Goal: Task Accomplishment & Management: Manage account settings

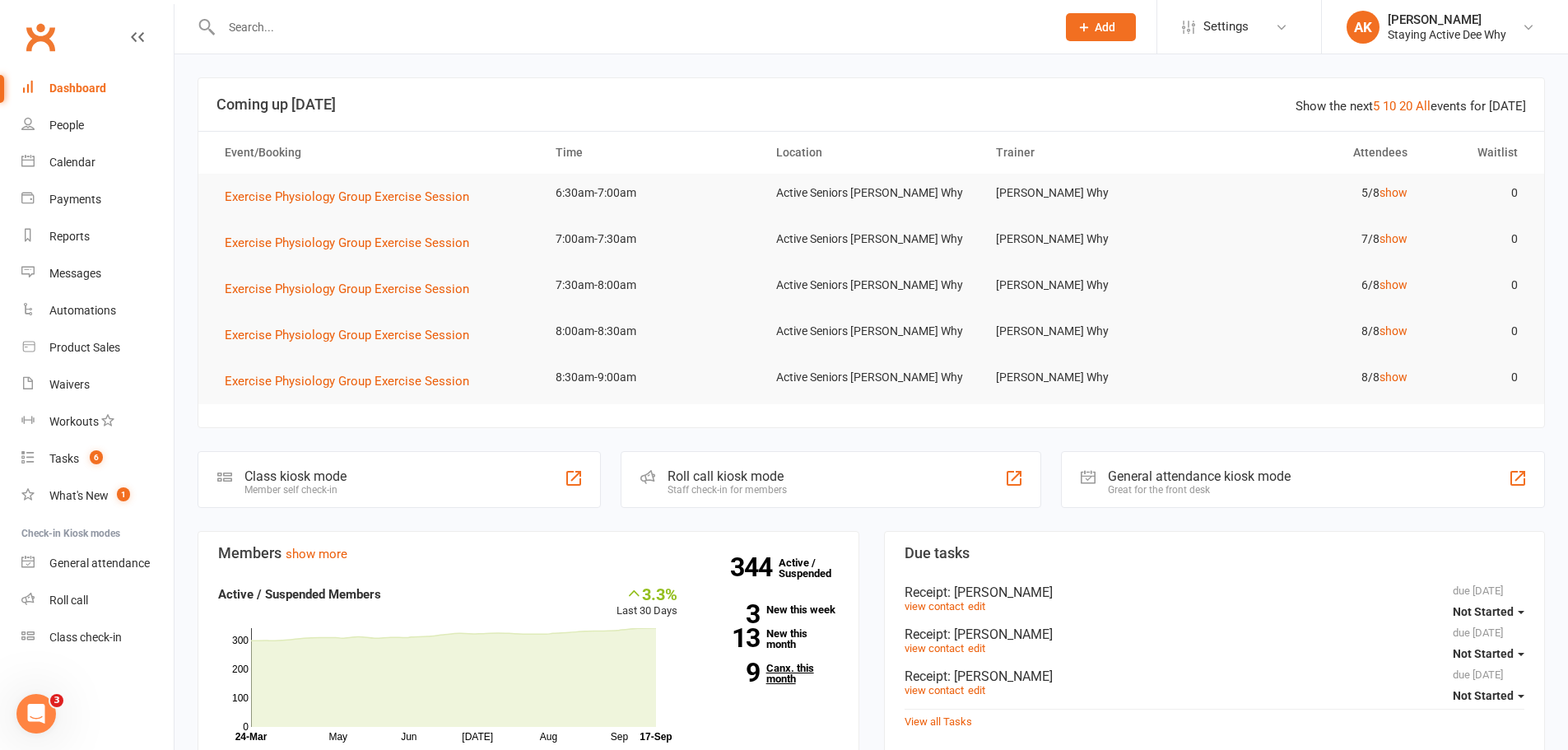
drag, startPoint x: 0, startPoint y: 0, endPoint x: 785, endPoint y: 680, distance: 1038.6
click at [785, 680] on link "9 Canx. this month" at bounding box center [770, 673] width 136 height 21
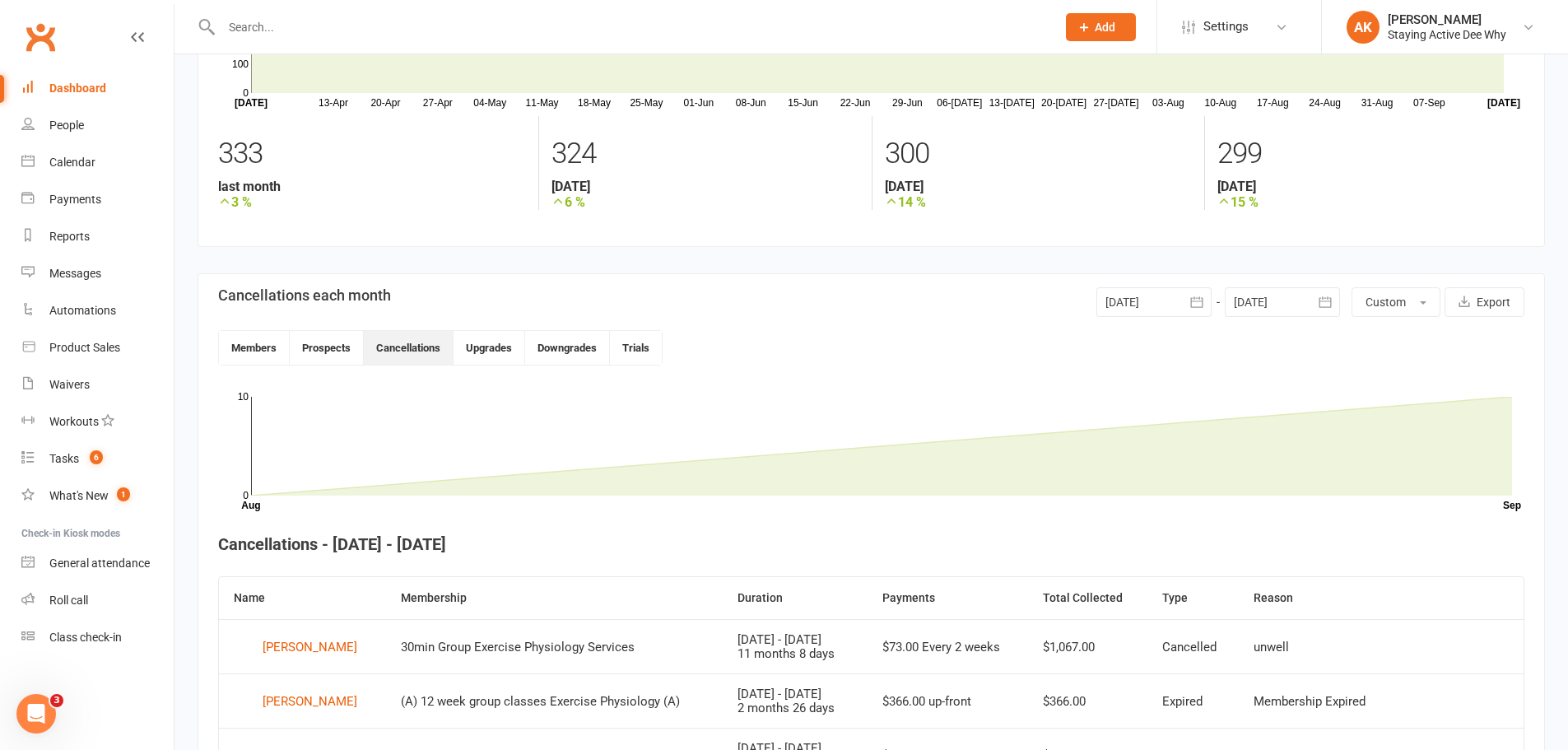
scroll to position [38, 0]
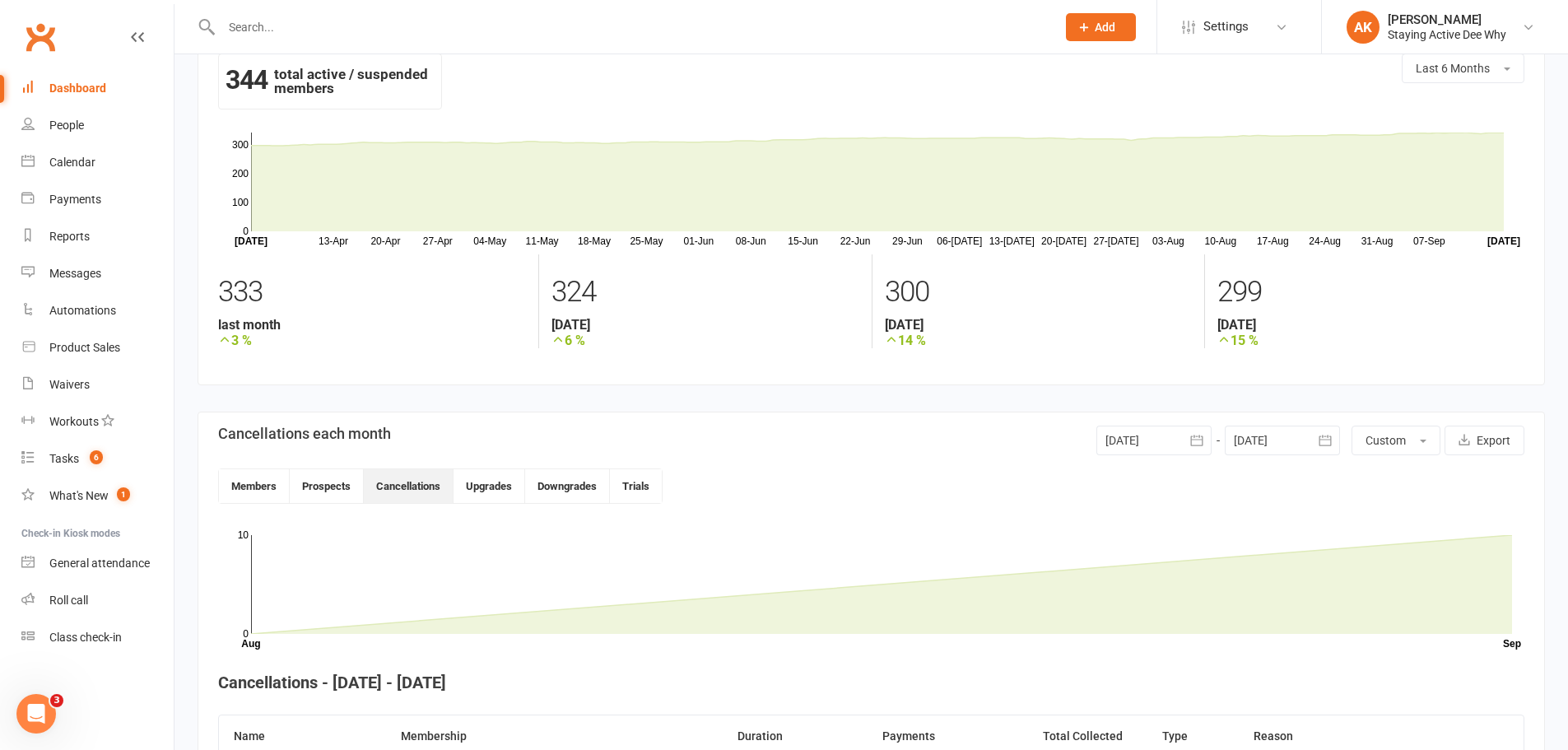
click at [73, 92] on div "Dashboard" at bounding box center [78, 88] width 57 height 13
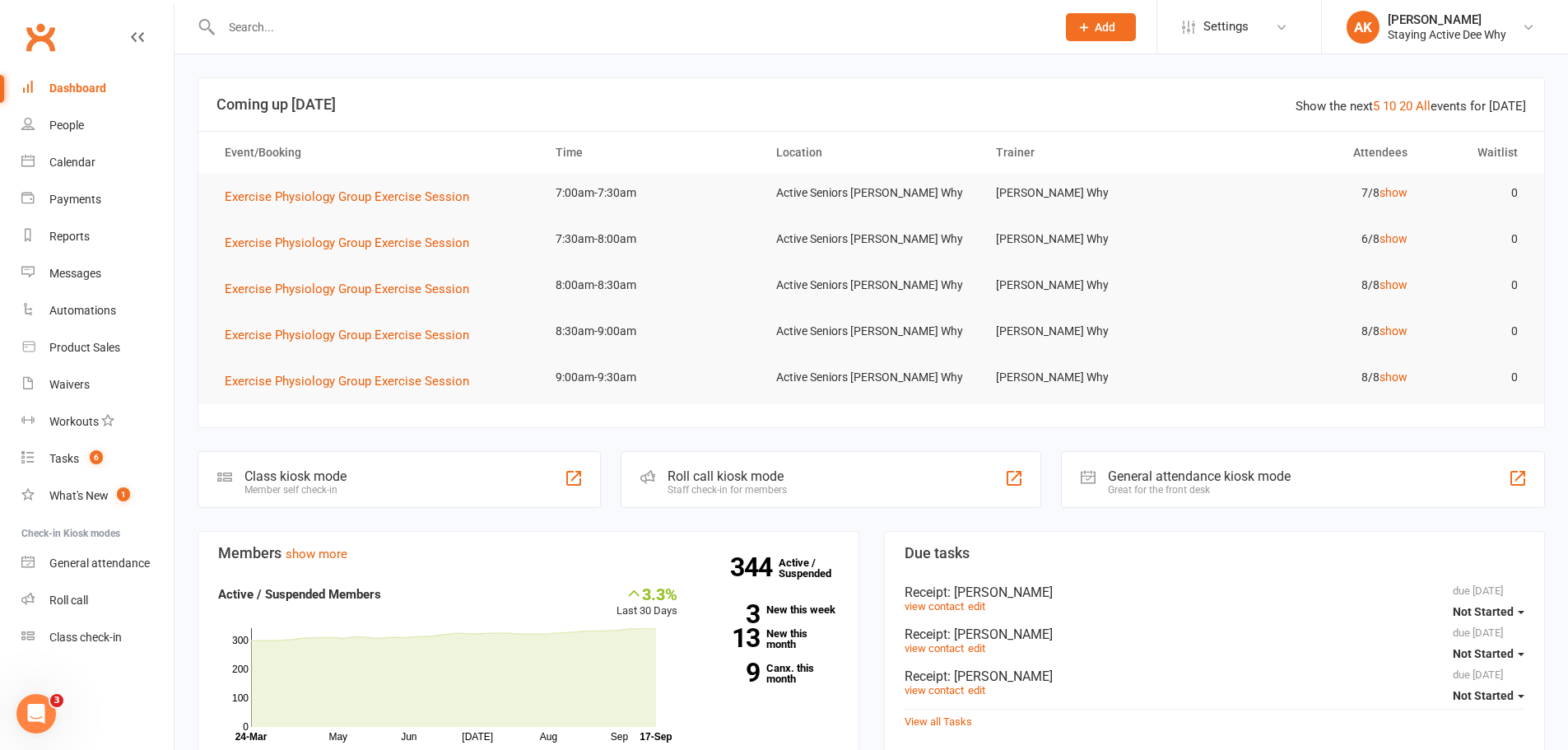
click at [371, 20] on input "text" at bounding box center [630, 27] width 828 height 23
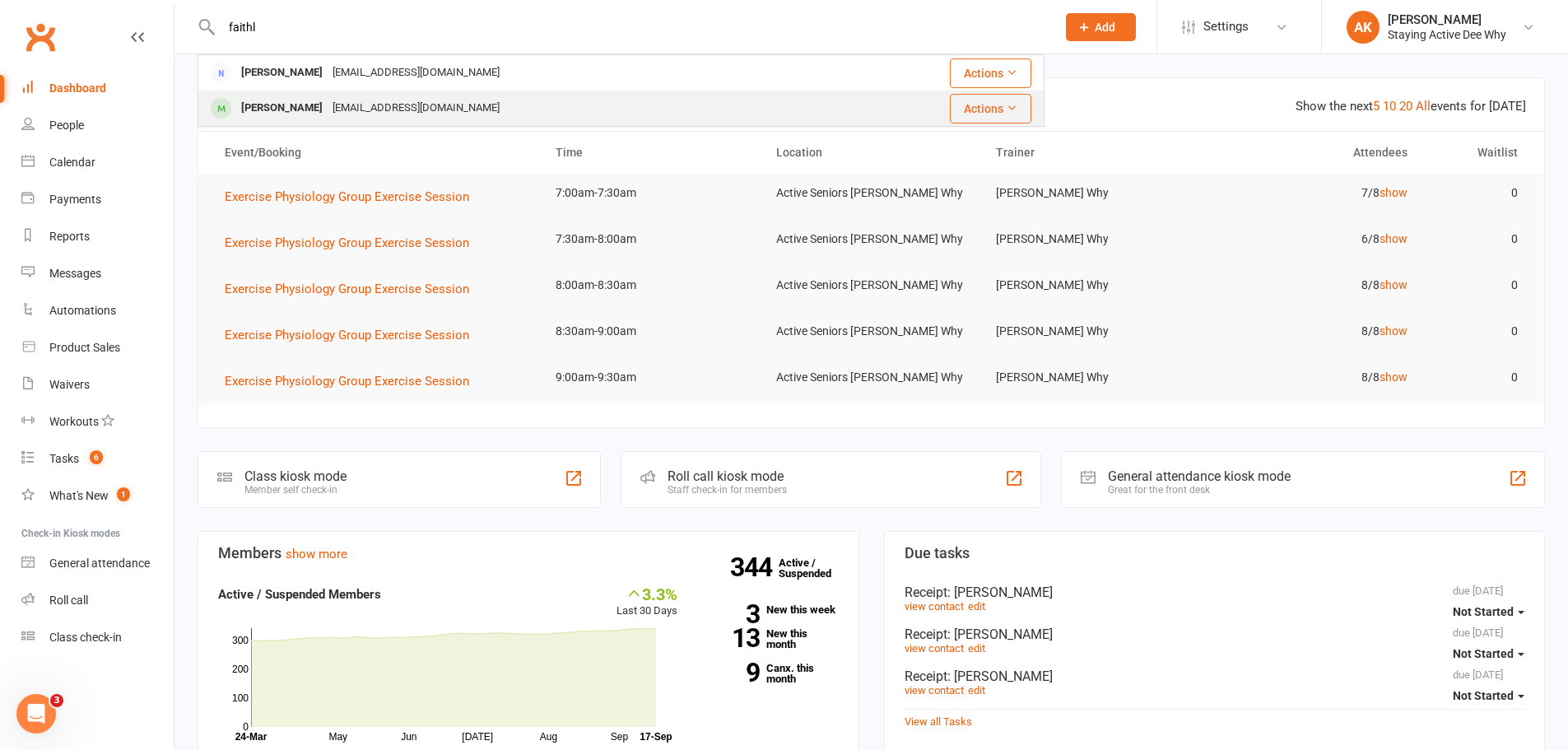
type input "faithl"
click at [355, 106] on div "faithymcgregor@gmail.com" at bounding box center [416, 108] width 177 height 24
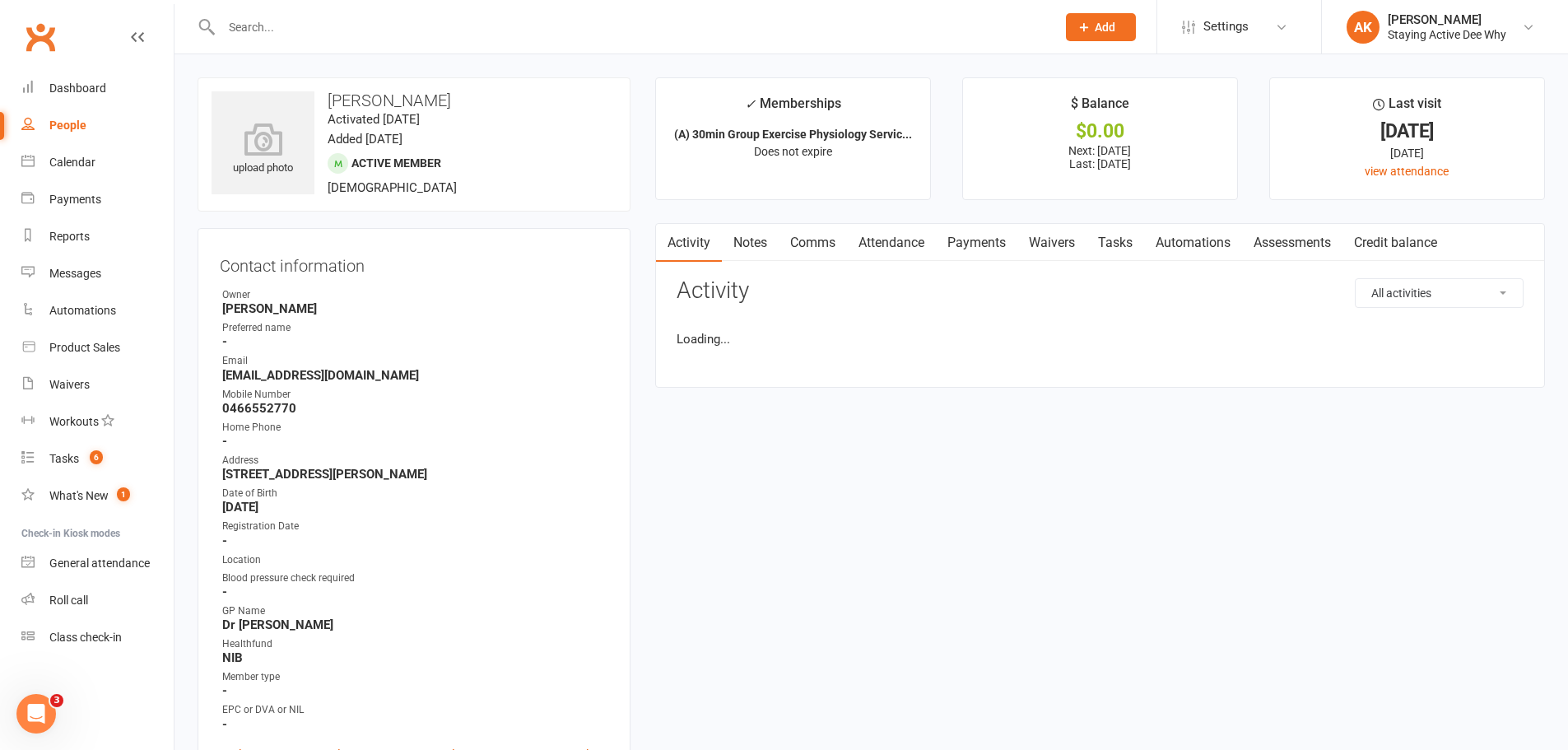
click at [913, 245] on link "Attendance" at bounding box center [892, 243] width 89 height 38
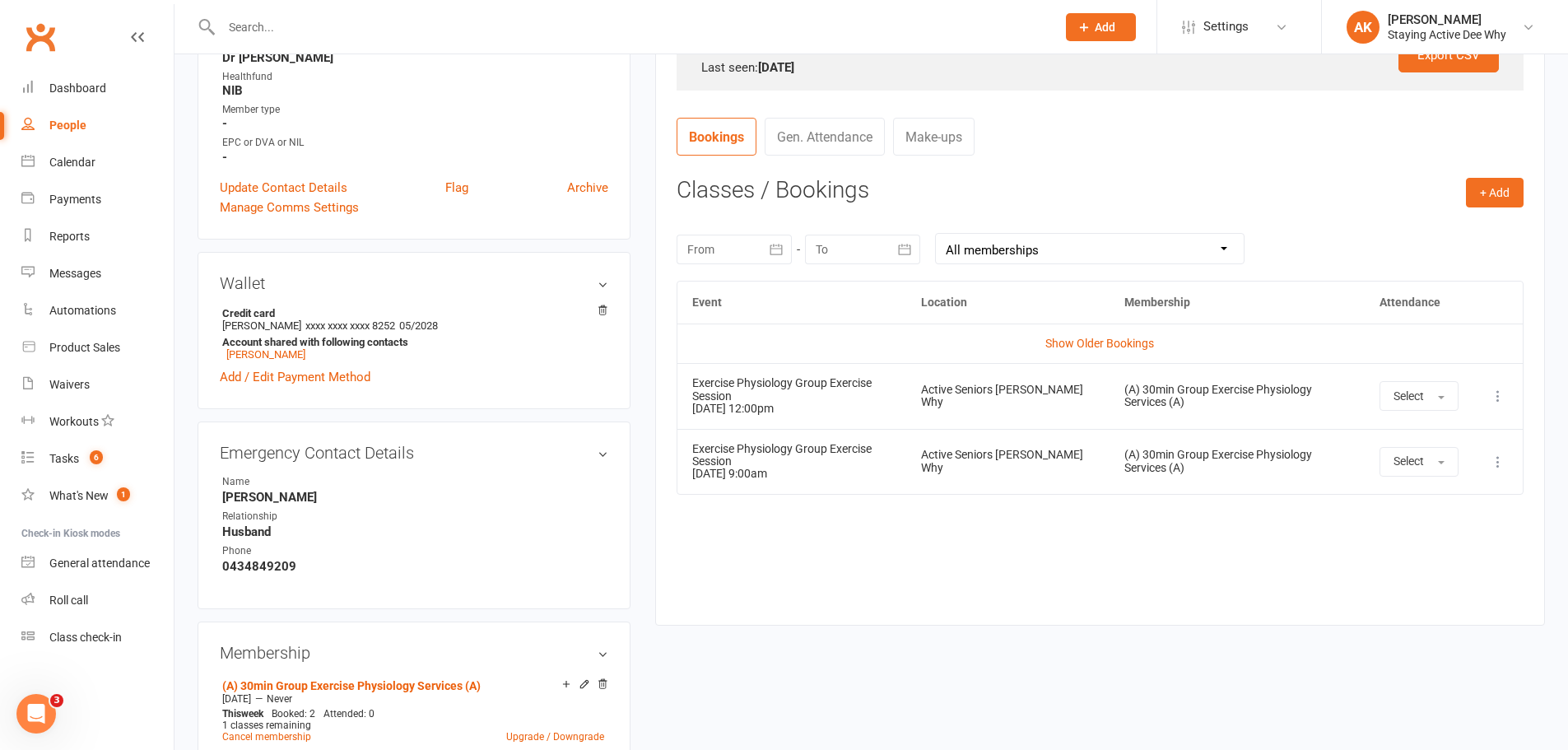
scroll to position [576, 0]
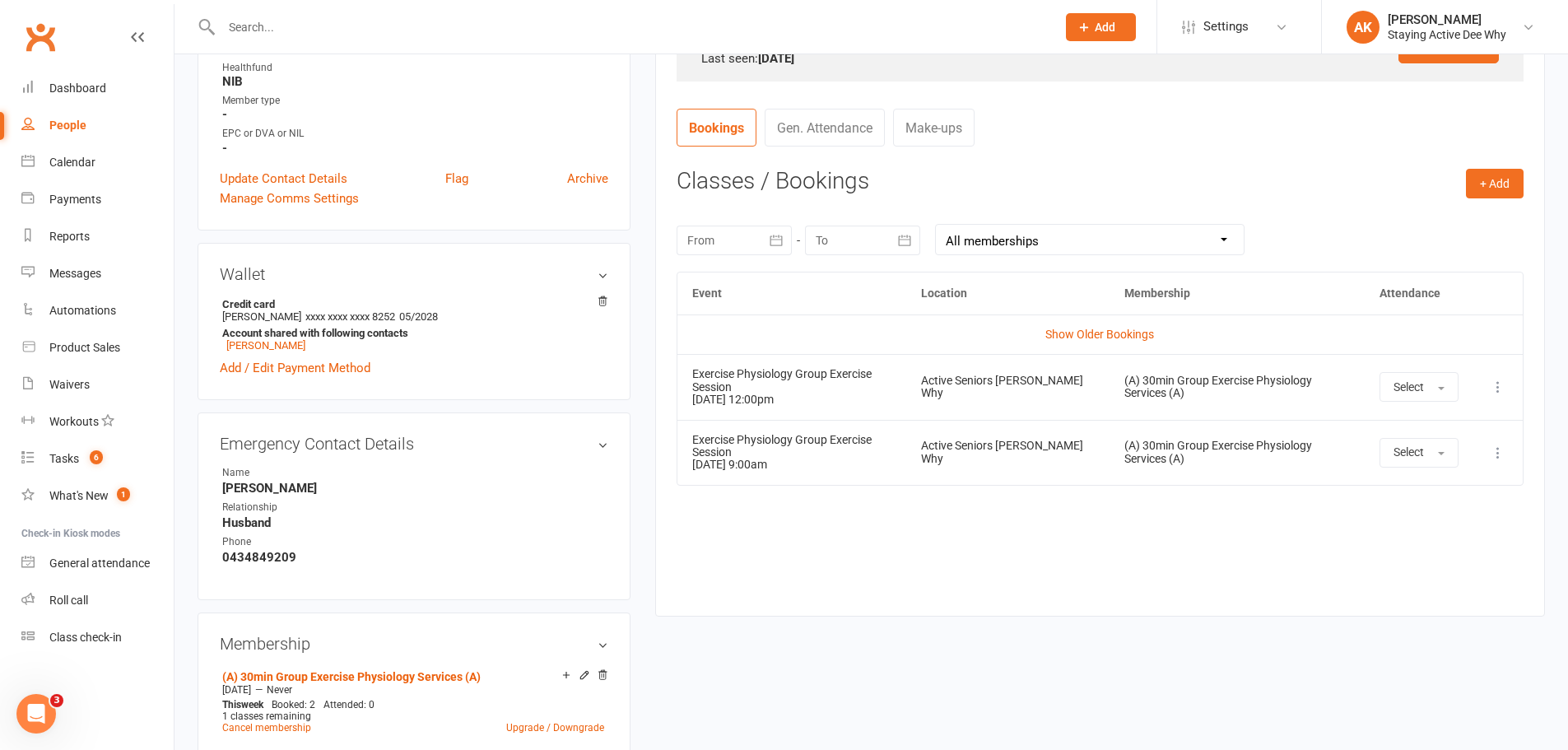
click at [1495, 384] on icon at bounding box center [1498, 386] width 16 height 16
click at [1371, 477] on link "Remove booking" at bounding box center [1426, 485] width 163 height 33
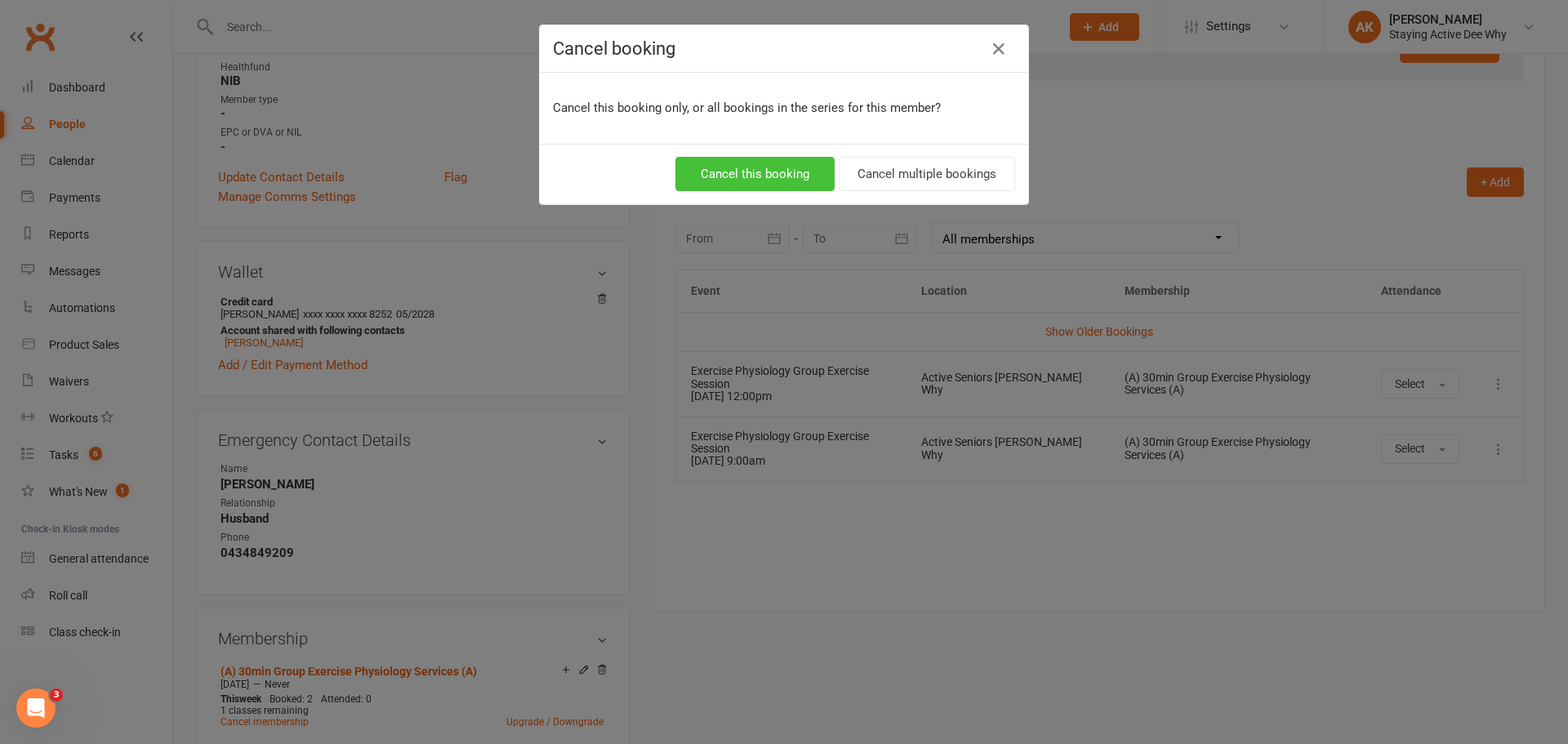
click at [747, 173] on button "Cancel this booking" at bounding box center [755, 174] width 159 height 34
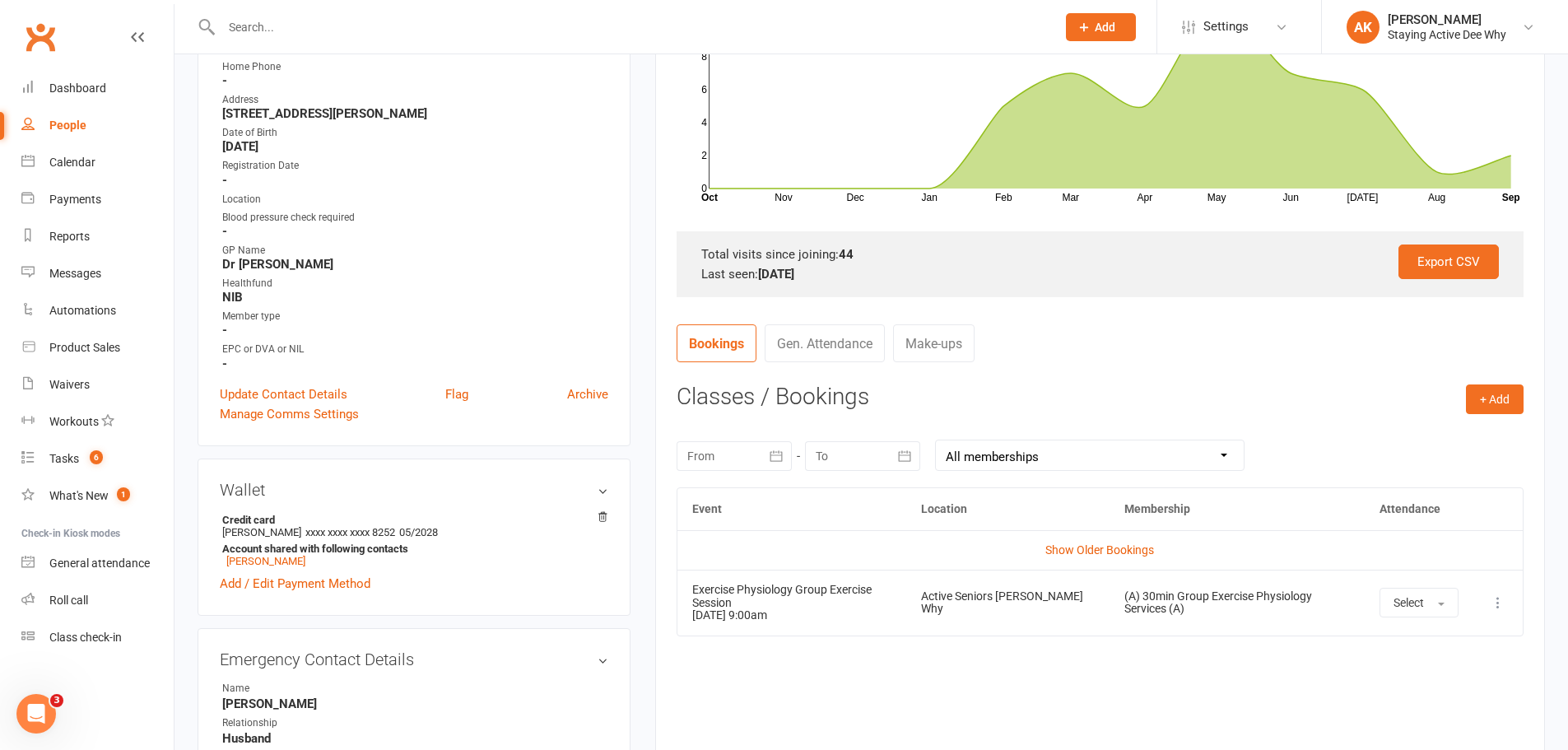
scroll to position [165, 0]
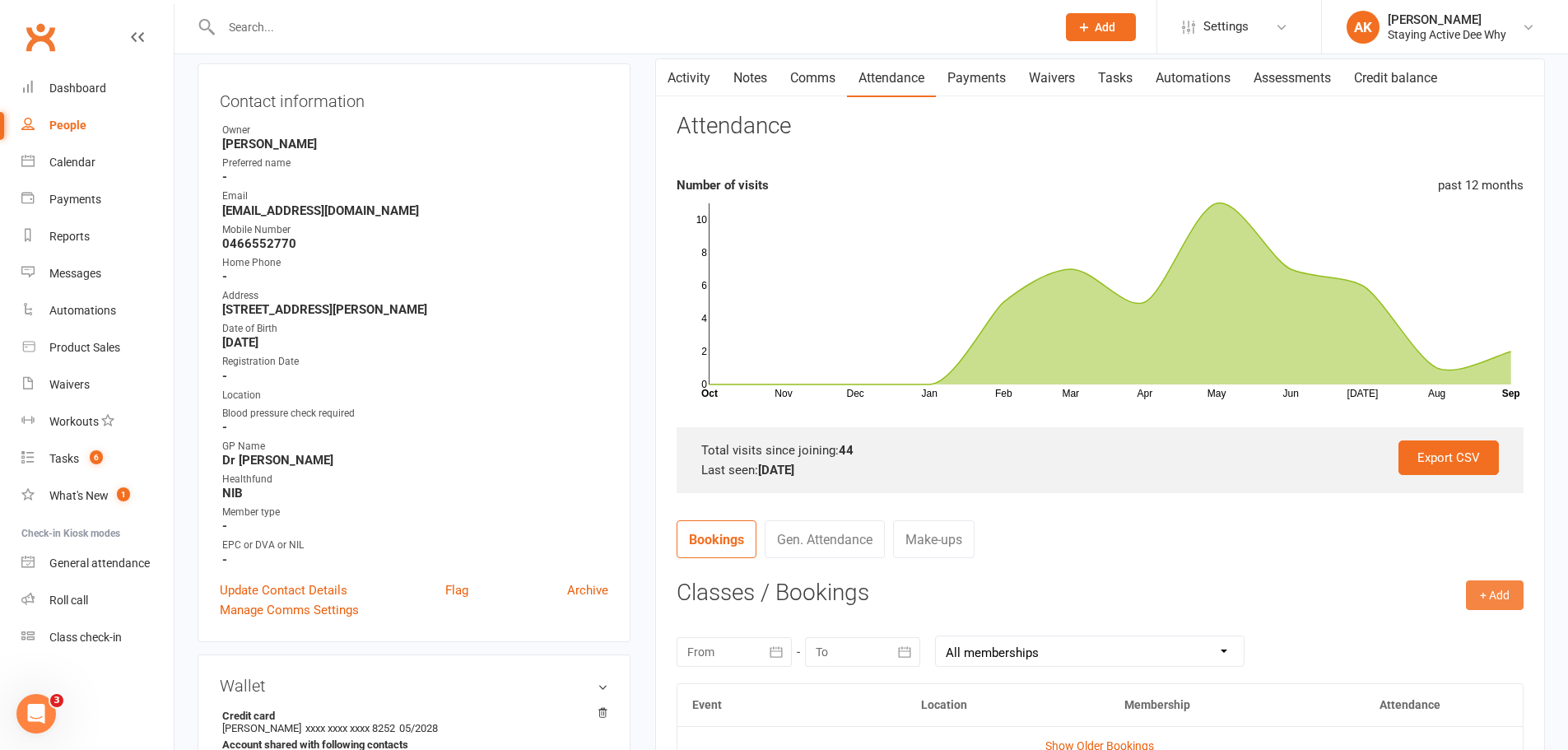
click at [1486, 587] on button "+ Add" at bounding box center [1494, 595] width 58 height 30
drag, startPoint x: 1450, startPoint y: 618, endPoint x: 1438, endPoint y: 619, distance: 12.0
click at [1449, 618] on link "Book Event" at bounding box center [1441, 632] width 163 height 33
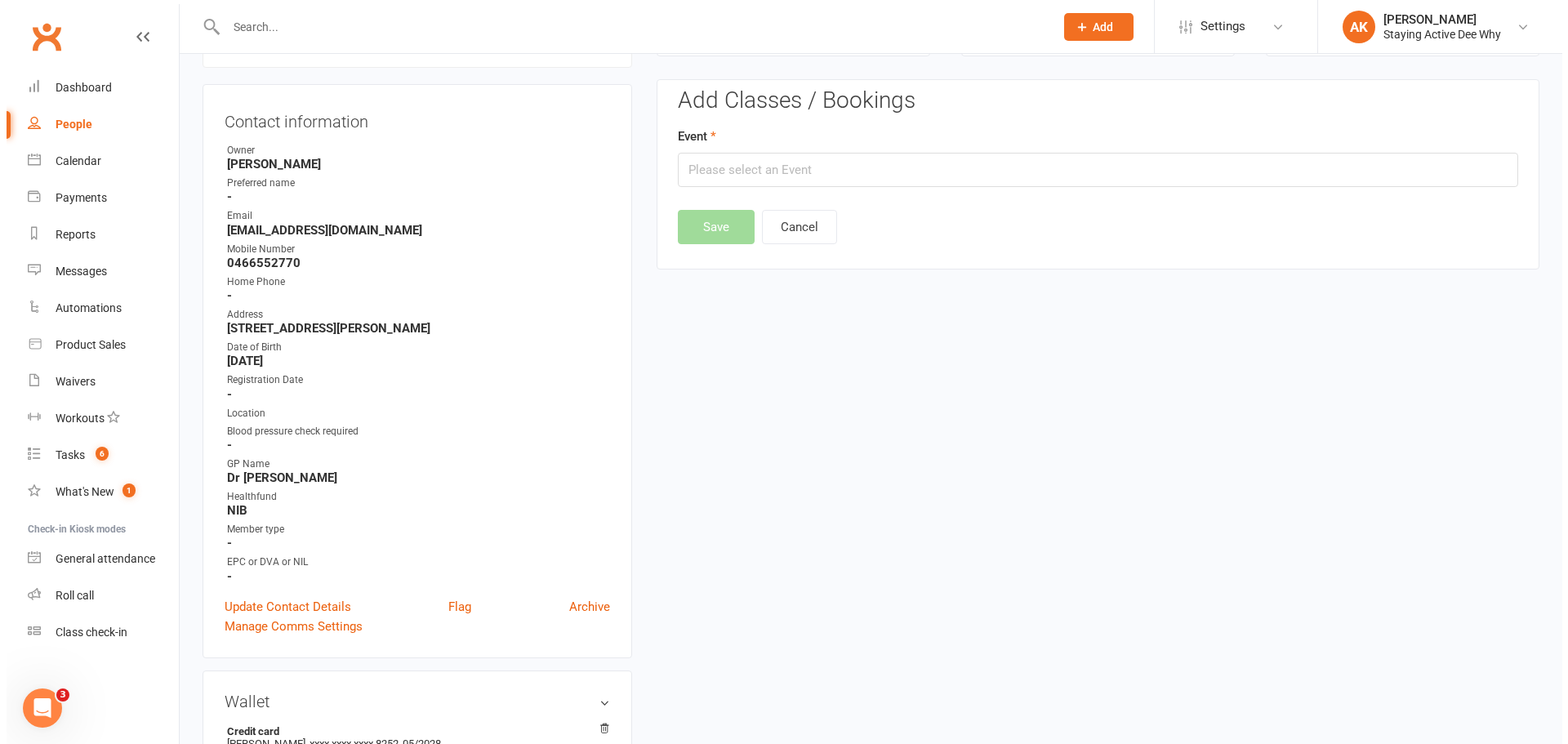
scroll to position [140, 0]
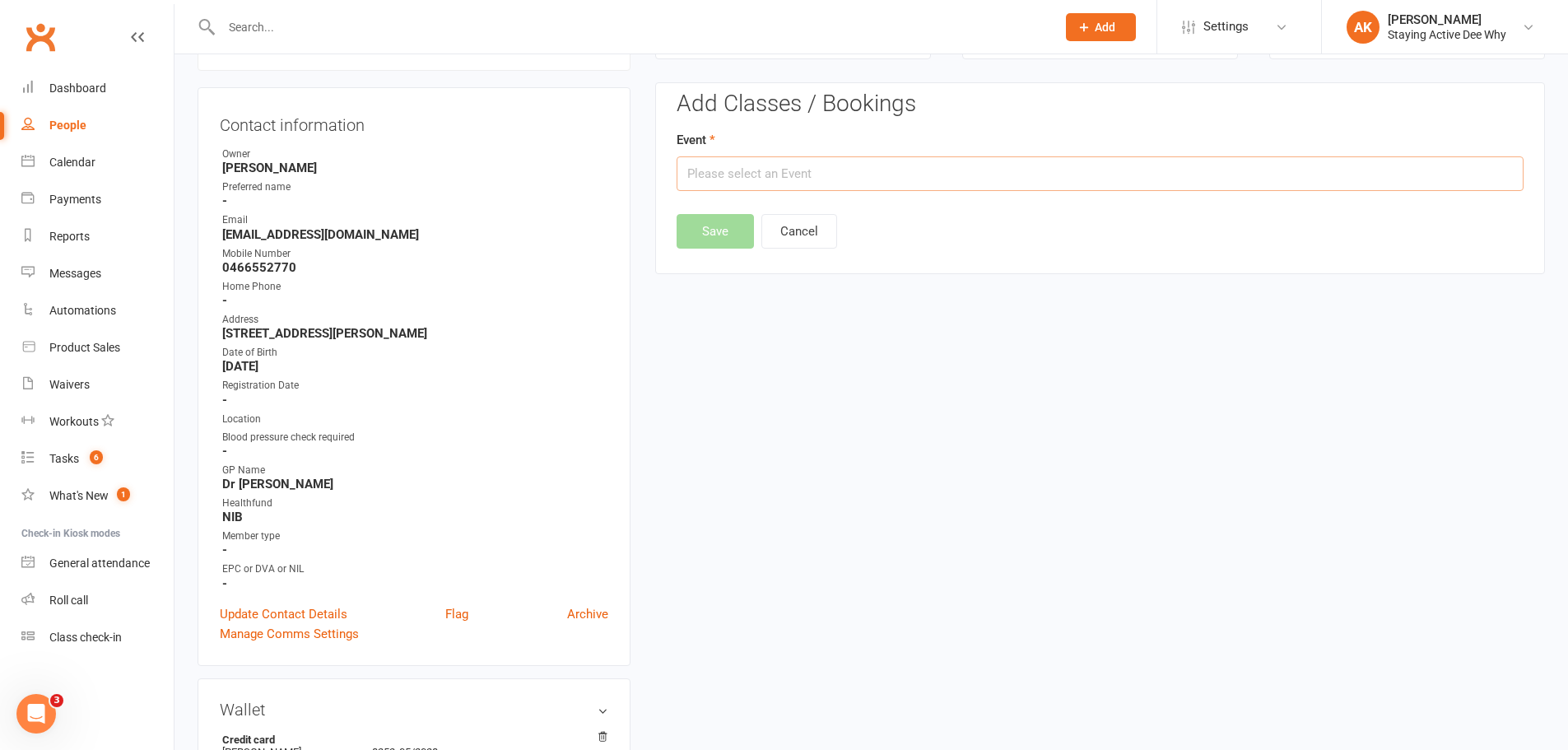
click at [752, 171] on input "text" at bounding box center [1099, 173] width 847 height 34
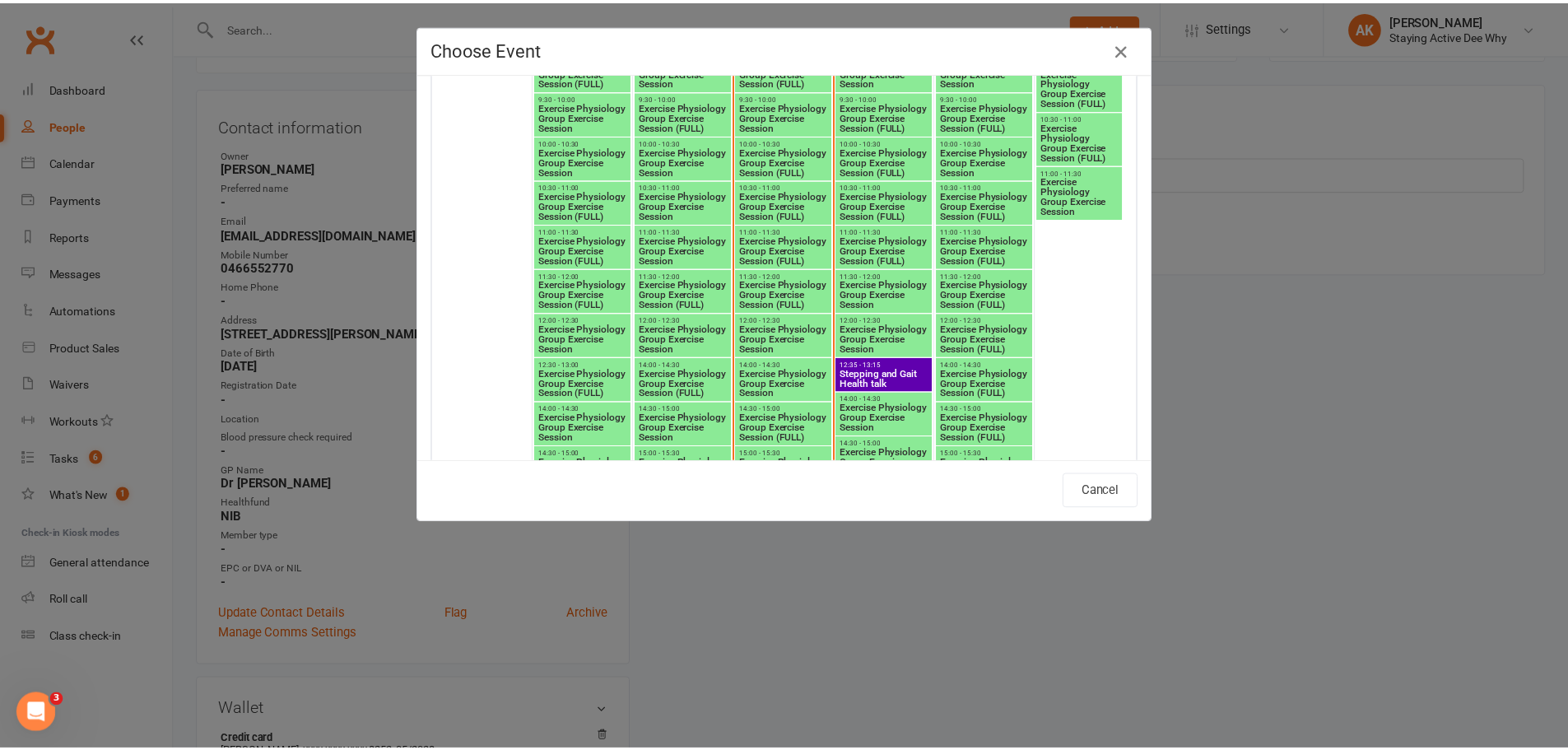
scroll to position [2139, 0]
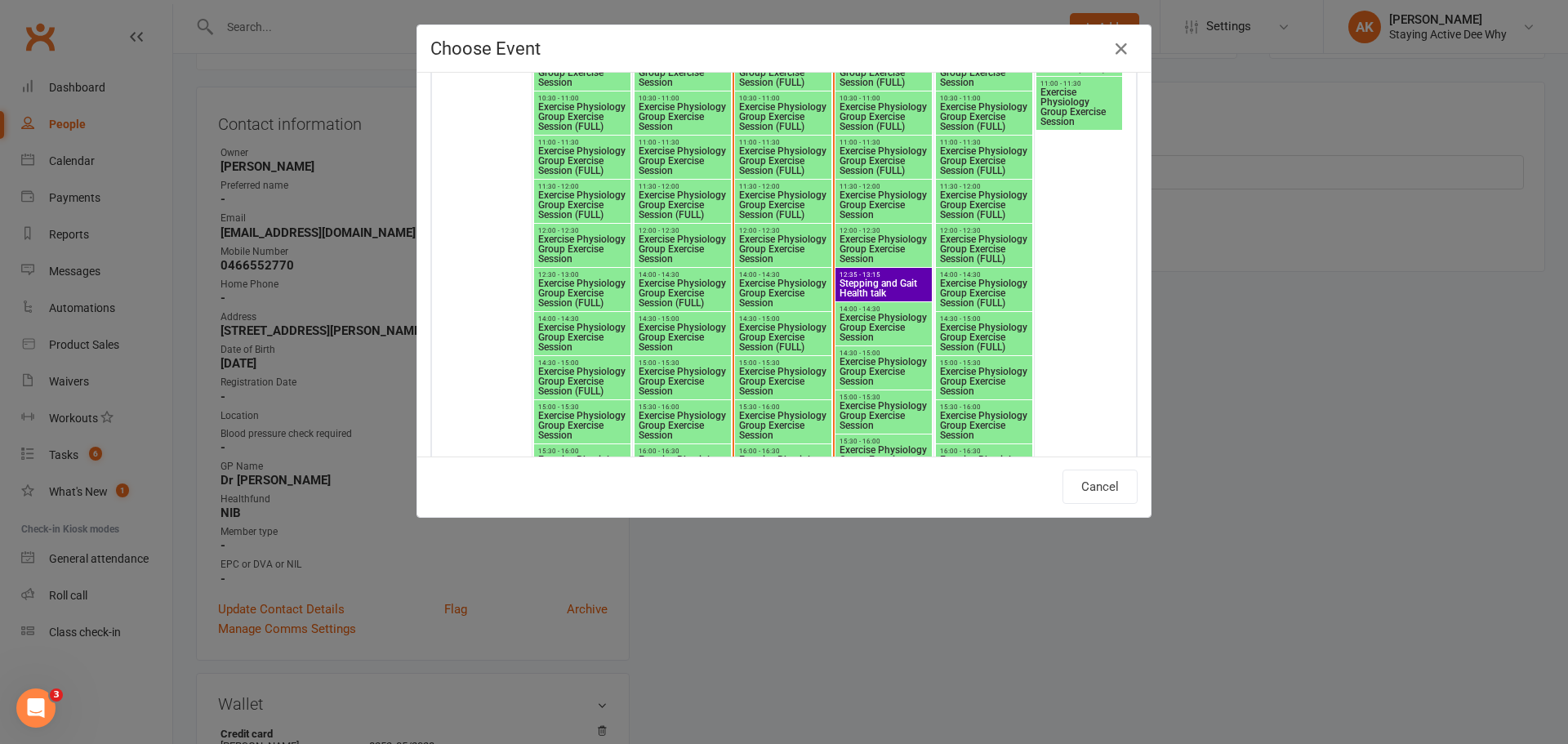
click at [864, 247] on span "Exercise Physiology Group Exercise Session" at bounding box center [883, 249] width 89 height 30
type input "Exercise Physiology Group Exercise Session - Sep 18, 2025 12:00:00 PM"
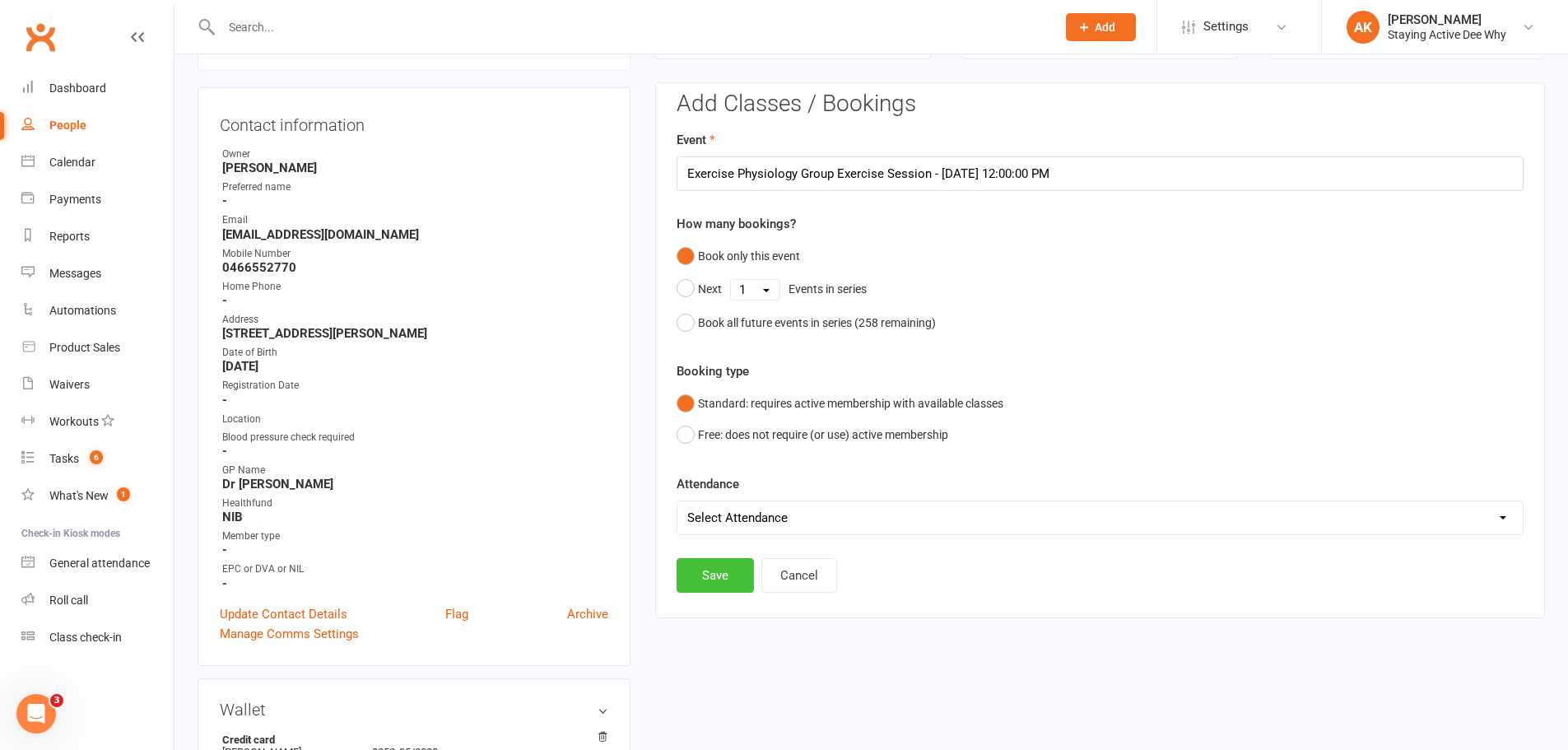
click at [738, 579] on button "Save" at bounding box center [715, 575] width 77 height 34
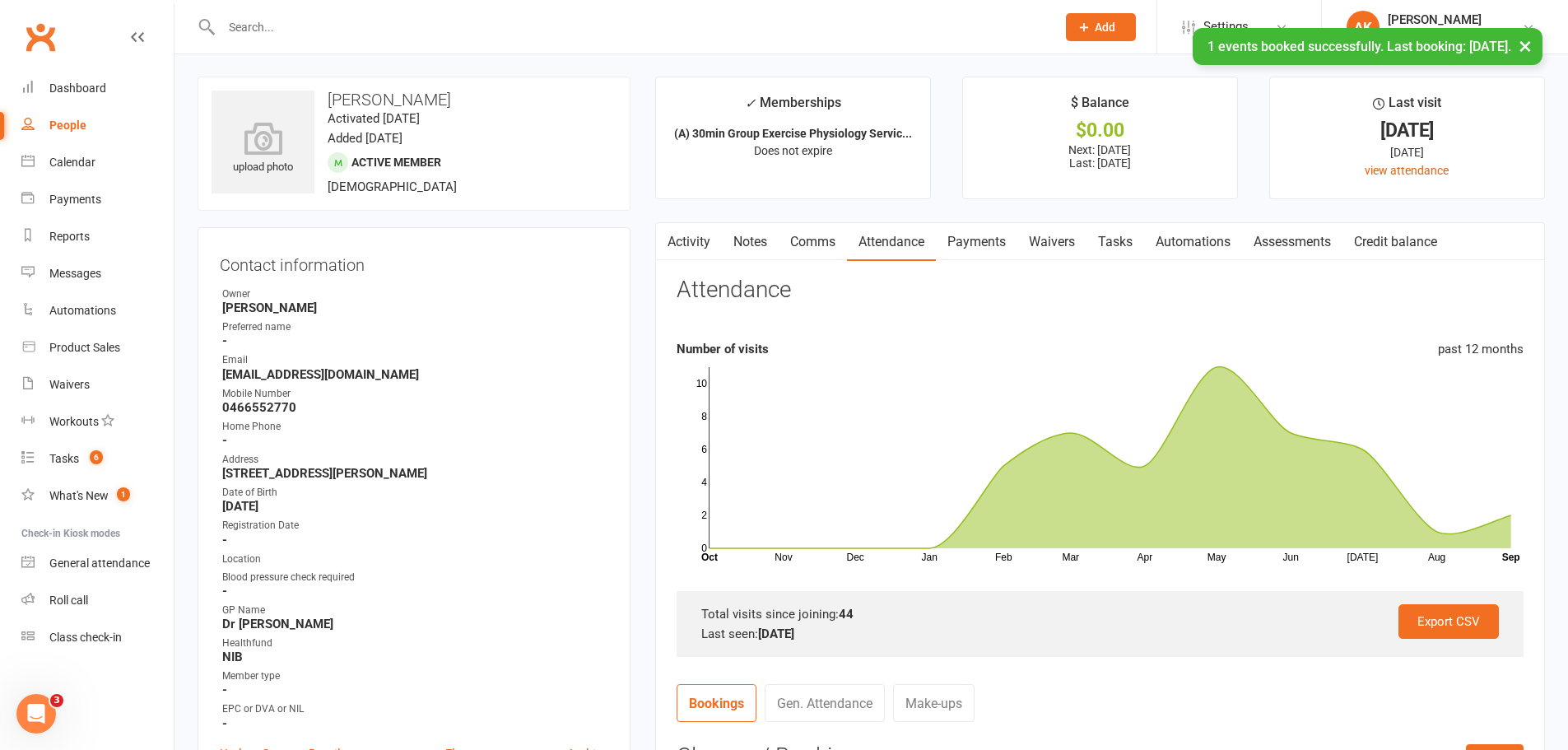
scroll to position [0, 0]
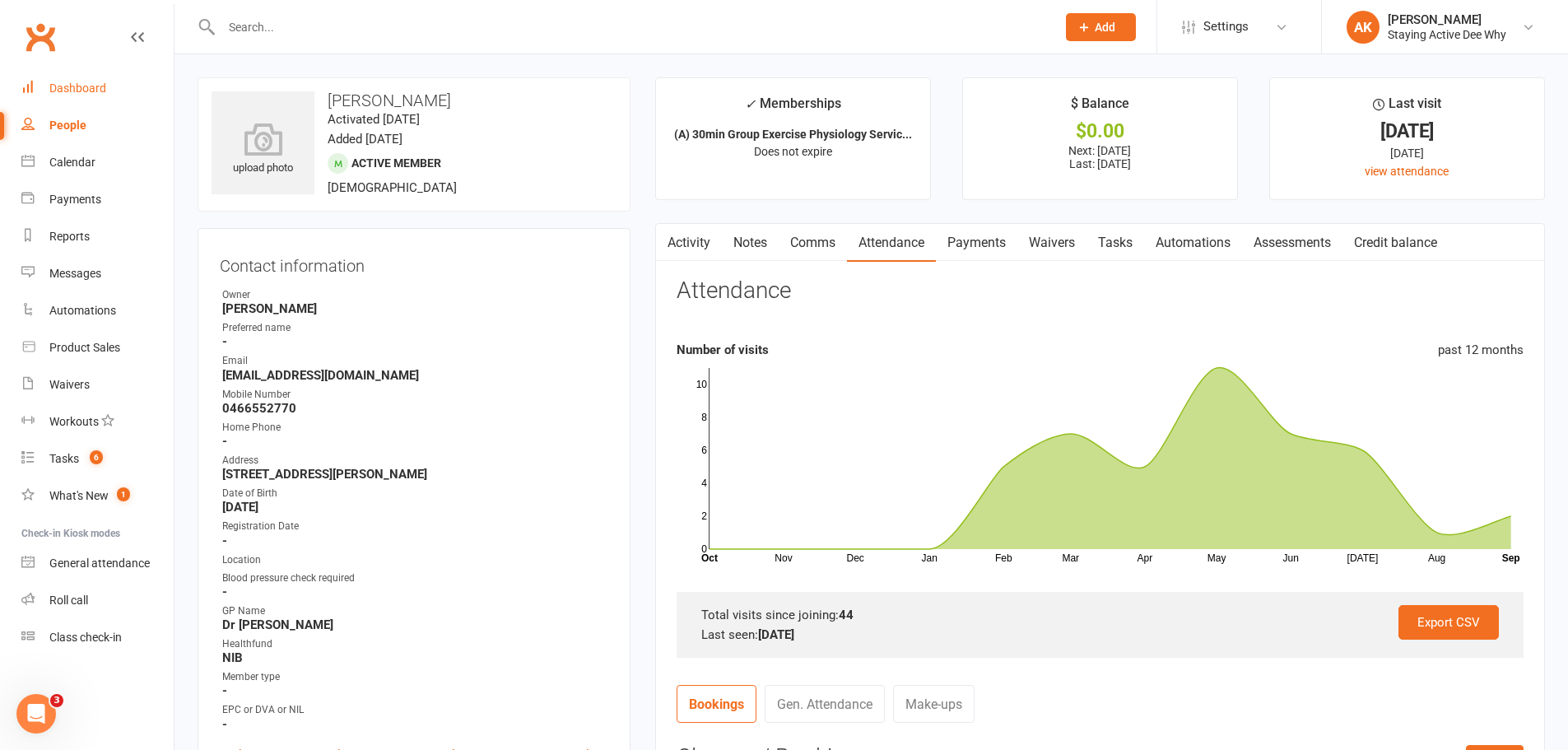
click at [59, 85] on div "Dashboard" at bounding box center [78, 88] width 57 height 13
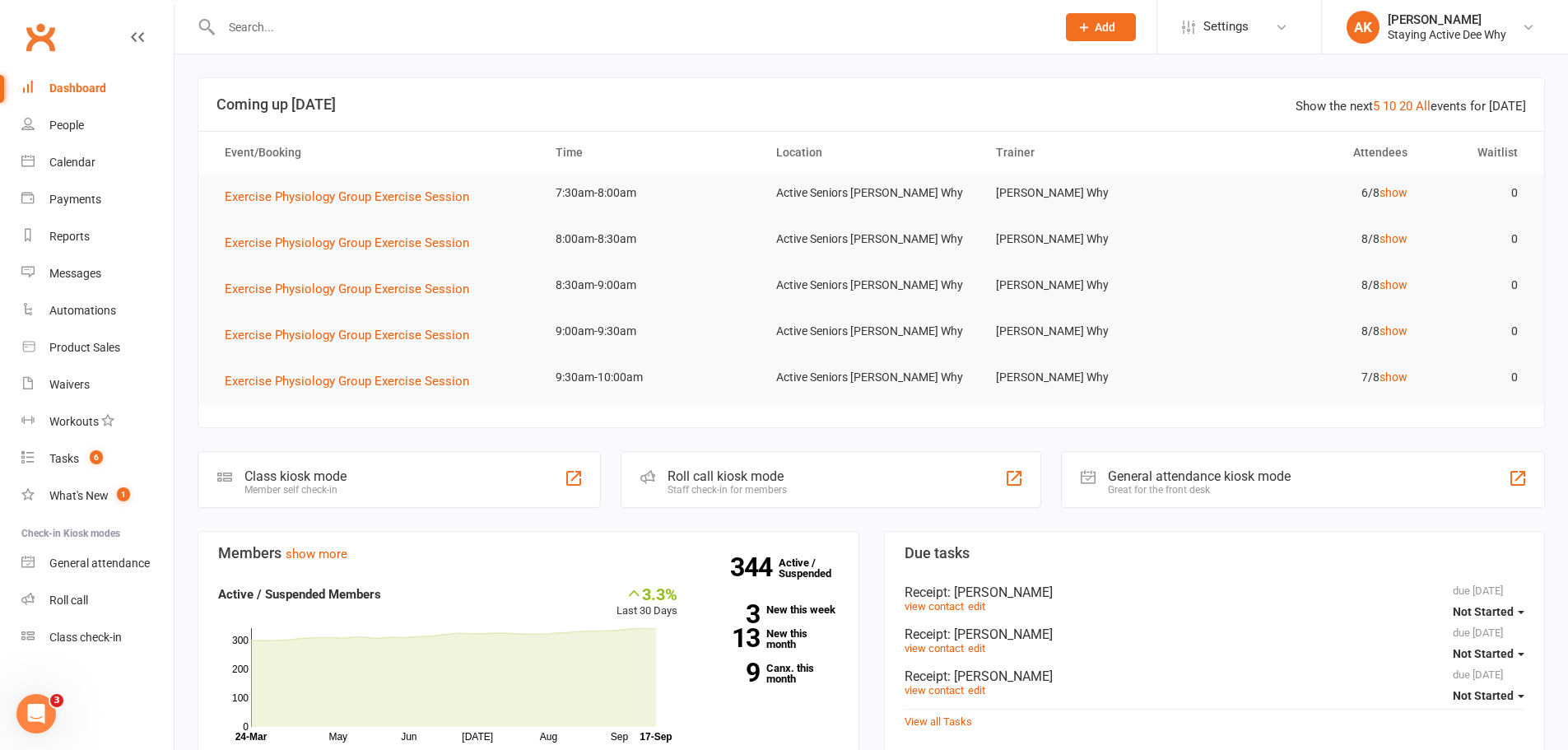
click at [412, 185] on td "Exercise Physiology Group Exercise Session" at bounding box center [376, 197] width 331 height 46
click at [407, 191] on span "Exercise Physiology Group Exercise Session" at bounding box center [347, 197] width 245 height 15
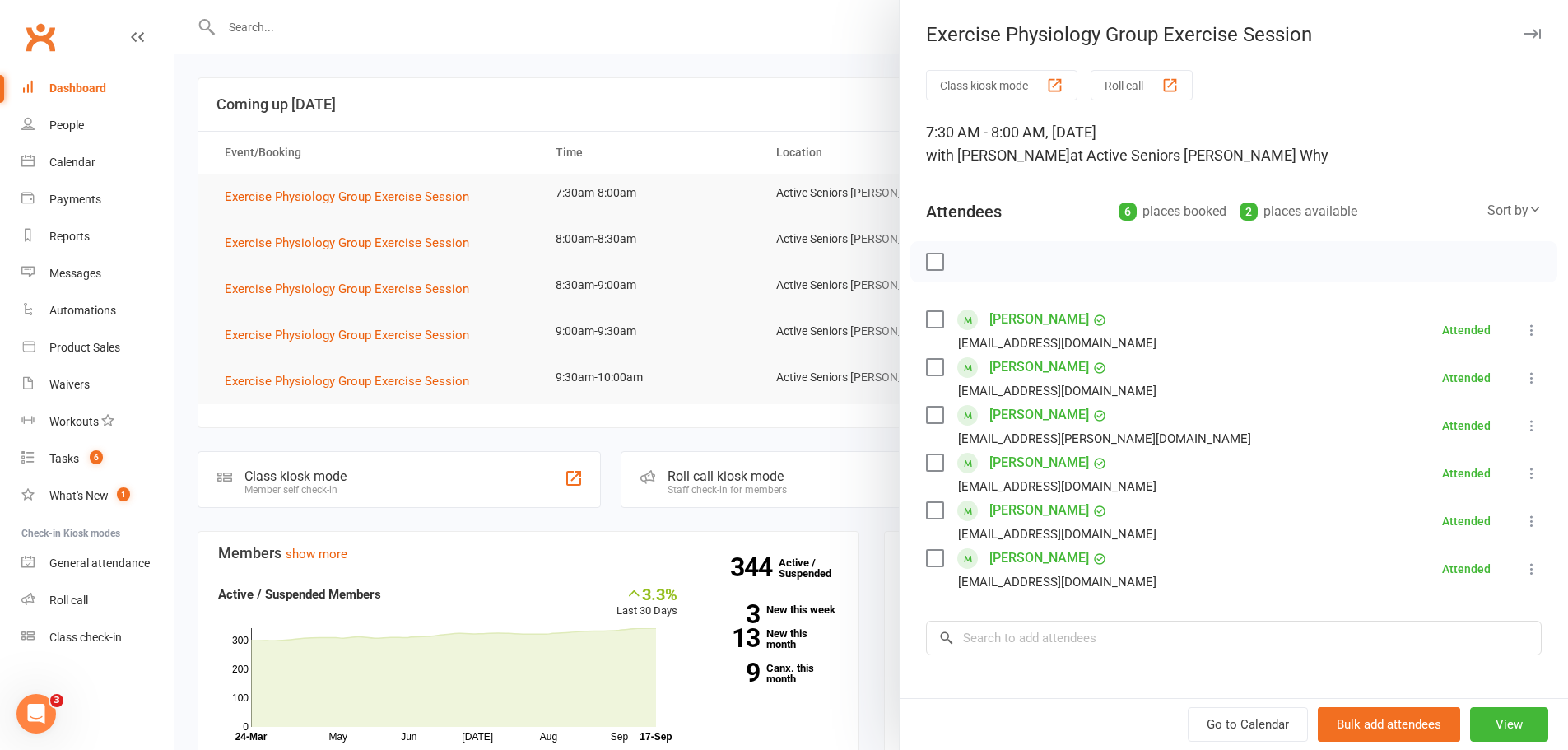
click at [497, 185] on div at bounding box center [871, 375] width 1394 height 750
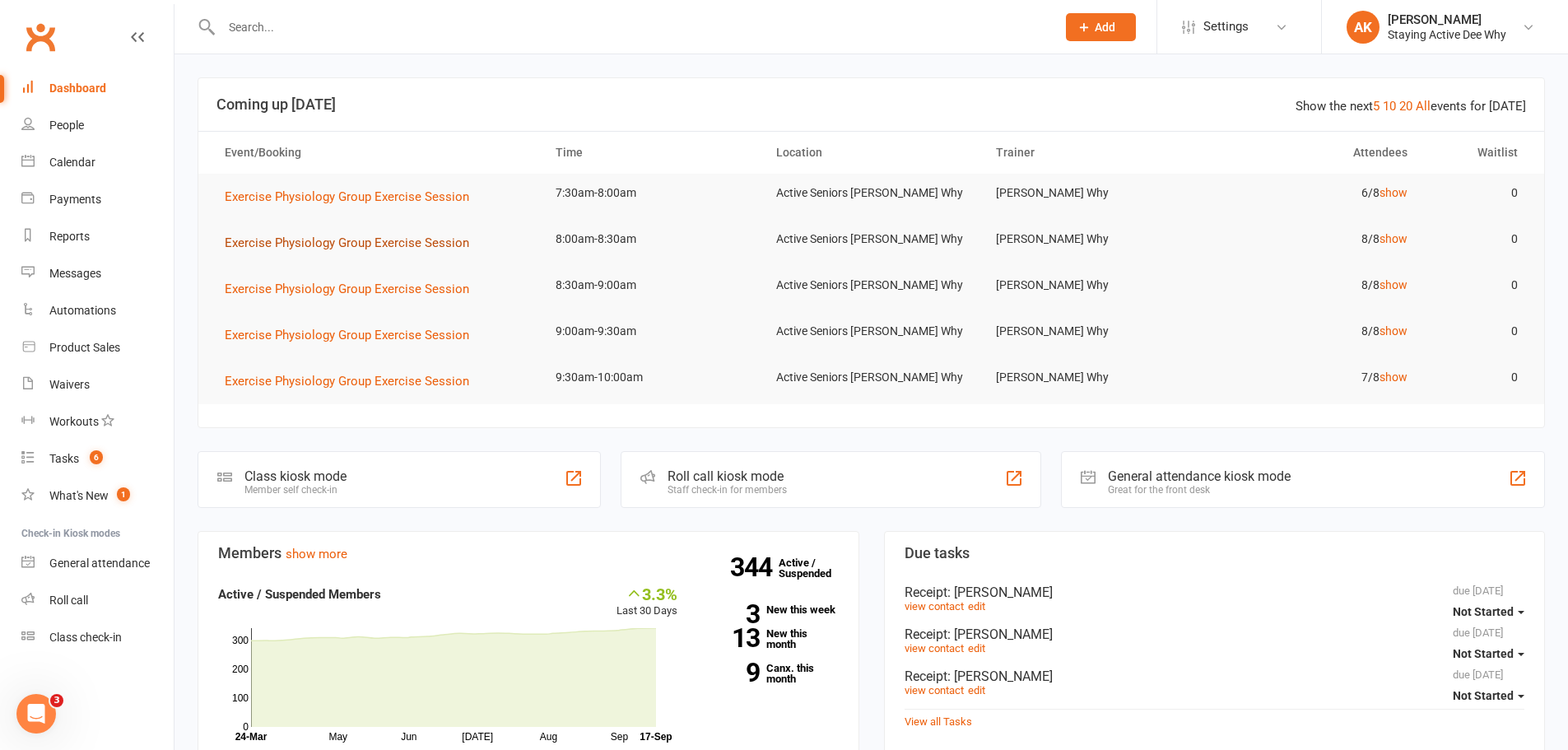
click at [368, 235] on span "Exercise Physiology Group Exercise Session" at bounding box center [347, 242] width 245 height 15
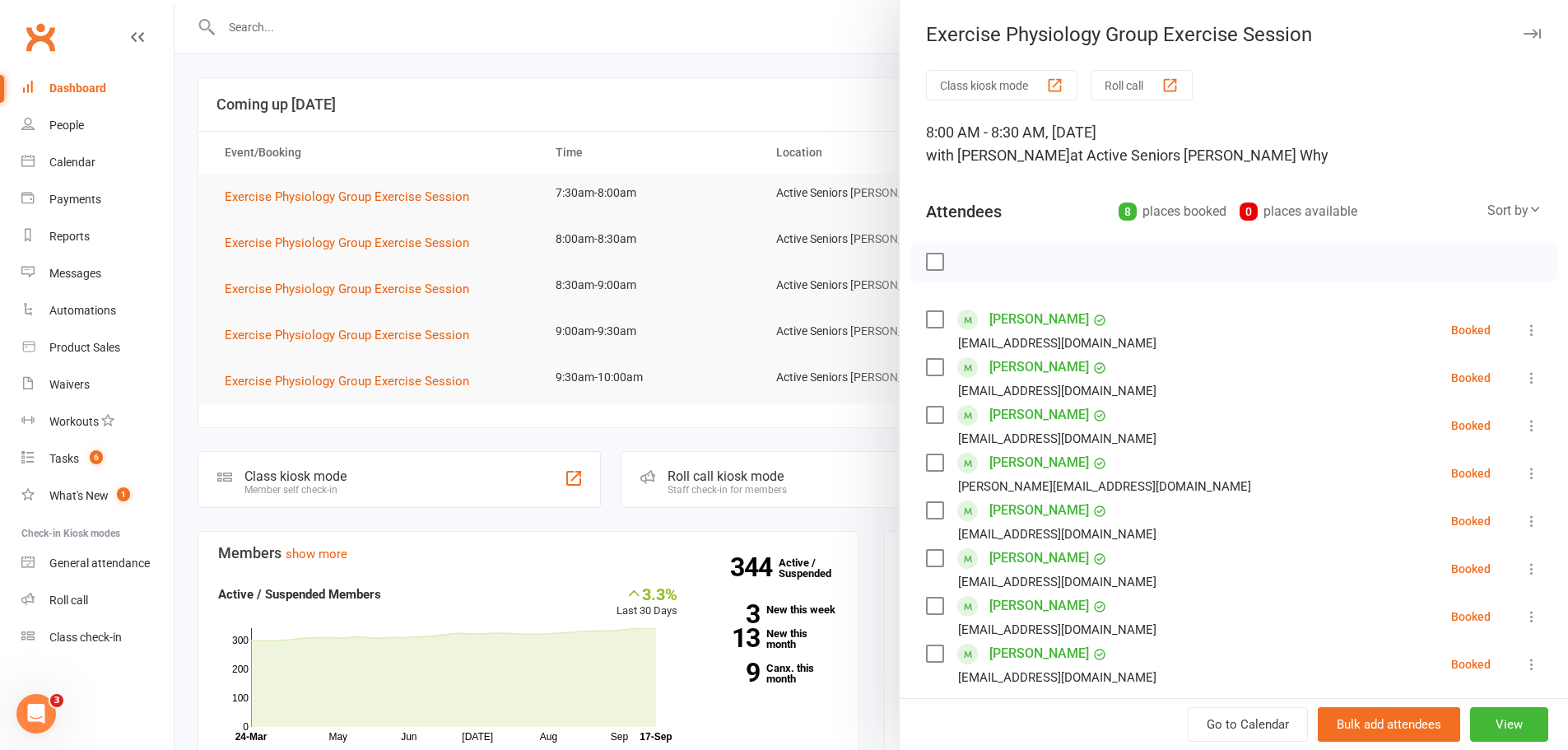
click at [593, 102] on div at bounding box center [871, 375] width 1394 height 750
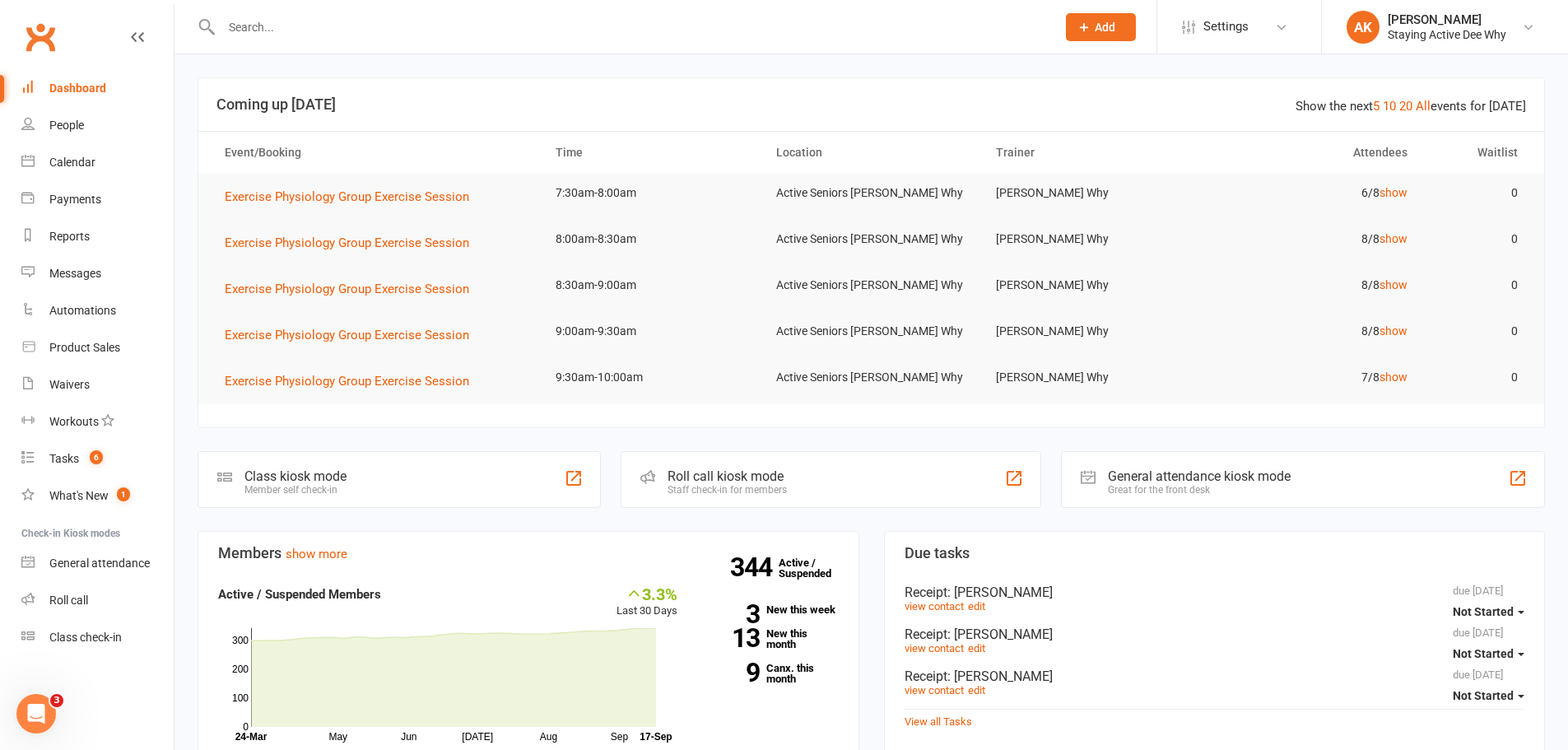
click at [107, 96] on link "Dashboard" at bounding box center [97, 88] width 152 height 37
click at [735, 463] on div "Roll call kiosk mode Staff check-in for members" at bounding box center [831, 480] width 421 height 57
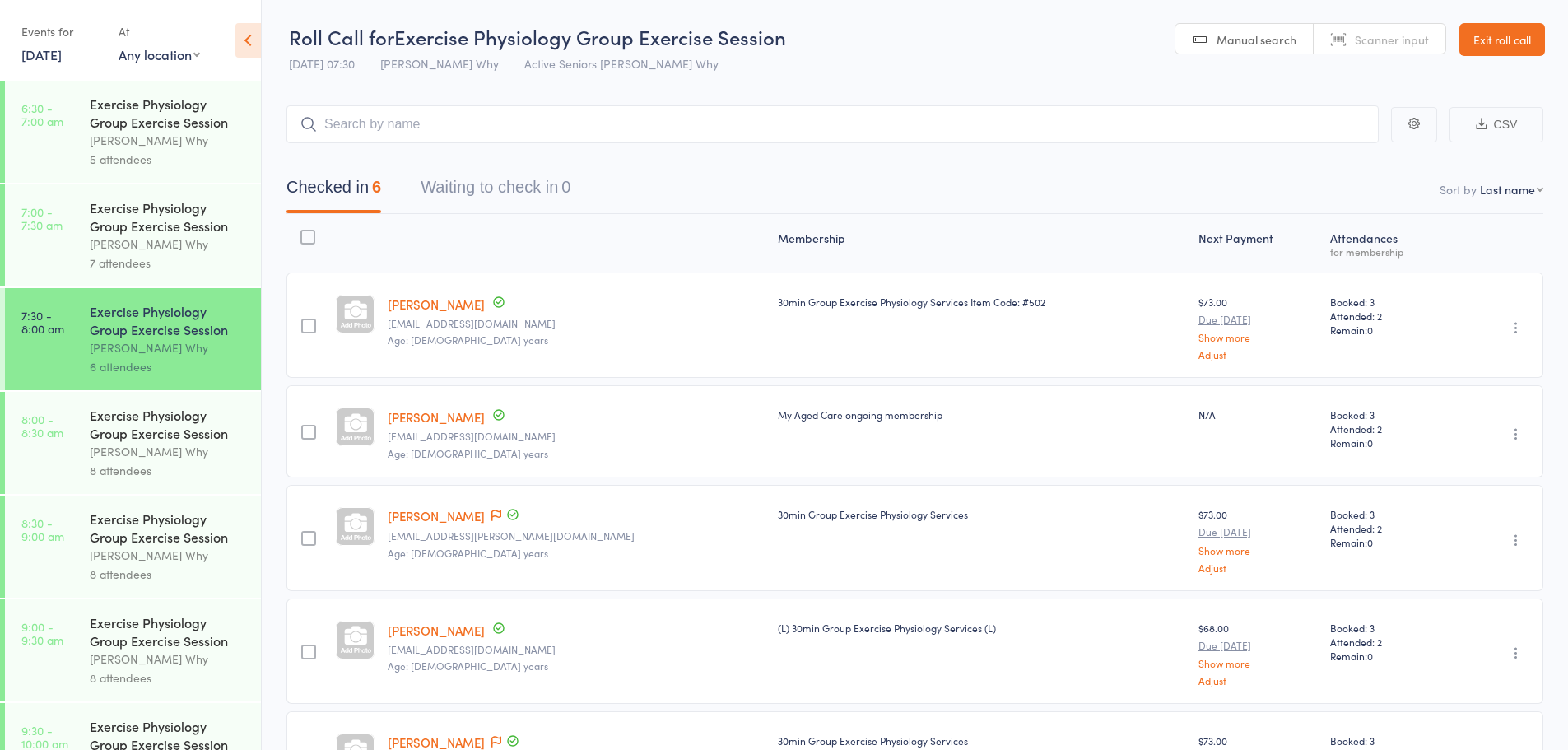
drag, startPoint x: 0, startPoint y: 0, endPoint x: 69, endPoint y: 49, distance: 84.6
click at [62, 49] on link "17 Sep, 2025" at bounding box center [41, 54] width 40 height 18
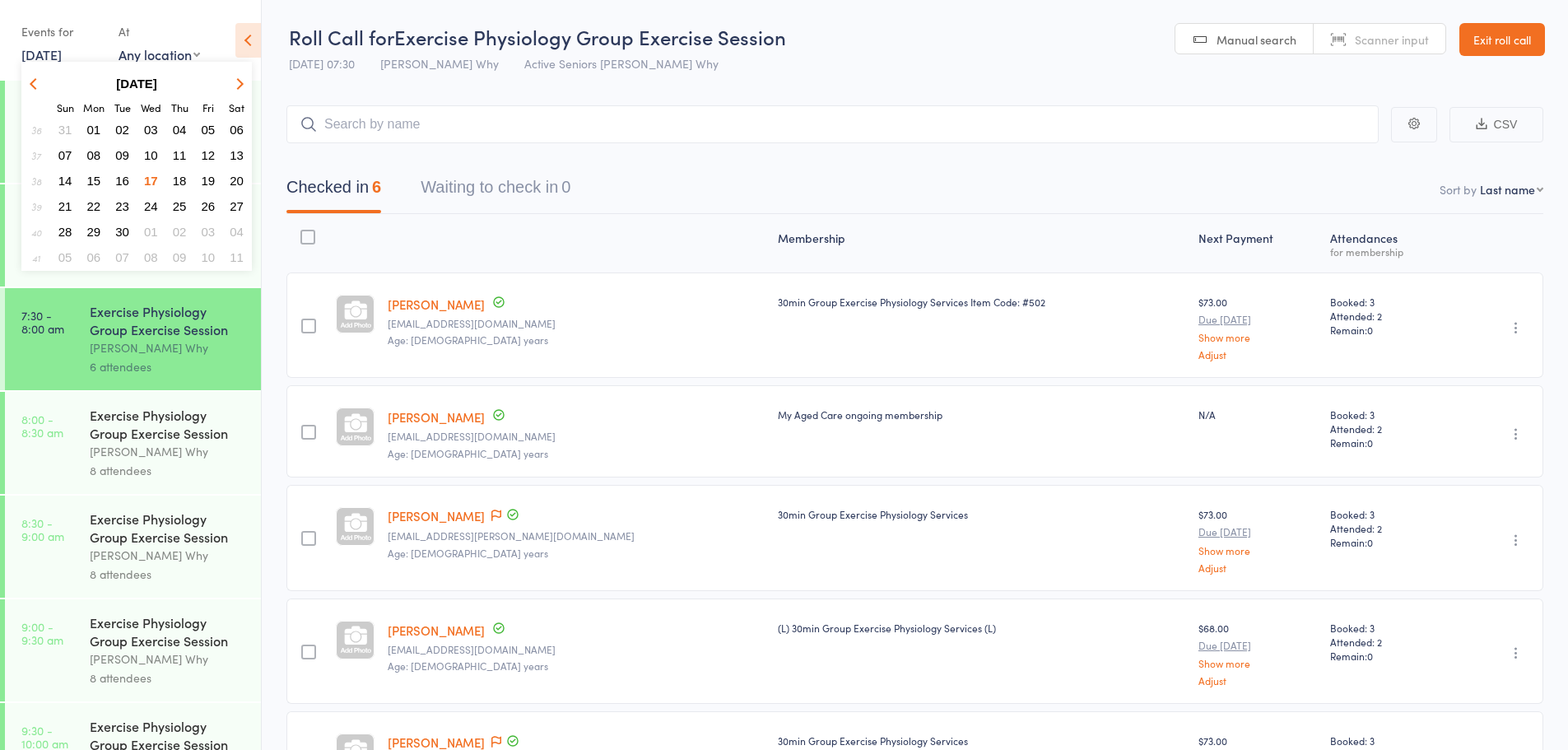
click at [179, 182] on span "18" at bounding box center [179, 180] width 14 height 14
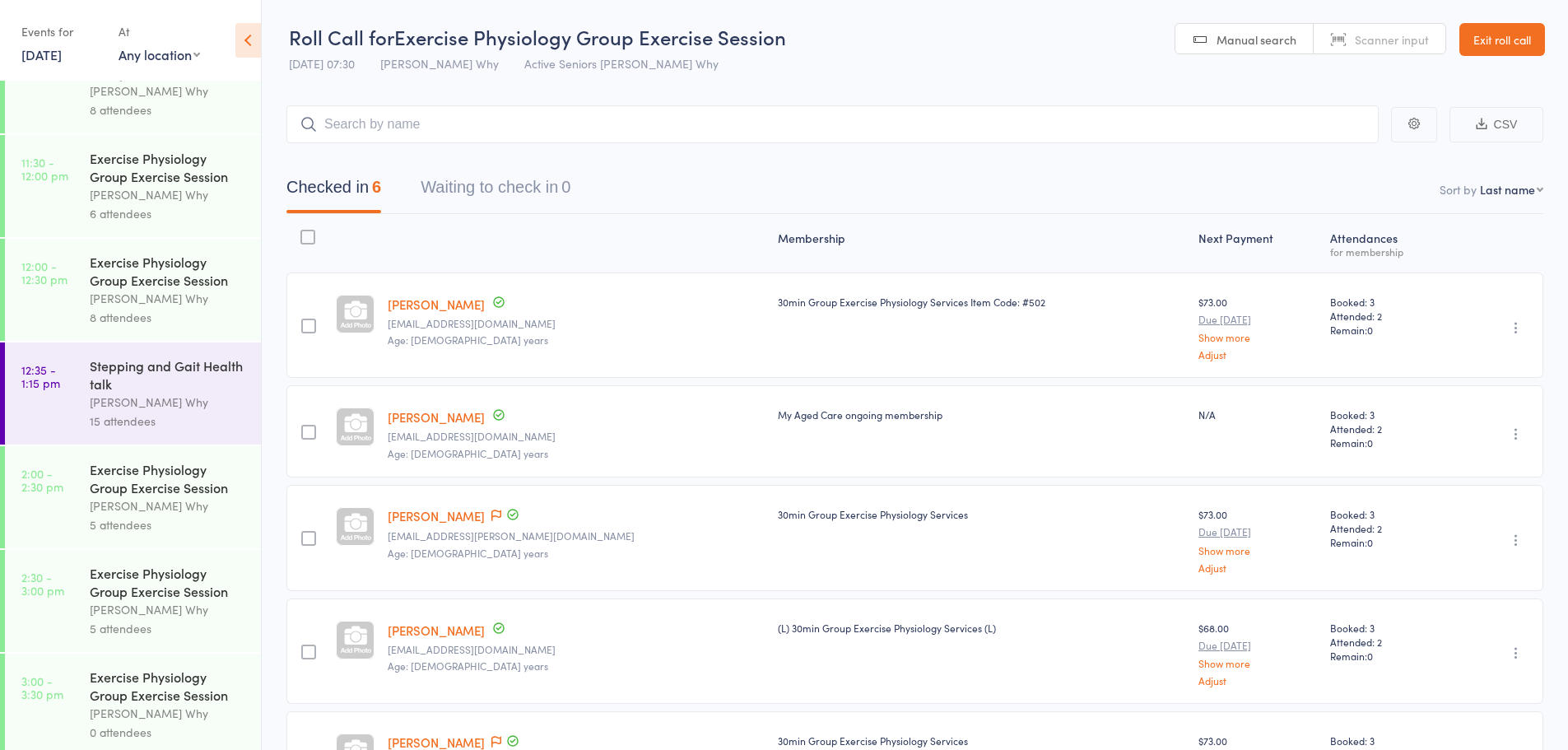
scroll to position [1070, 0]
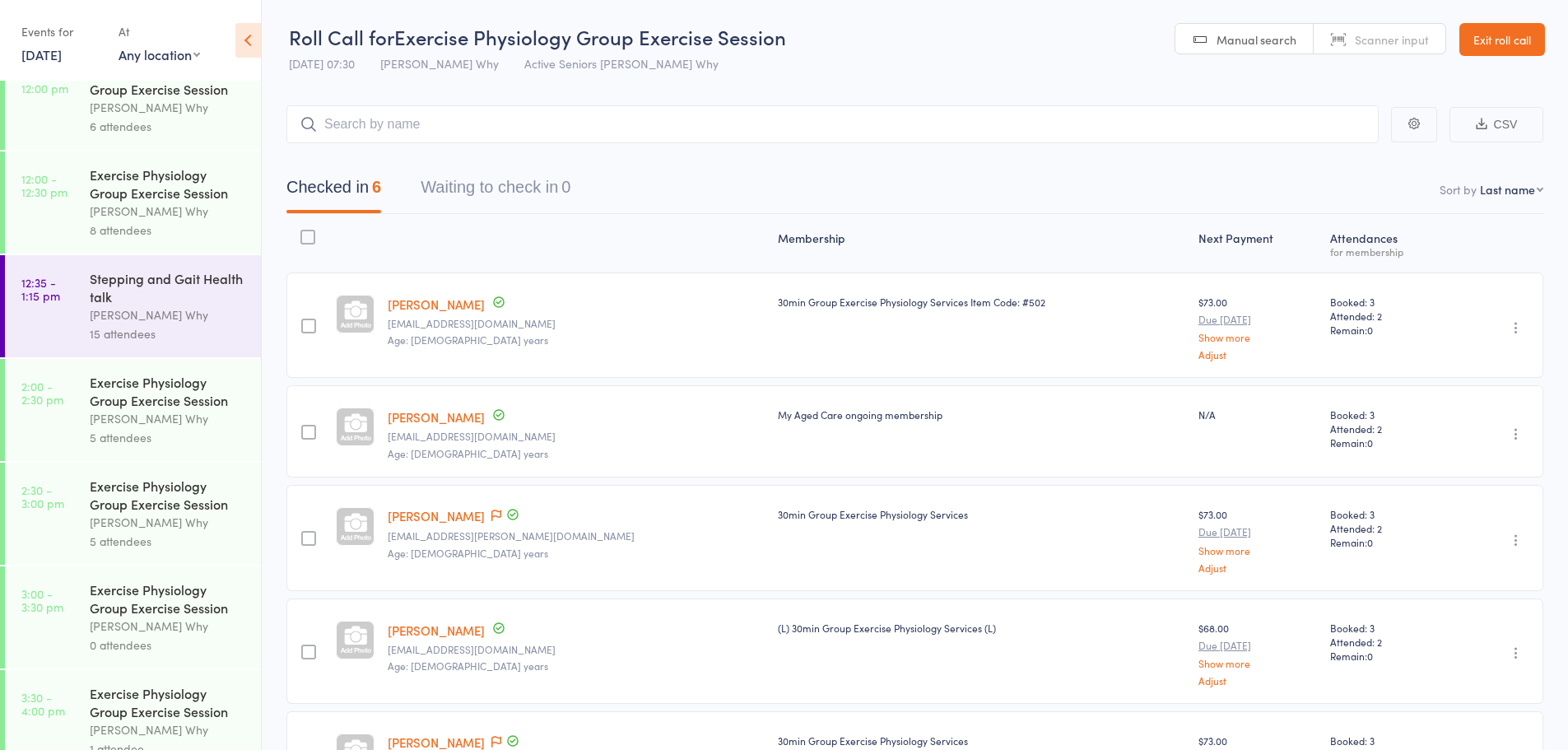
click at [175, 225] on div "8 attendees" at bounding box center [168, 230] width 157 height 19
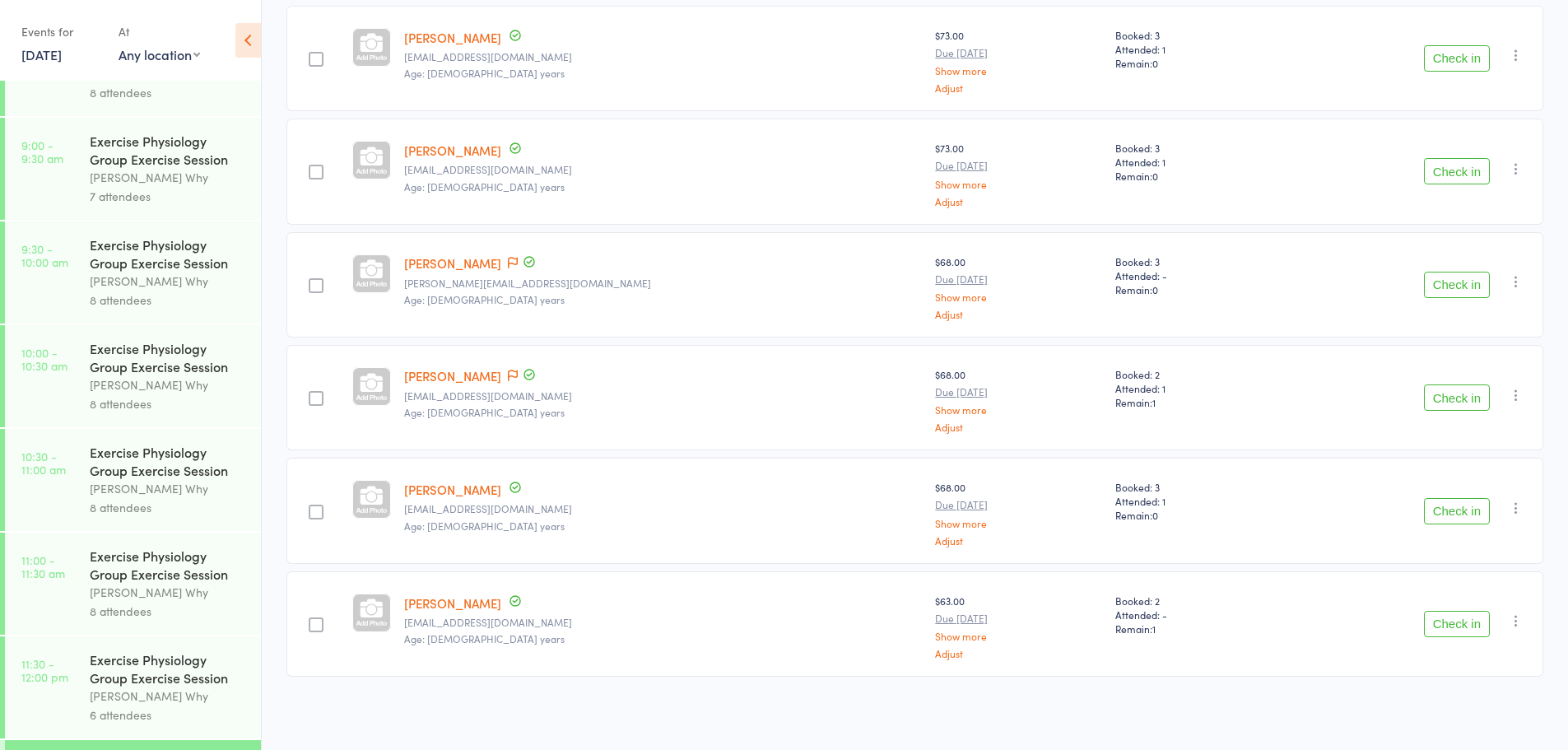
scroll to position [576, 0]
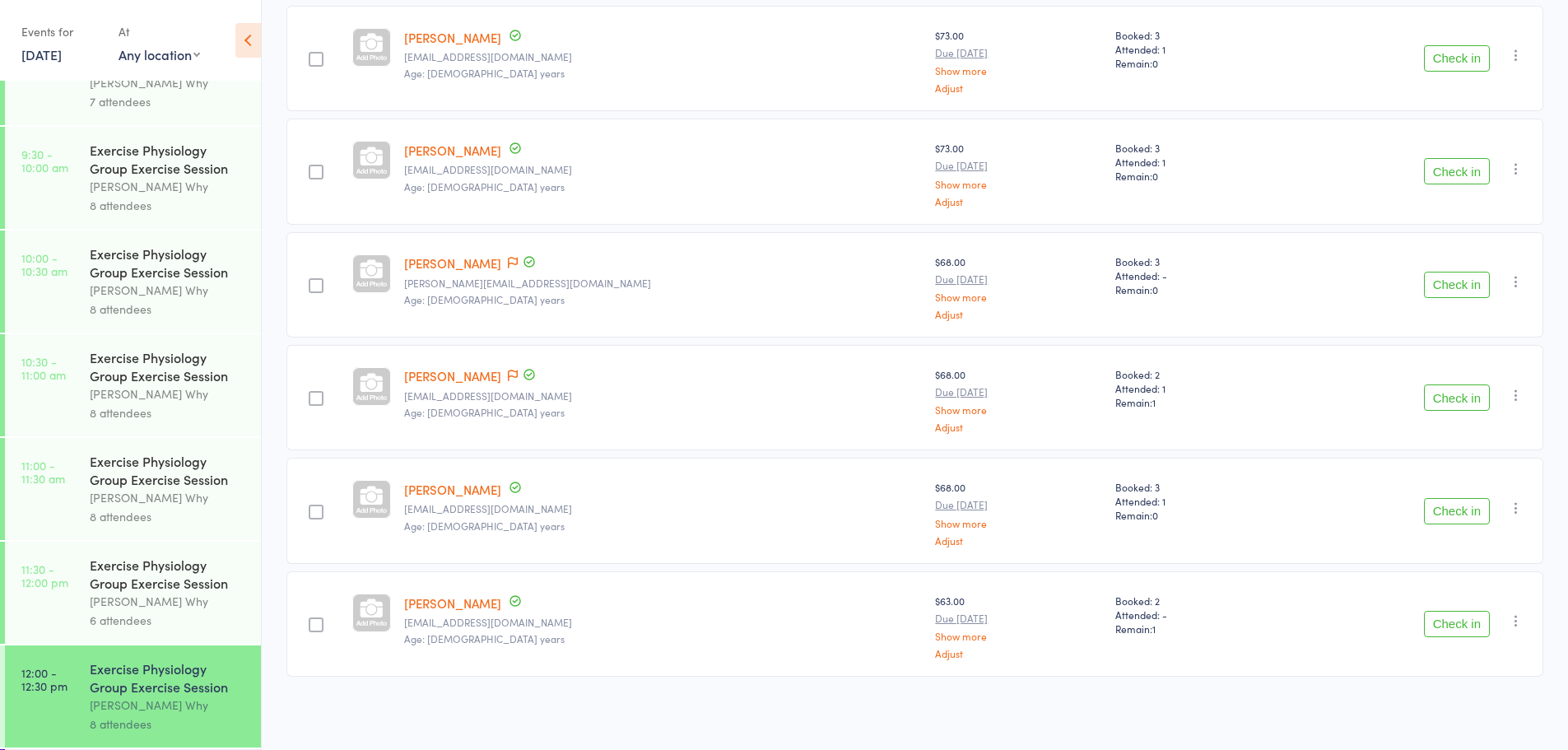
click at [1509, 615] on icon "button" at bounding box center [1516, 620] width 16 height 16
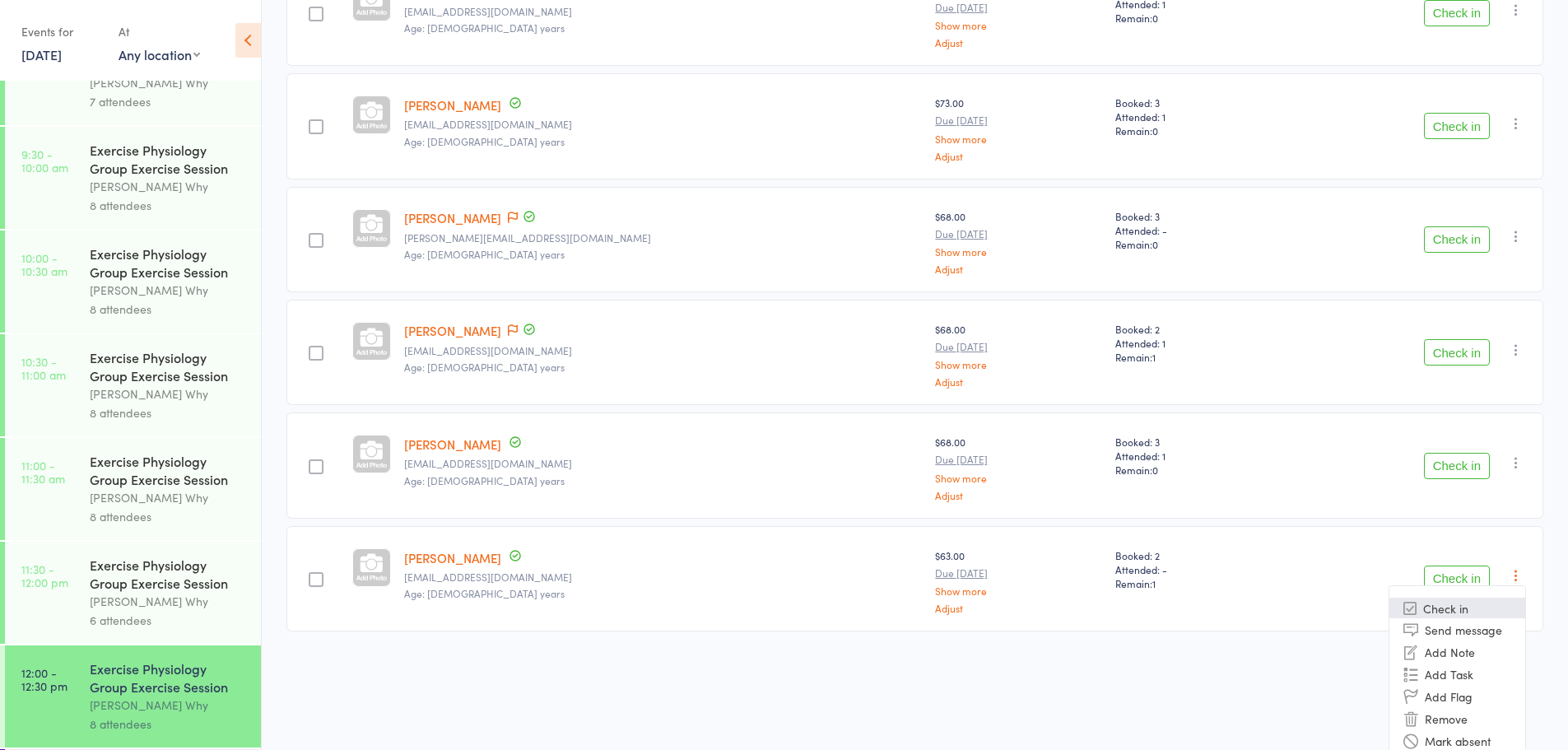
scroll to position [552, 0]
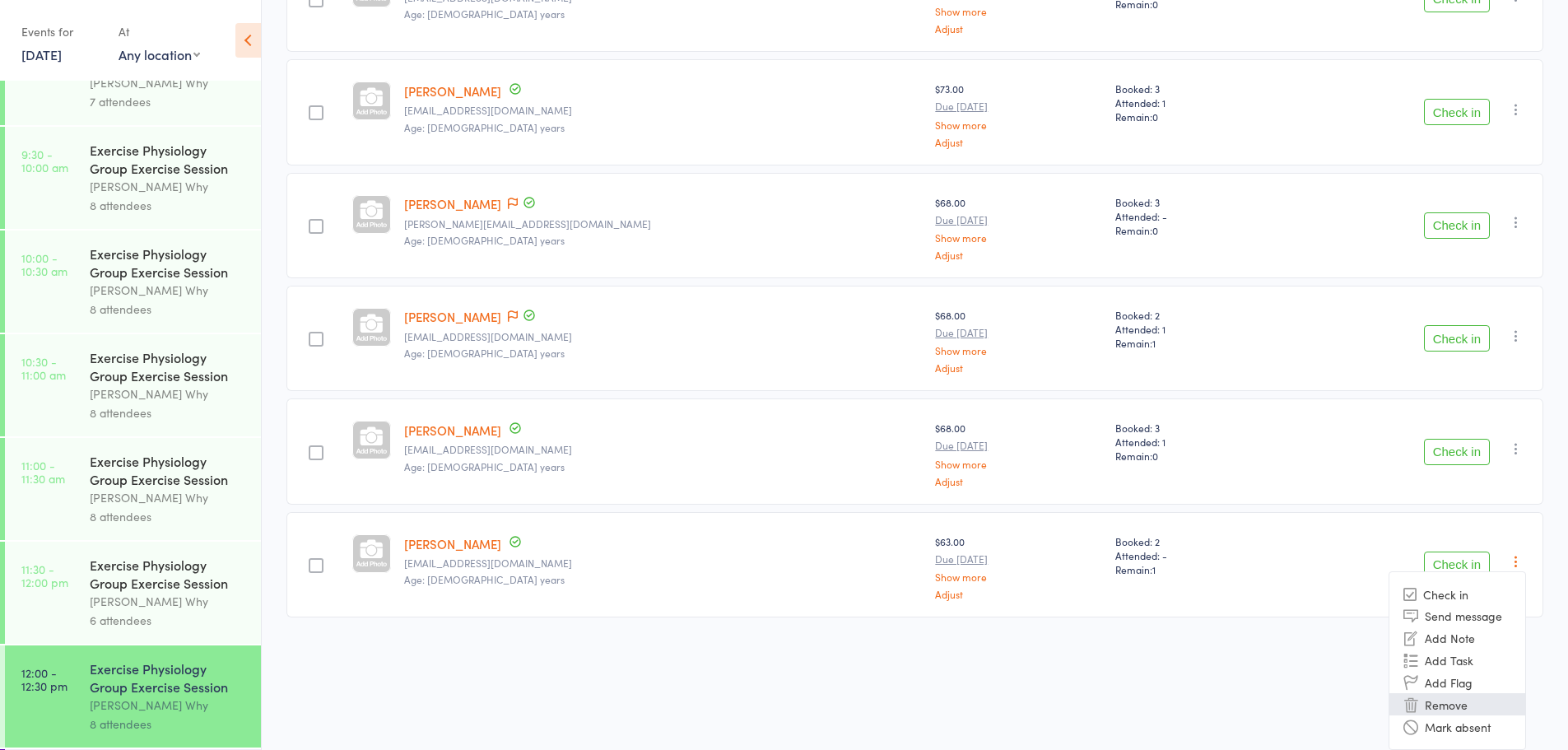
click at [1451, 710] on li "Remove" at bounding box center [1457, 704] width 136 height 22
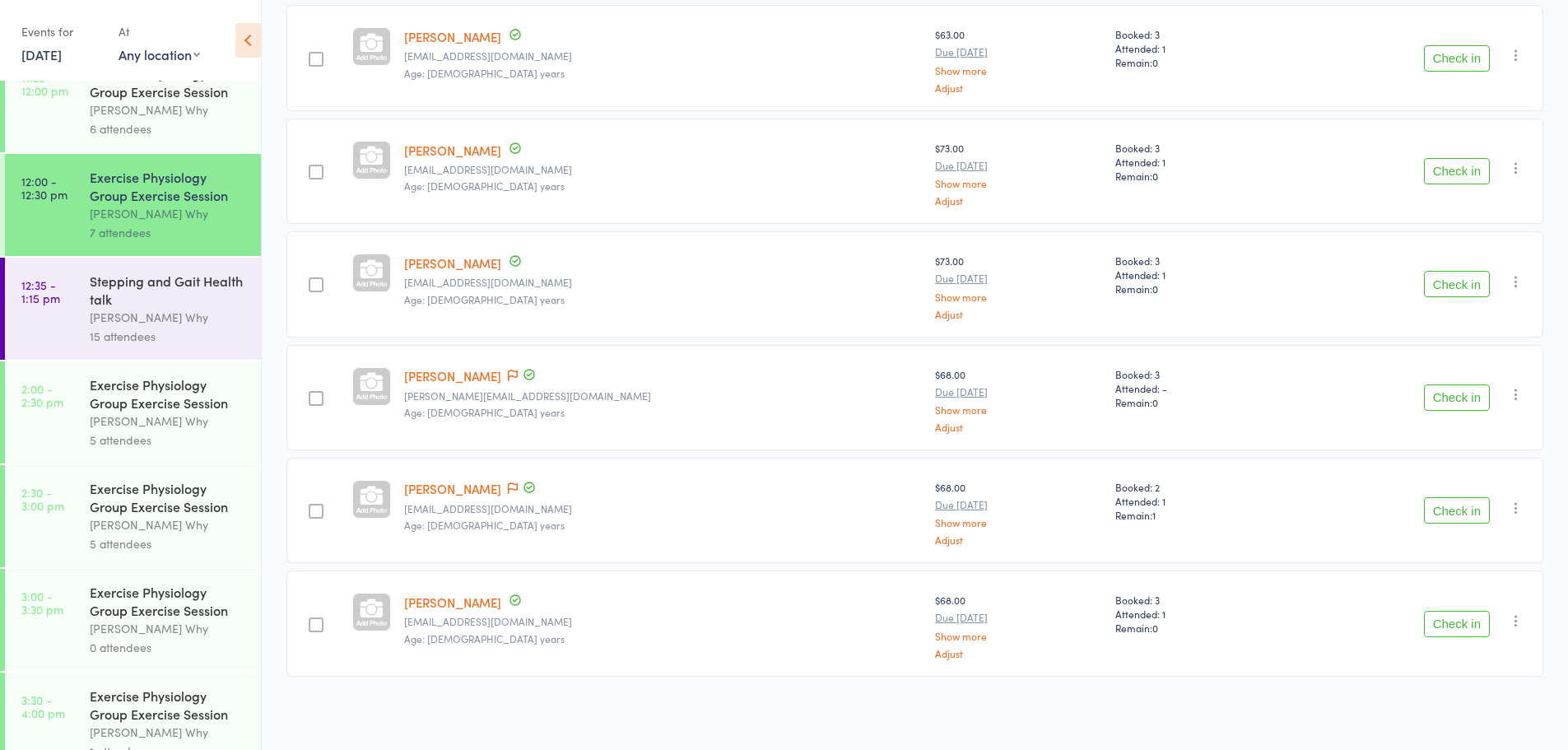
scroll to position [1070, 0]
click at [132, 430] on div "5 attendees" at bounding box center [168, 438] width 157 height 19
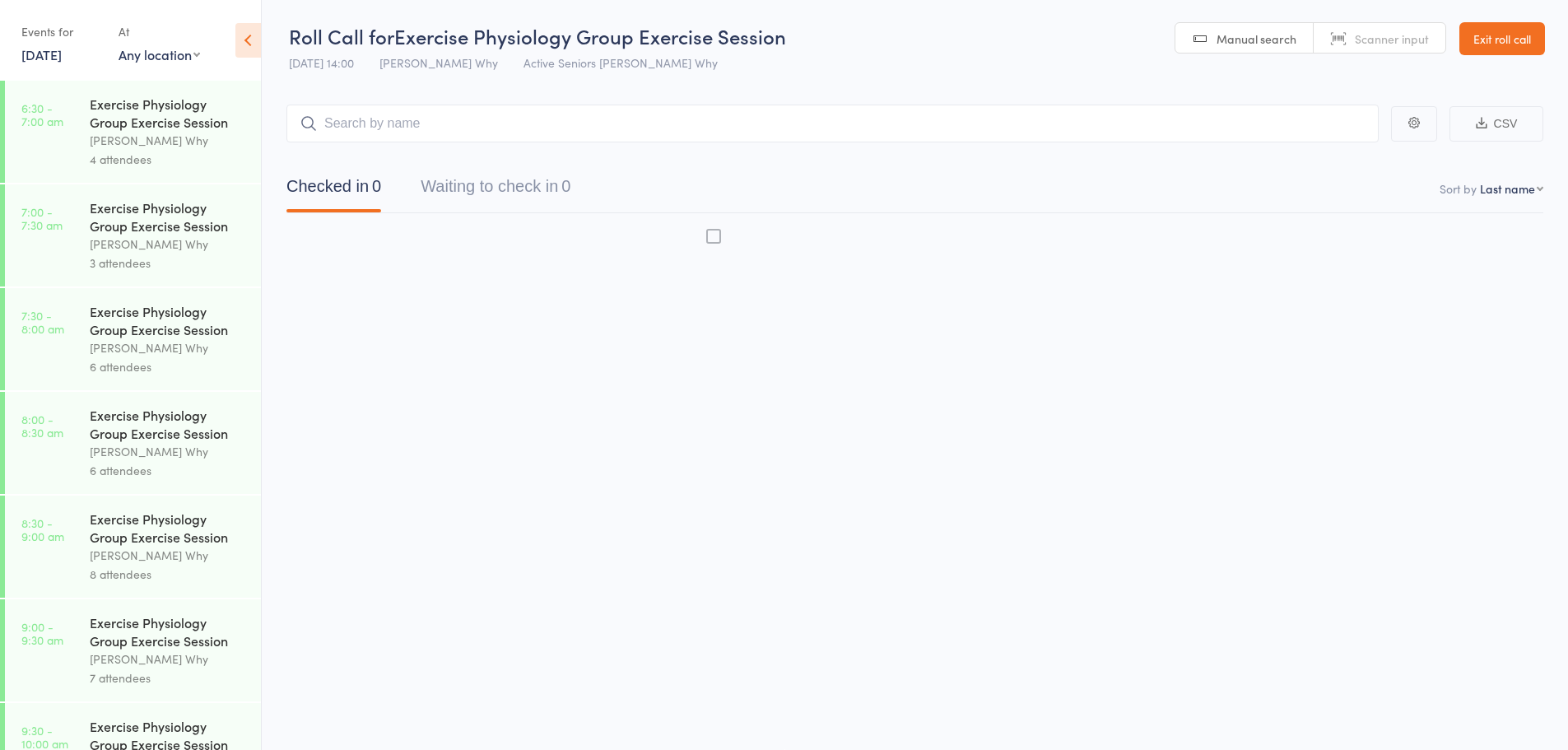
scroll to position [1, 0]
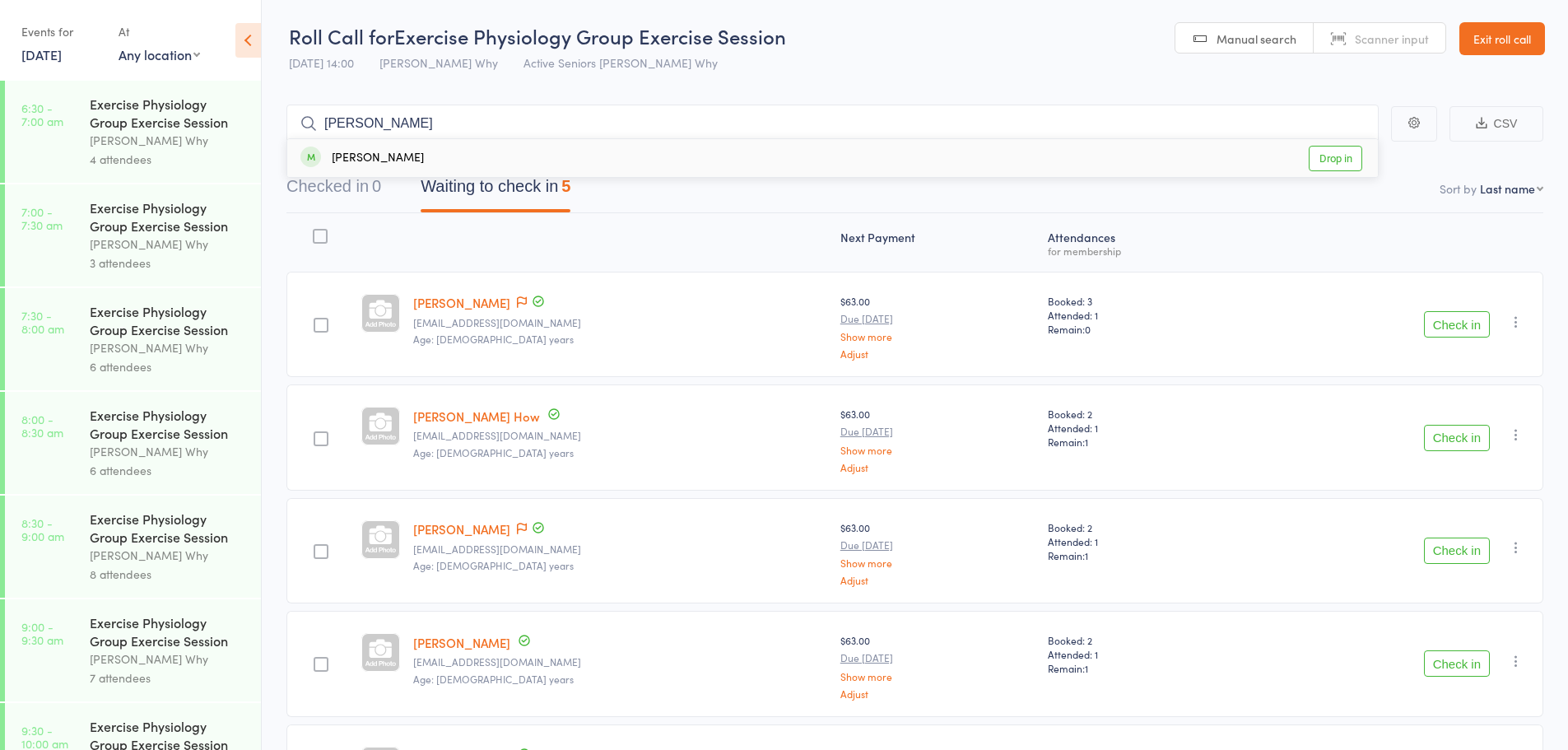
type input "wheatly"
click at [1337, 166] on link "Drop in" at bounding box center [1335, 159] width 53 height 26
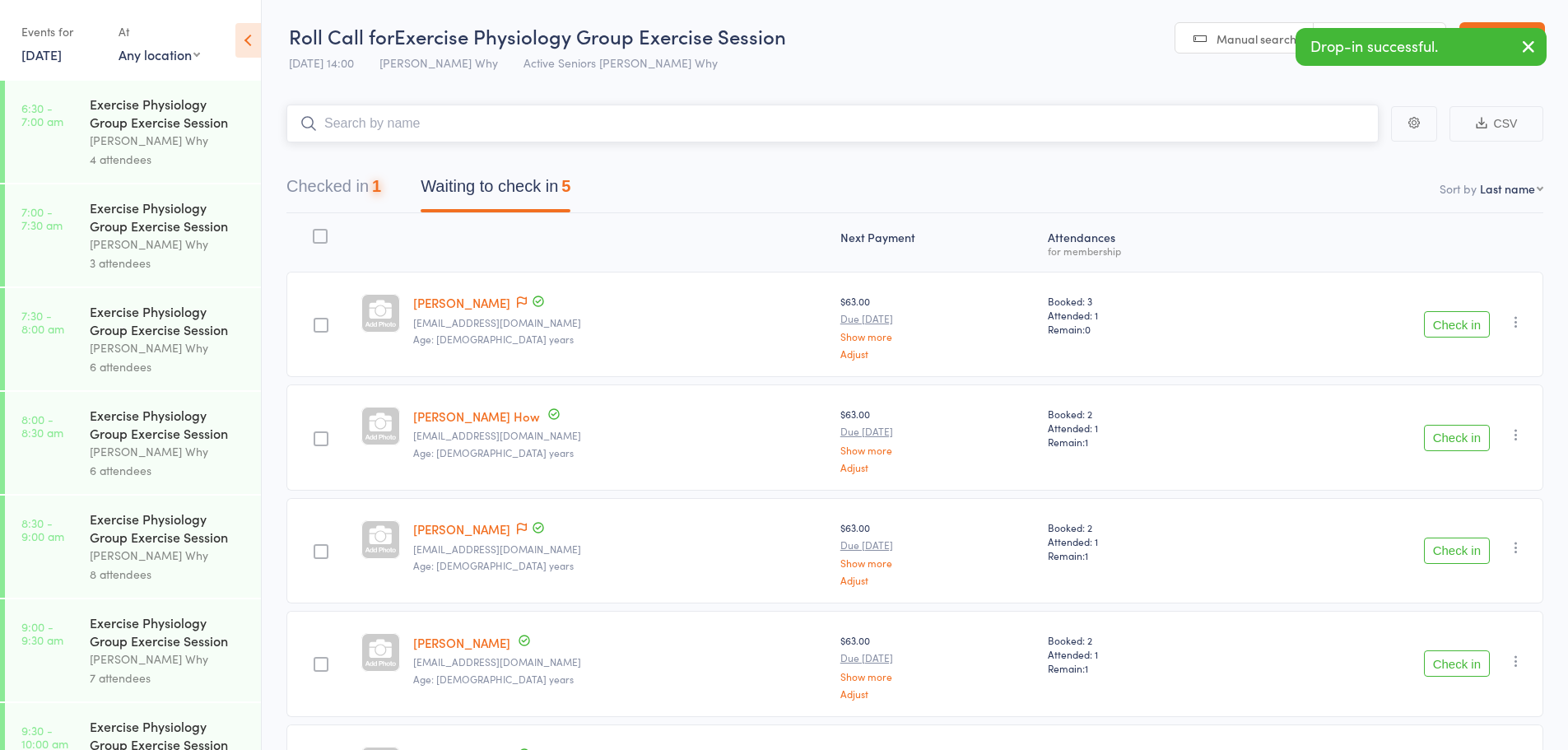
click at [367, 189] on button "Checked in 1" at bounding box center [334, 191] width 94 height 44
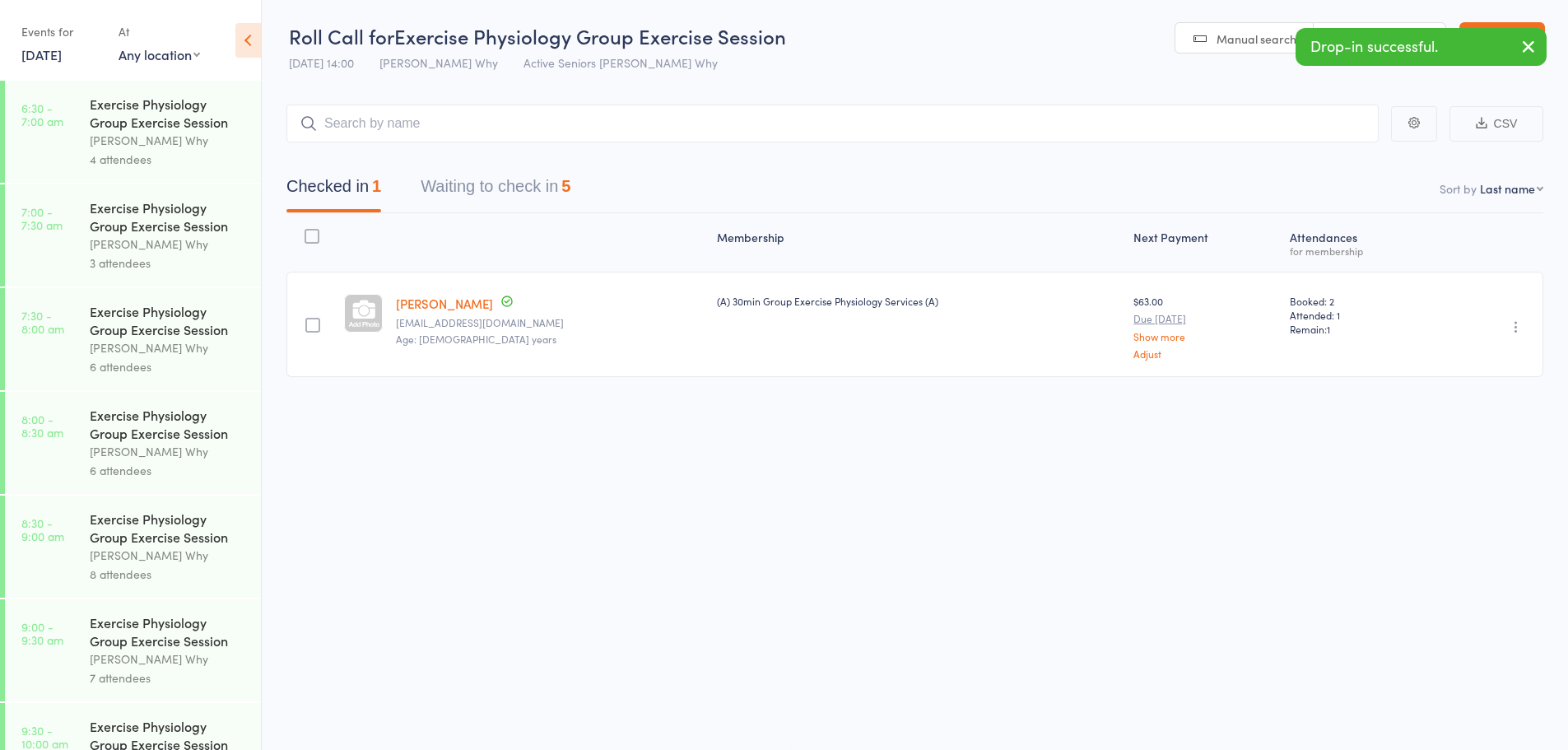
click at [1512, 326] on icon "button" at bounding box center [1516, 326] width 16 height 16
click at [1476, 354] on li "Undo check-in" at bounding box center [1457, 360] width 136 height 21
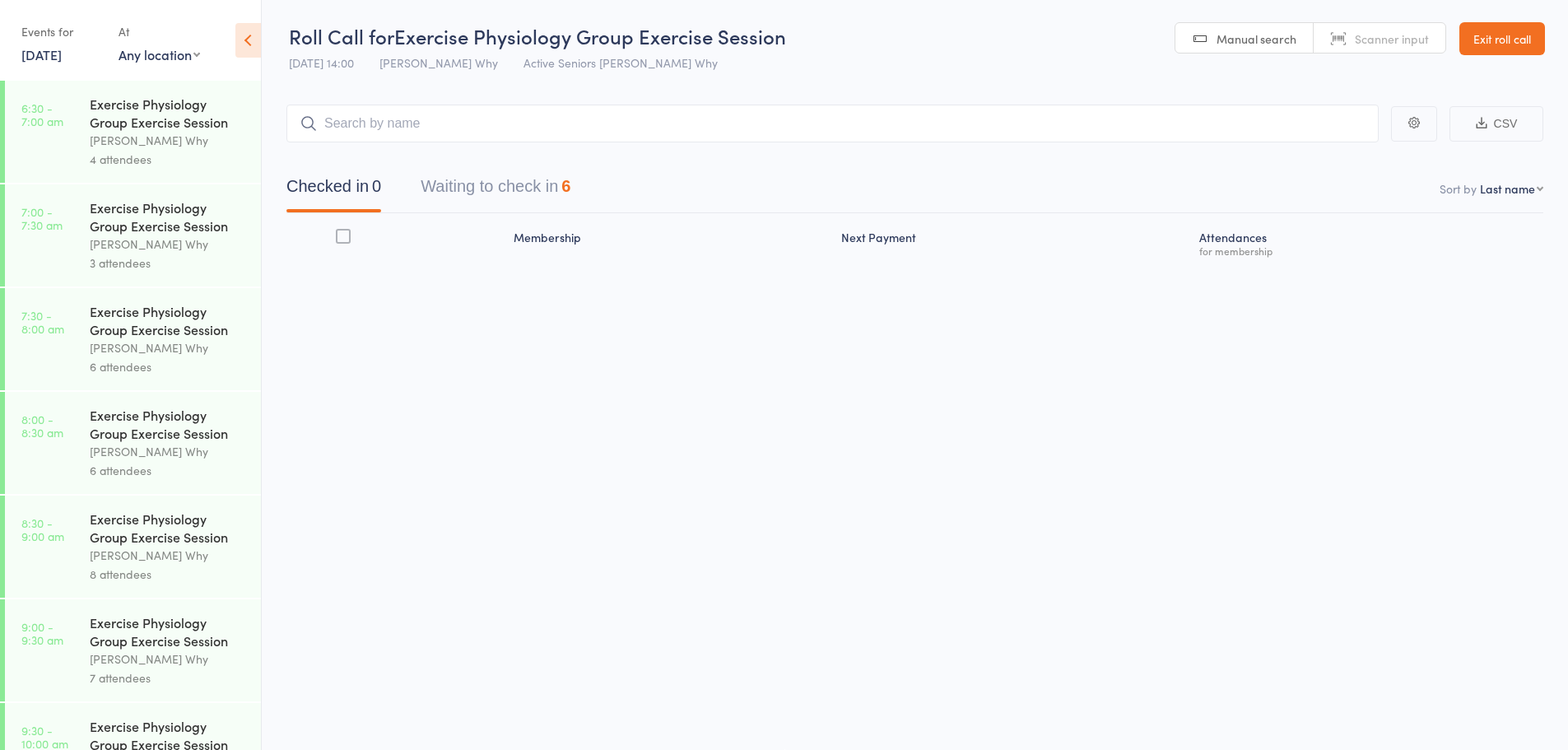
drag, startPoint x: 10, startPoint y: 24, endPoint x: 21, endPoint y: 33, distance: 14.2
click at [10, 26] on div "Events for 18 Sep, 2025 18 Sep, 2025 September 2025 Sun Mon Tue Wed Thu Fri Sat…" at bounding box center [130, 41] width 261 height 83
click at [28, 48] on link "18 Sep, 2025" at bounding box center [41, 54] width 40 height 18
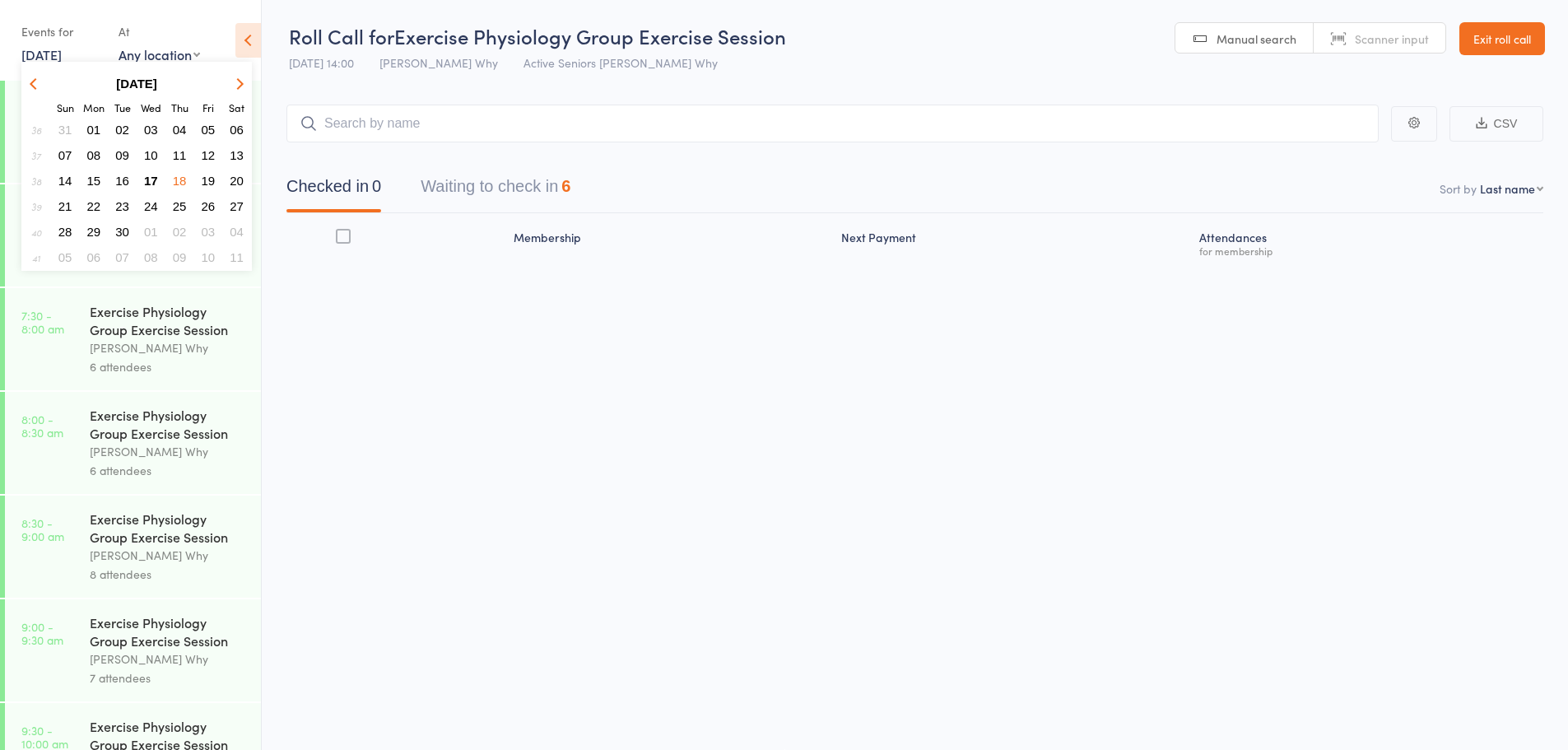
click at [151, 182] on span "17" at bounding box center [151, 180] width 14 height 14
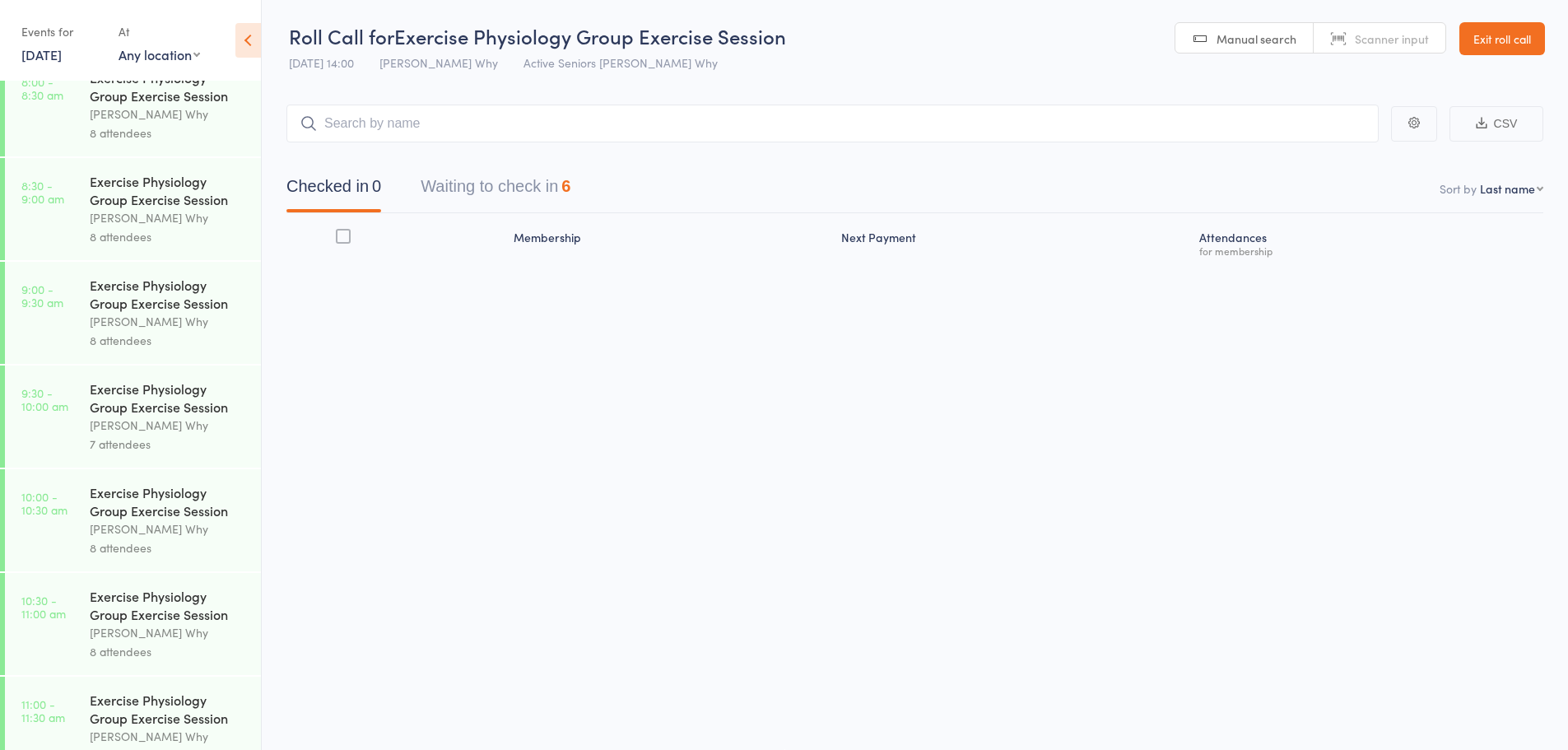
scroll to position [165, 0]
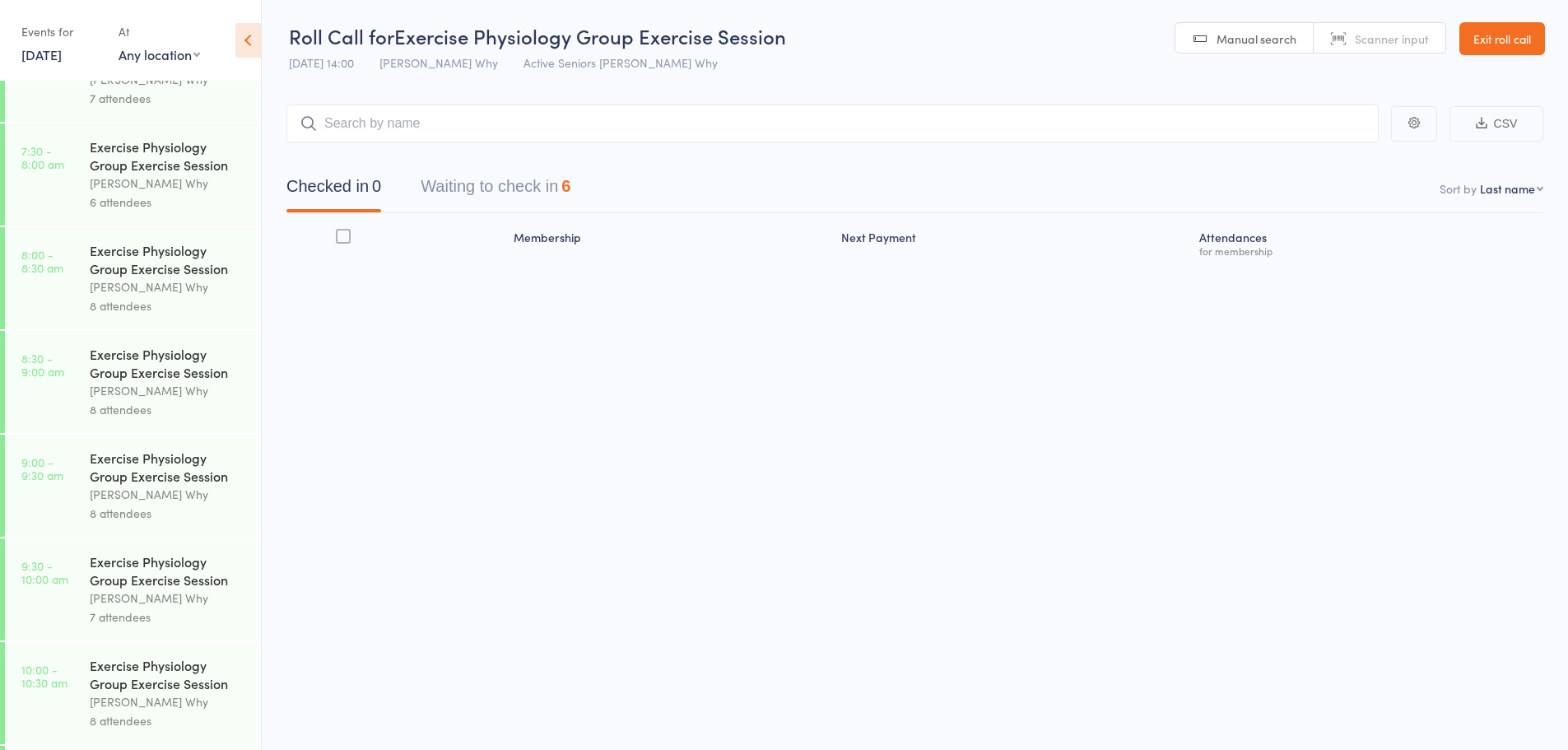
click at [113, 398] on div "[PERSON_NAME] Why" at bounding box center [168, 390] width 157 height 19
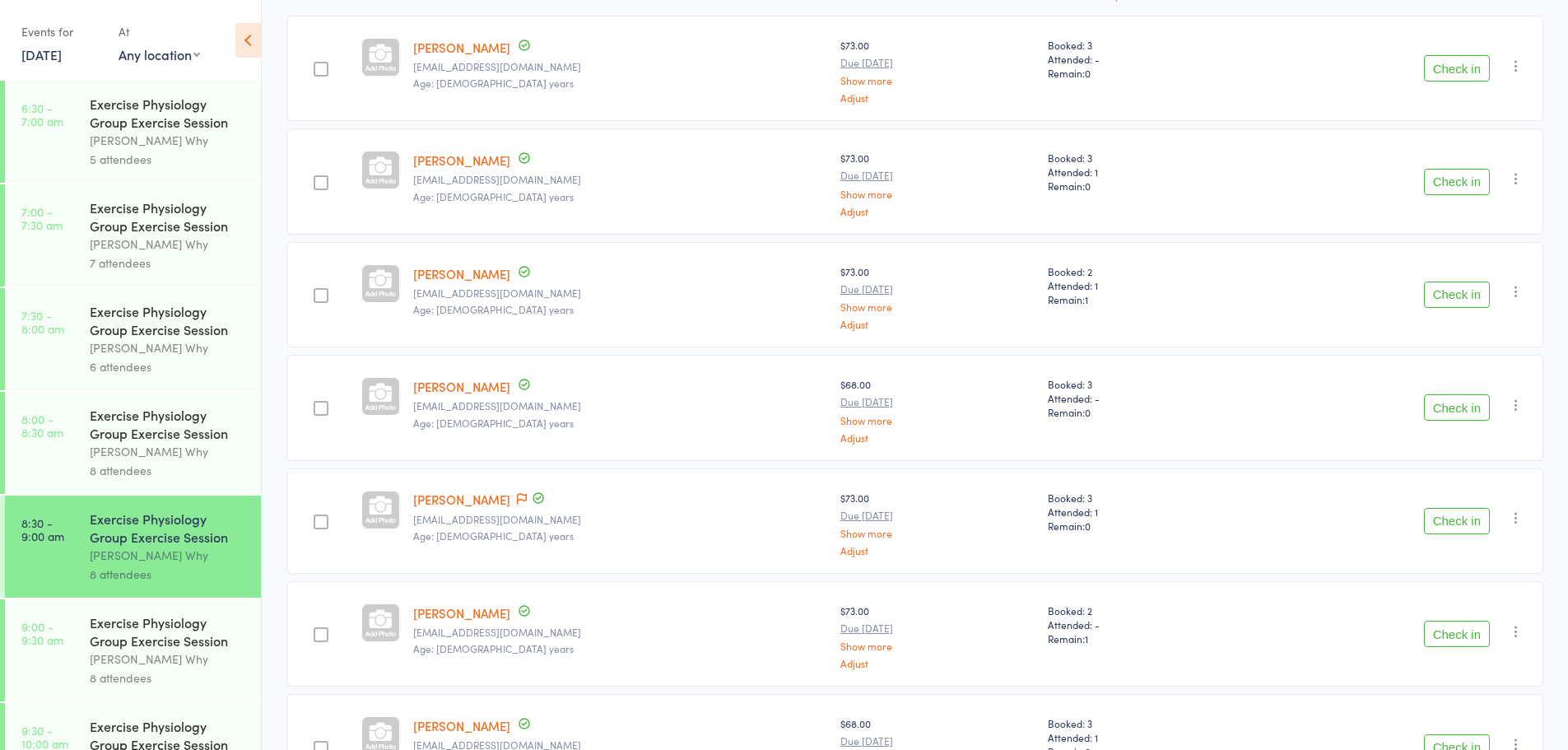
scroll to position [246, 0]
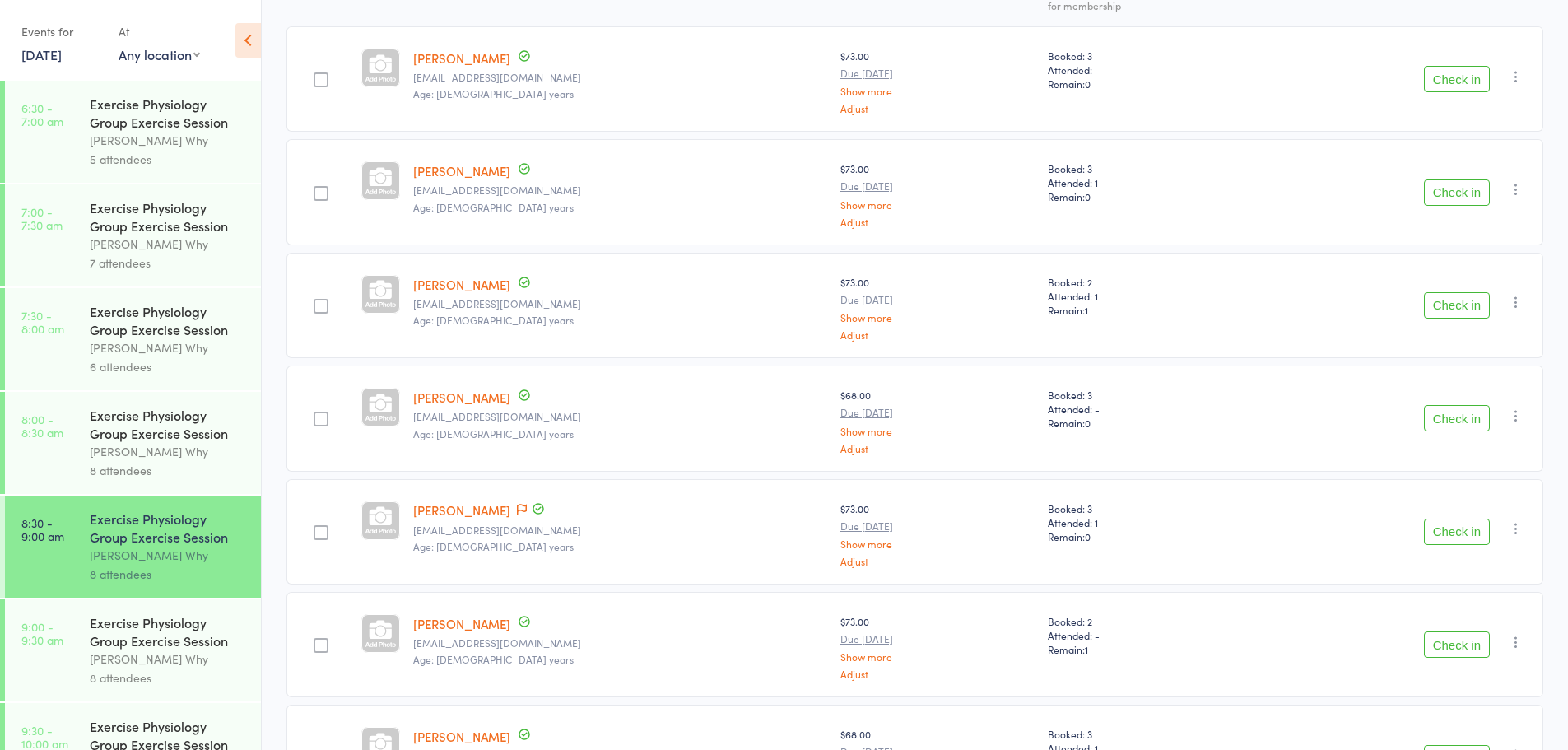
click at [1510, 302] on icon "button" at bounding box center [1516, 301] width 16 height 16
click at [1426, 445] on li "Remove" at bounding box center [1457, 445] width 136 height 22
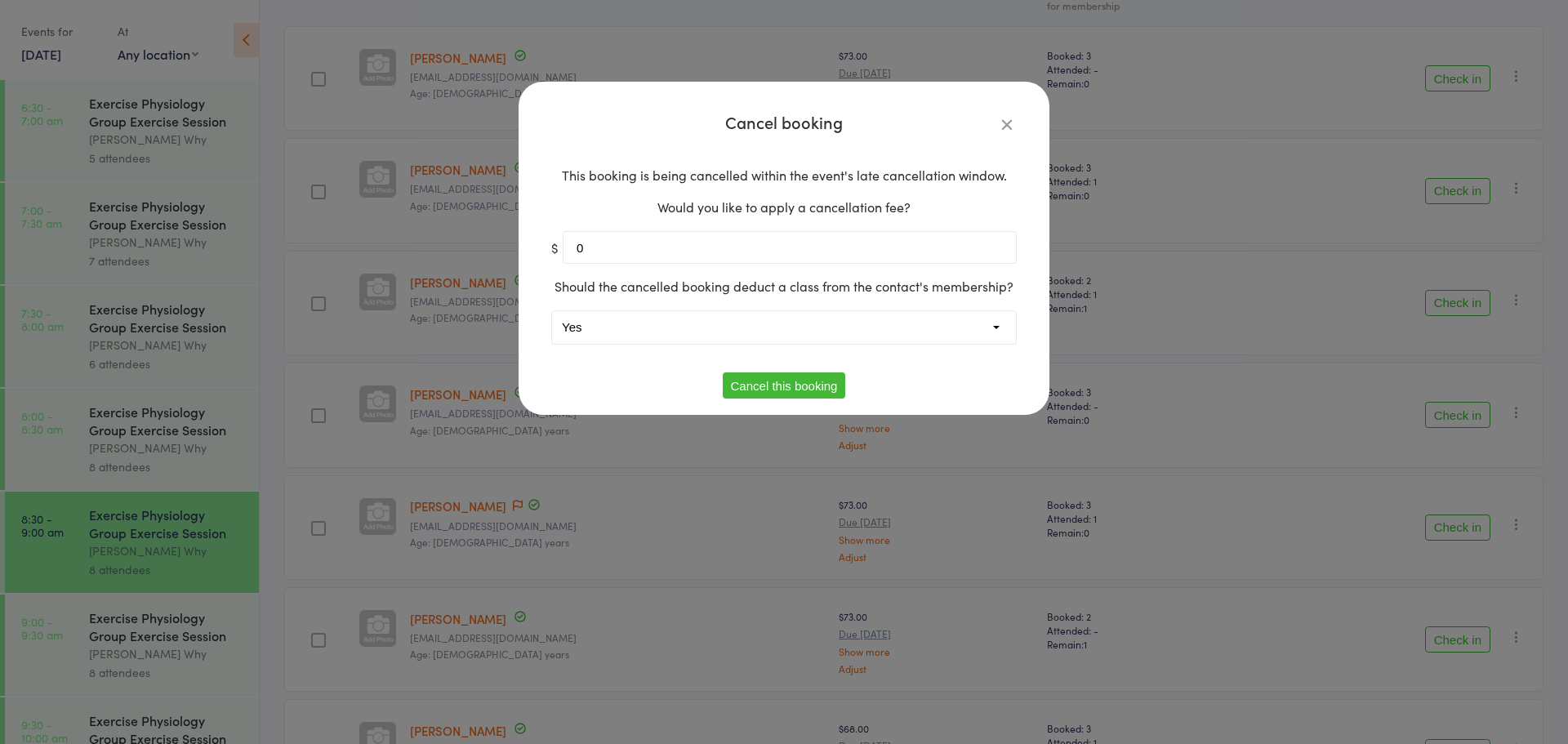
drag, startPoint x: 732, startPoint y: 318, endPoint x: 723, endPoint y: 342, distance: 25.6
click at [732, 321] on select "Yes No" at bounding box center [784, 327] width 464 height 32
select select "1"
click at [552, 311] on select "Yes No" at bounding box center [784, 327] width 464 height 32
click at [784, 395] on button "Cancel this booking" at bounding box center [784, 385] width 123 height 26
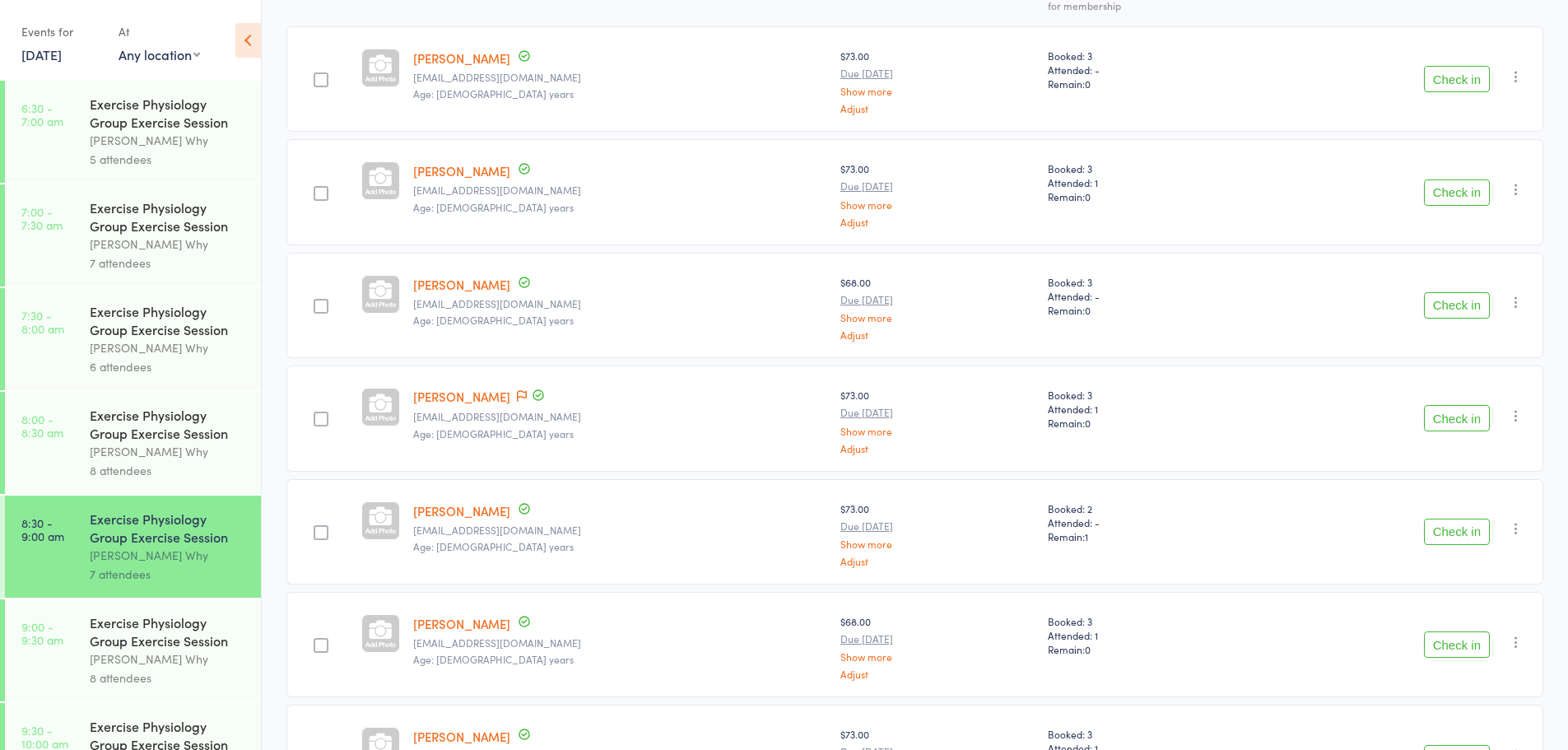
click at [70, 44] on div "Events for" at bounding box center [62, 32] width 81 height 27
click at [62, 54] on link "17 Sep, 2025" at bounding box center [41, 54] width 40 height 18
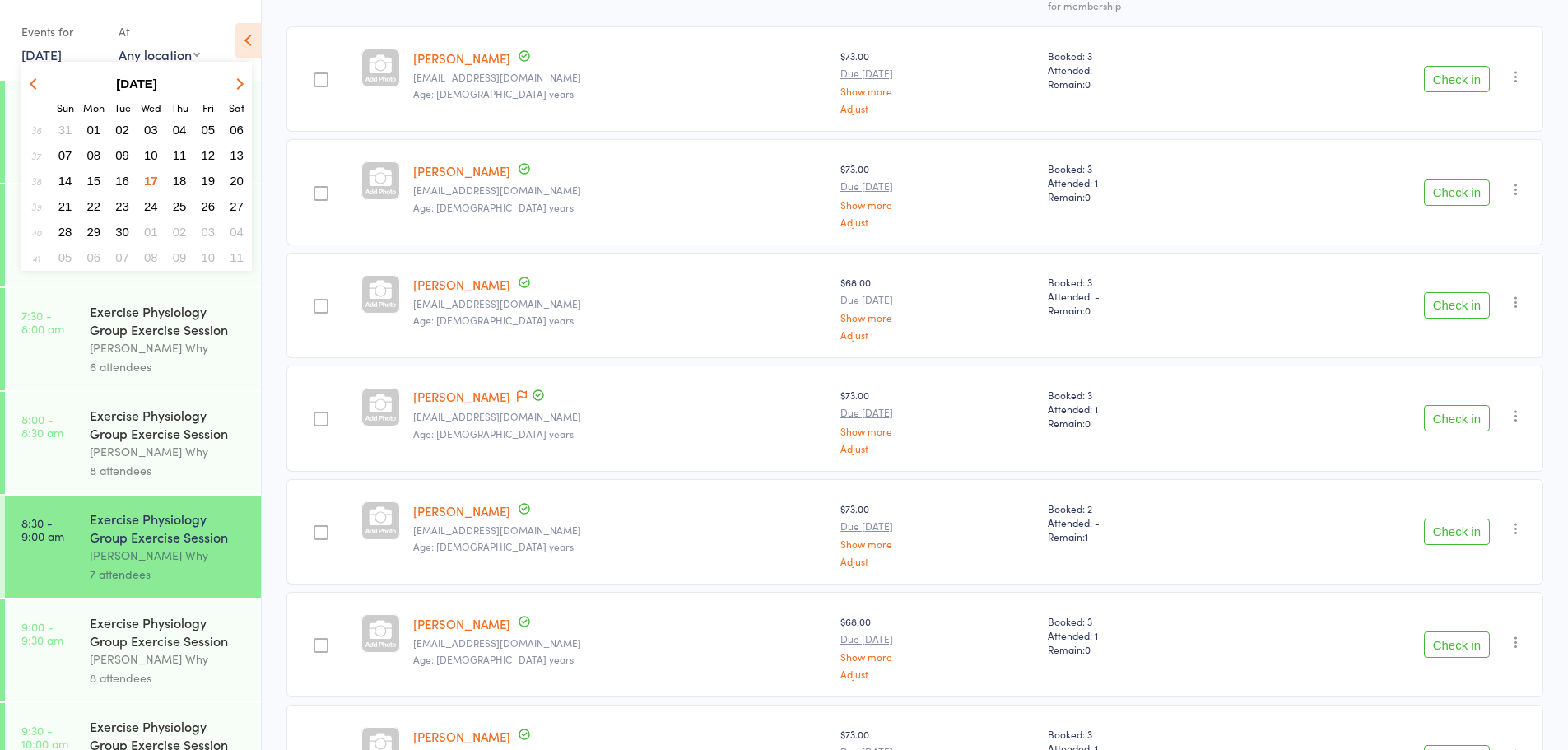
click at [125, 231] on span "30" at bounding box center [122, 232] width 14 height 14
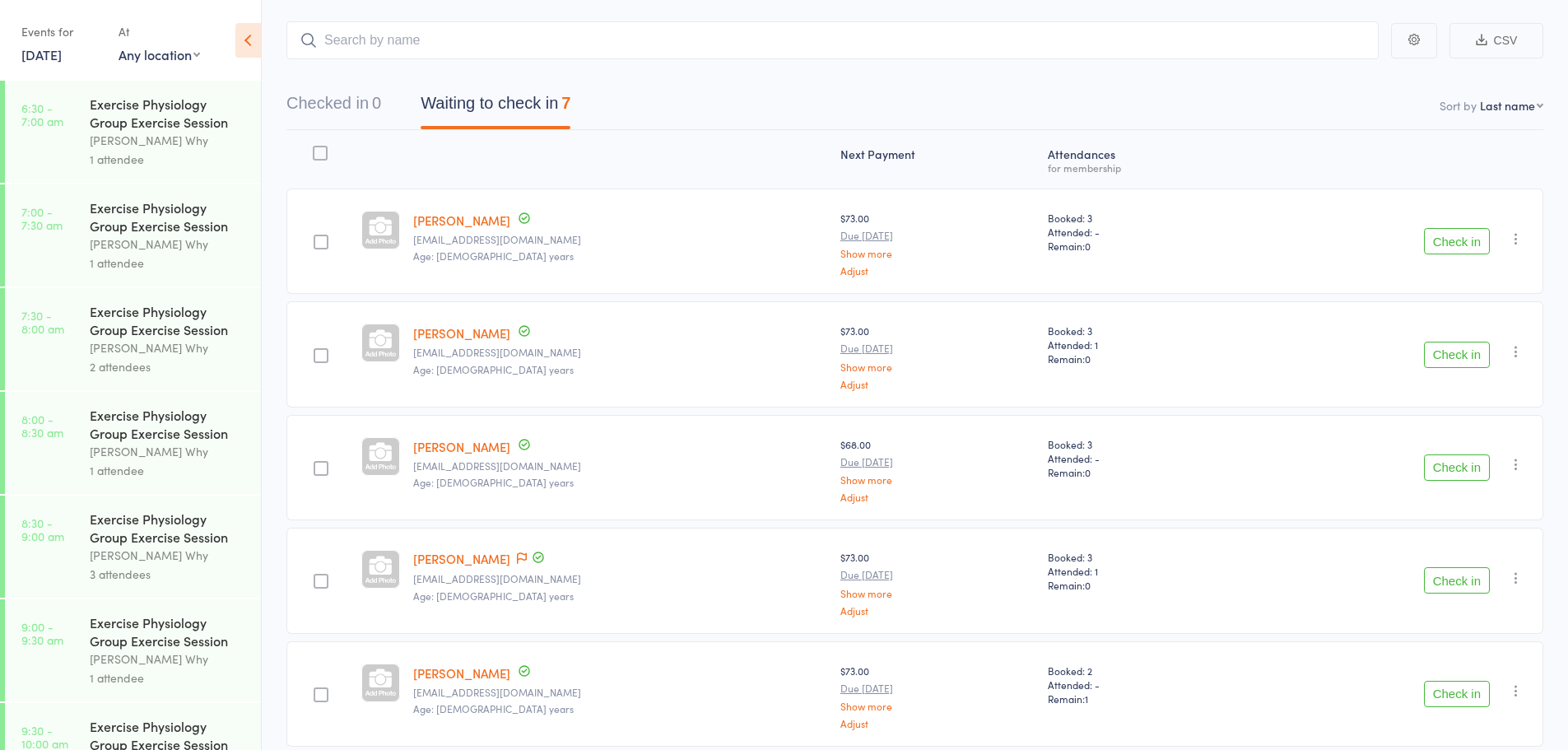
scroll to position [0, 0]
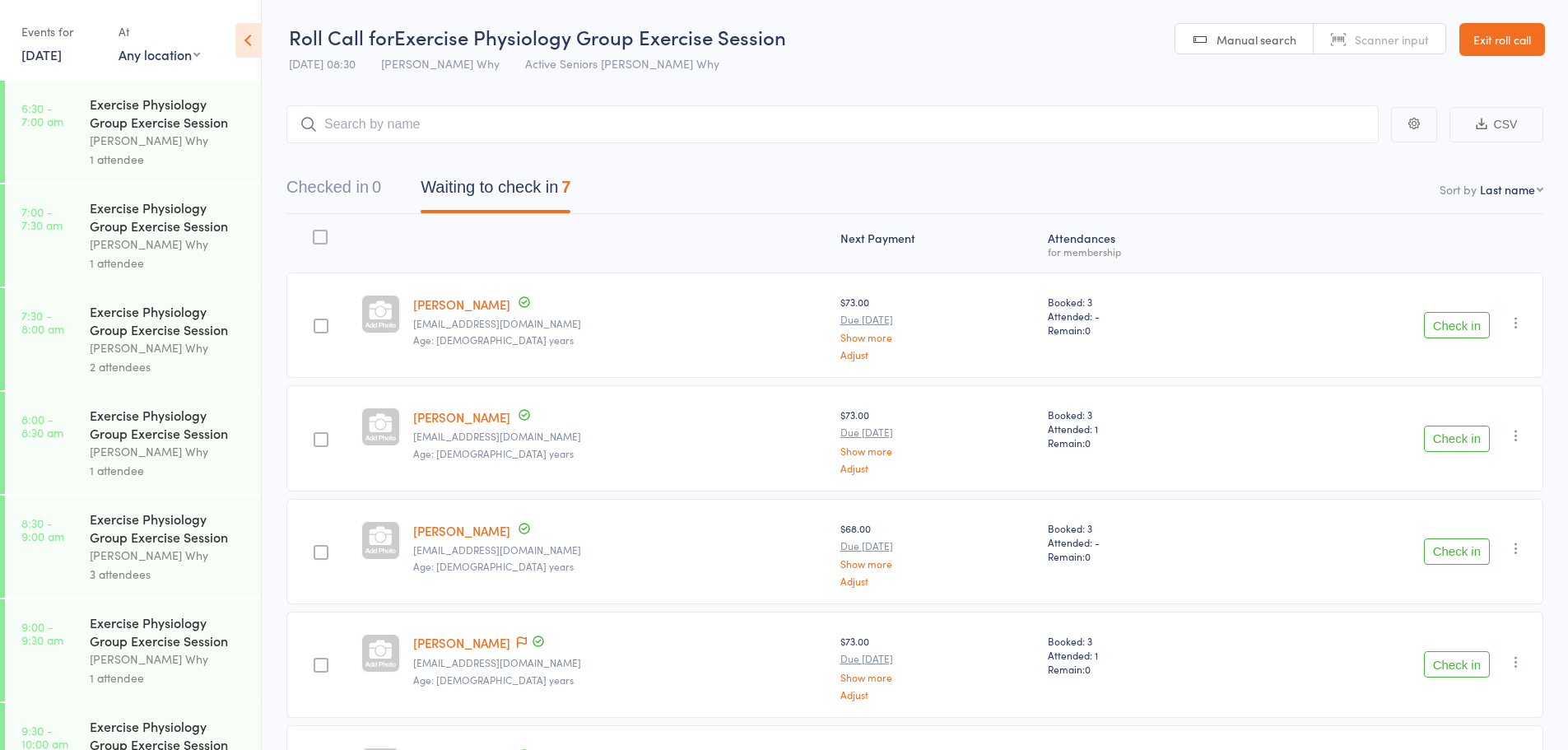
drag, startPoint x: 1489, startPoint y: 36, endPoint x: 1431, endPoint y: 44, distance: 58.5
click at [1488, 36] on link "Exit roll call" at bounding box center [1502, 39] width 86 height 33
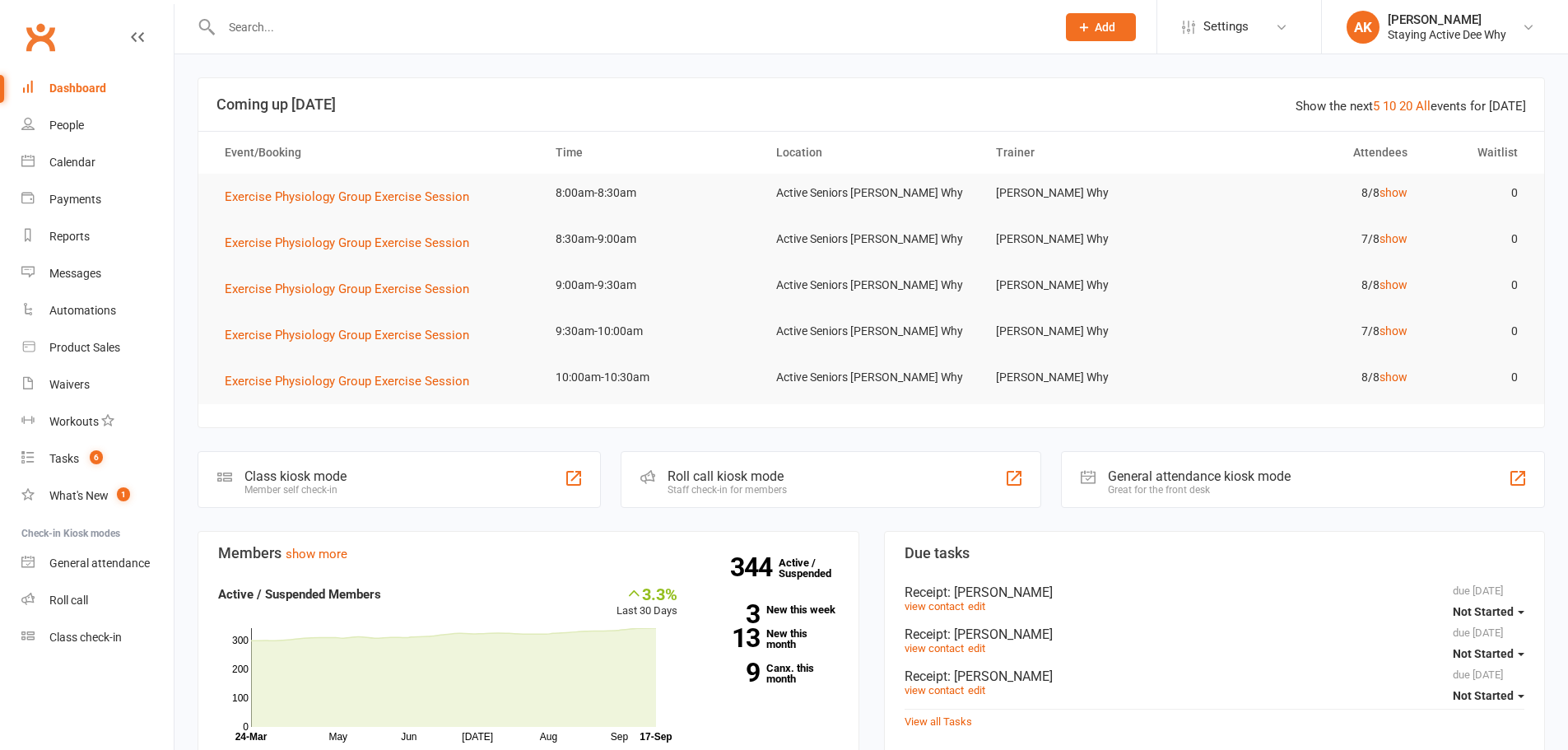
click at [389, 27] on input "text" at bounding box center [630, 27] width 828 height 23
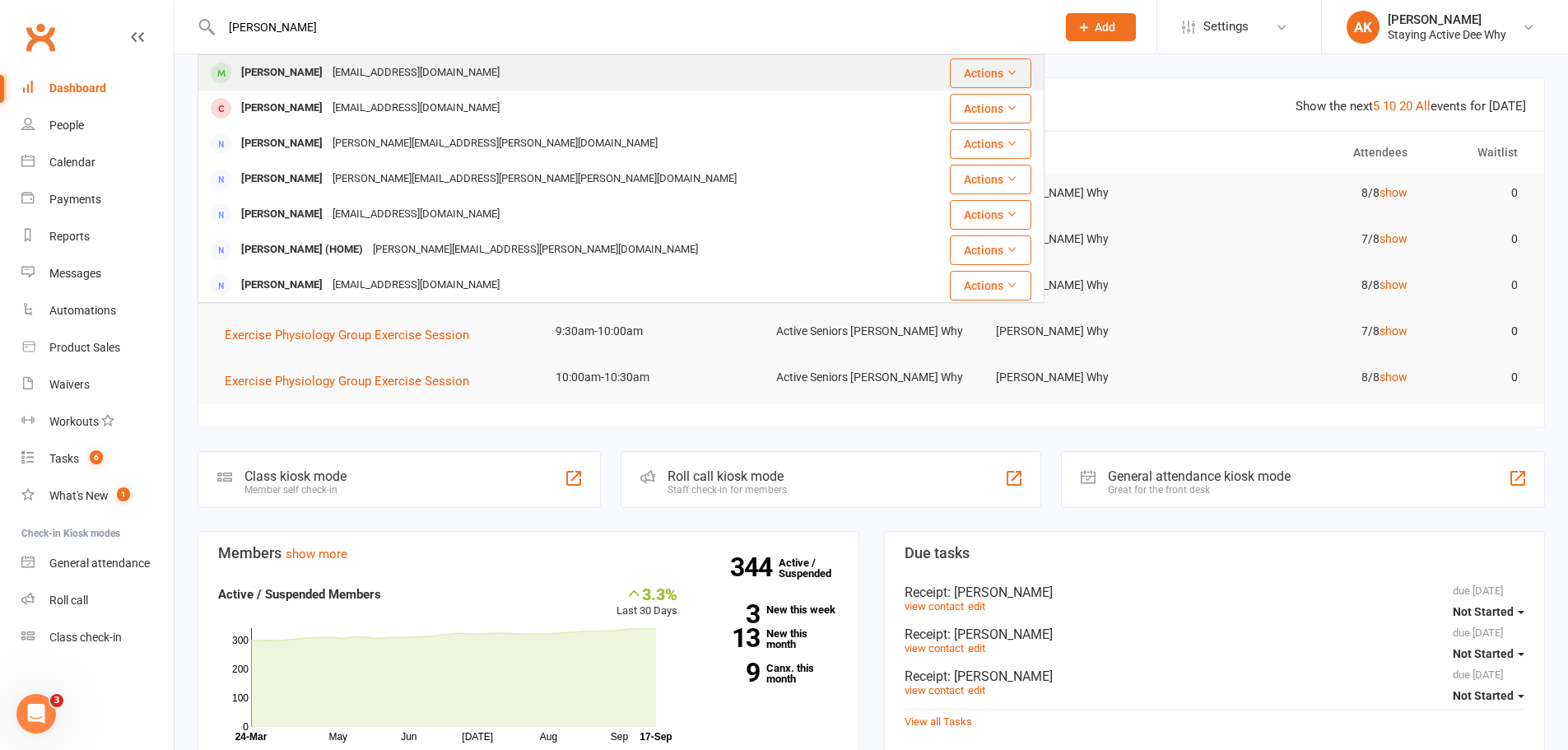
type input "[PERSON_NAME]"
click at [330, 70] on div "[EMAIL_ADDRESS][DOMAIN_NAME]" at bounding box center [416, 73] width 177 height 24
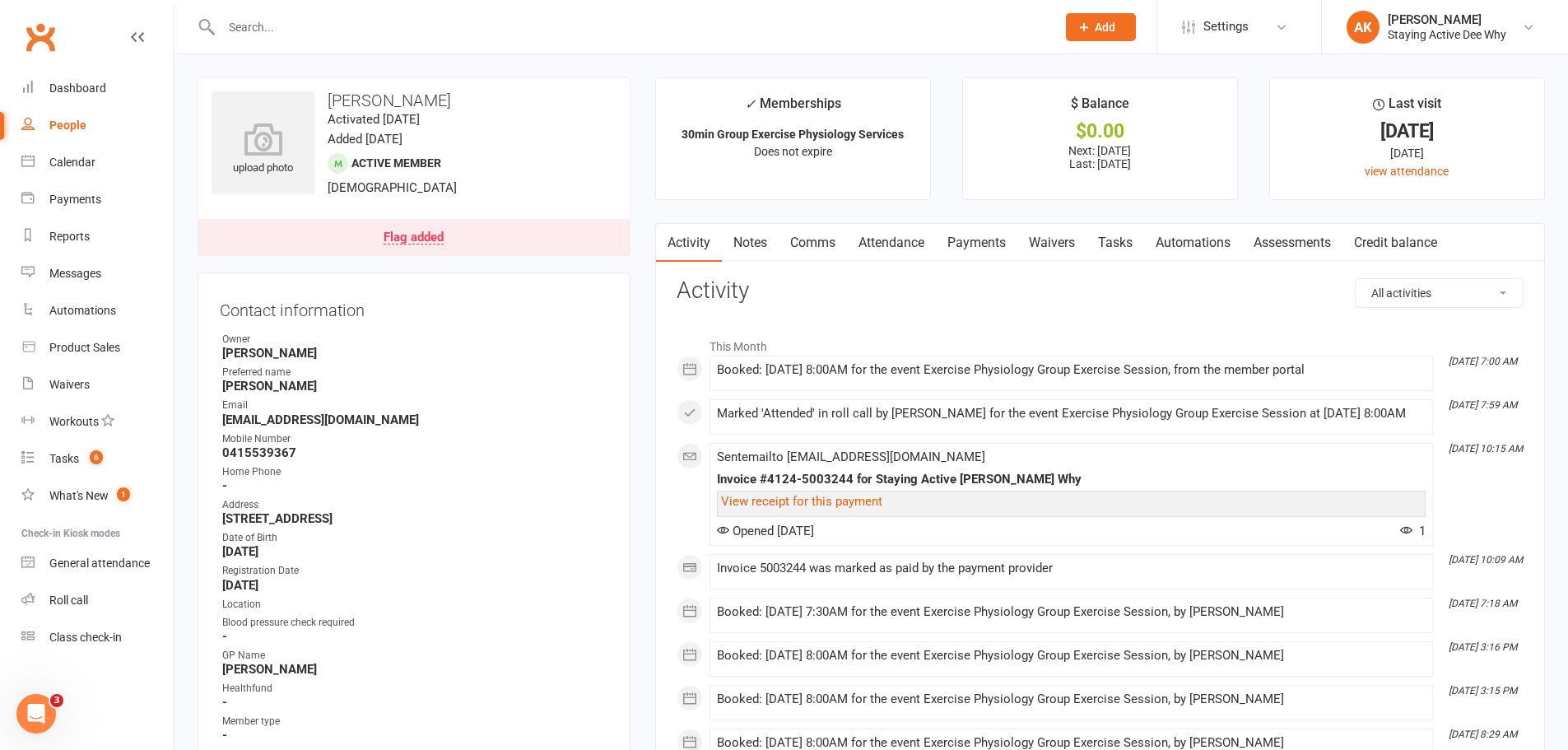
click at [954, 245] on link "Payments" at bounding box center [976, 243] width 82 height 38
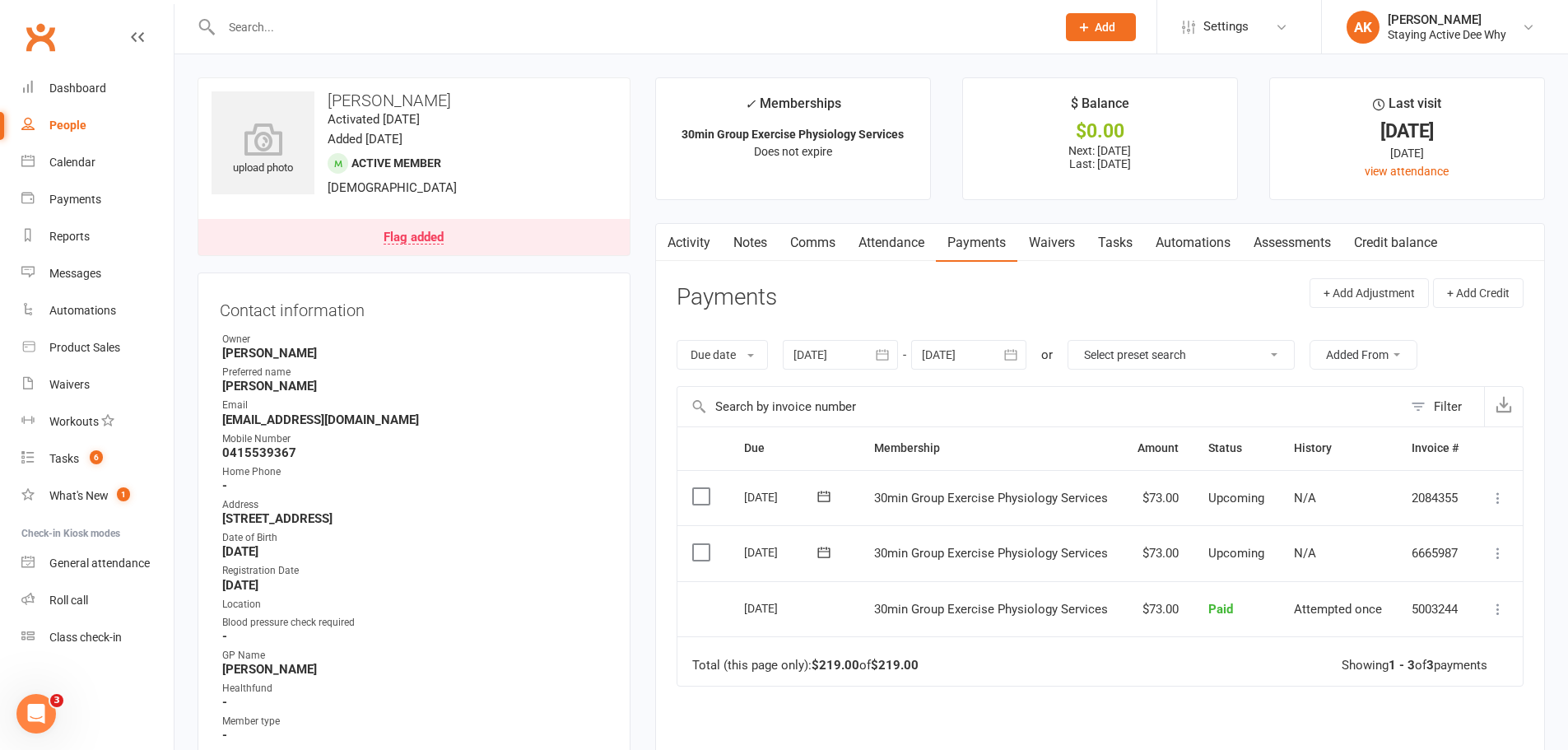
click at [898, 245] on link "Attendance" at bounding box center [892, 243] width 89 height 38
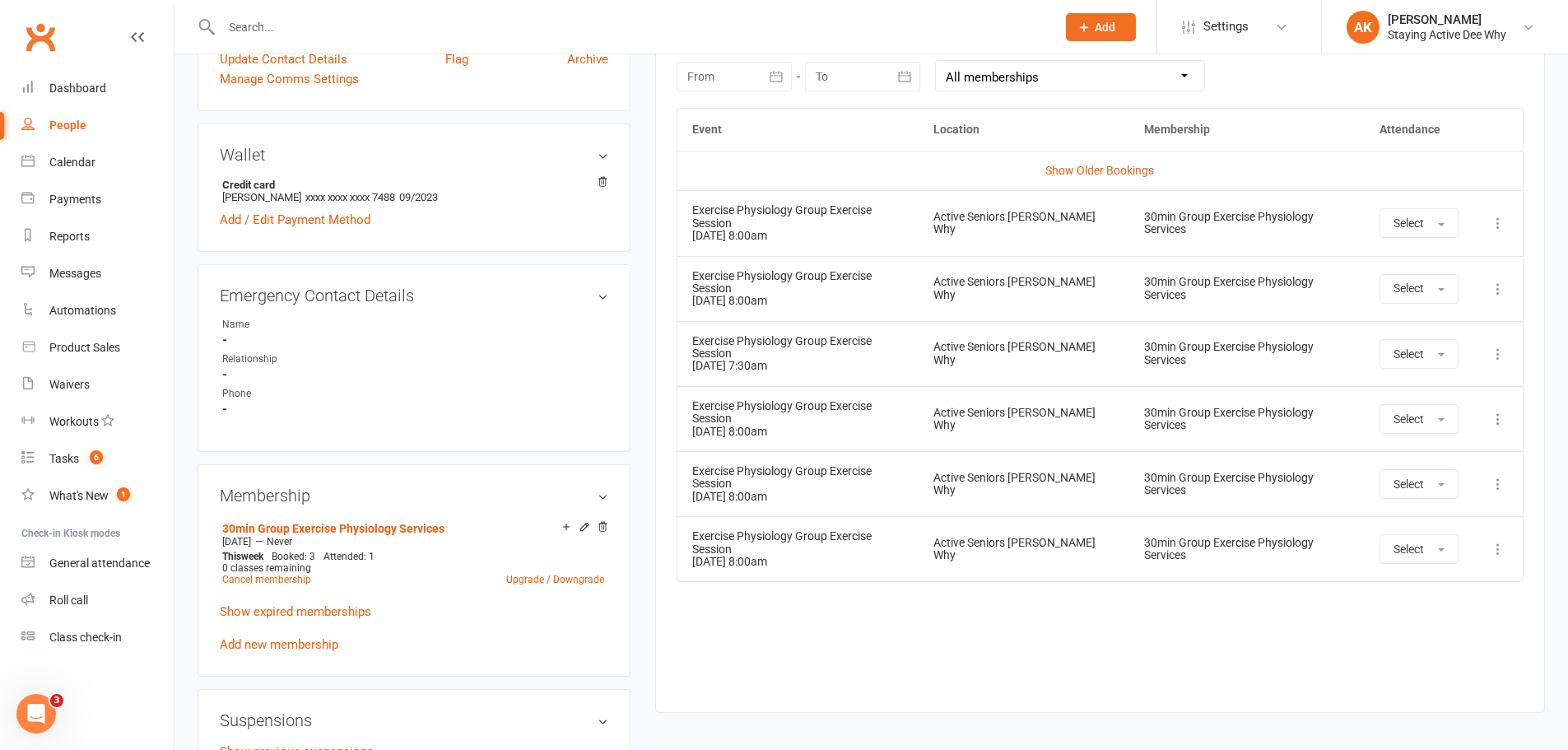
scroll to position [741, 0]
click at [1503, 540] on icon at bounding box center [1498, 547] width 16 height 16
click at [1413, 630] on link "Remove booking" at bounding box center [1426, 646] width 163 height 33
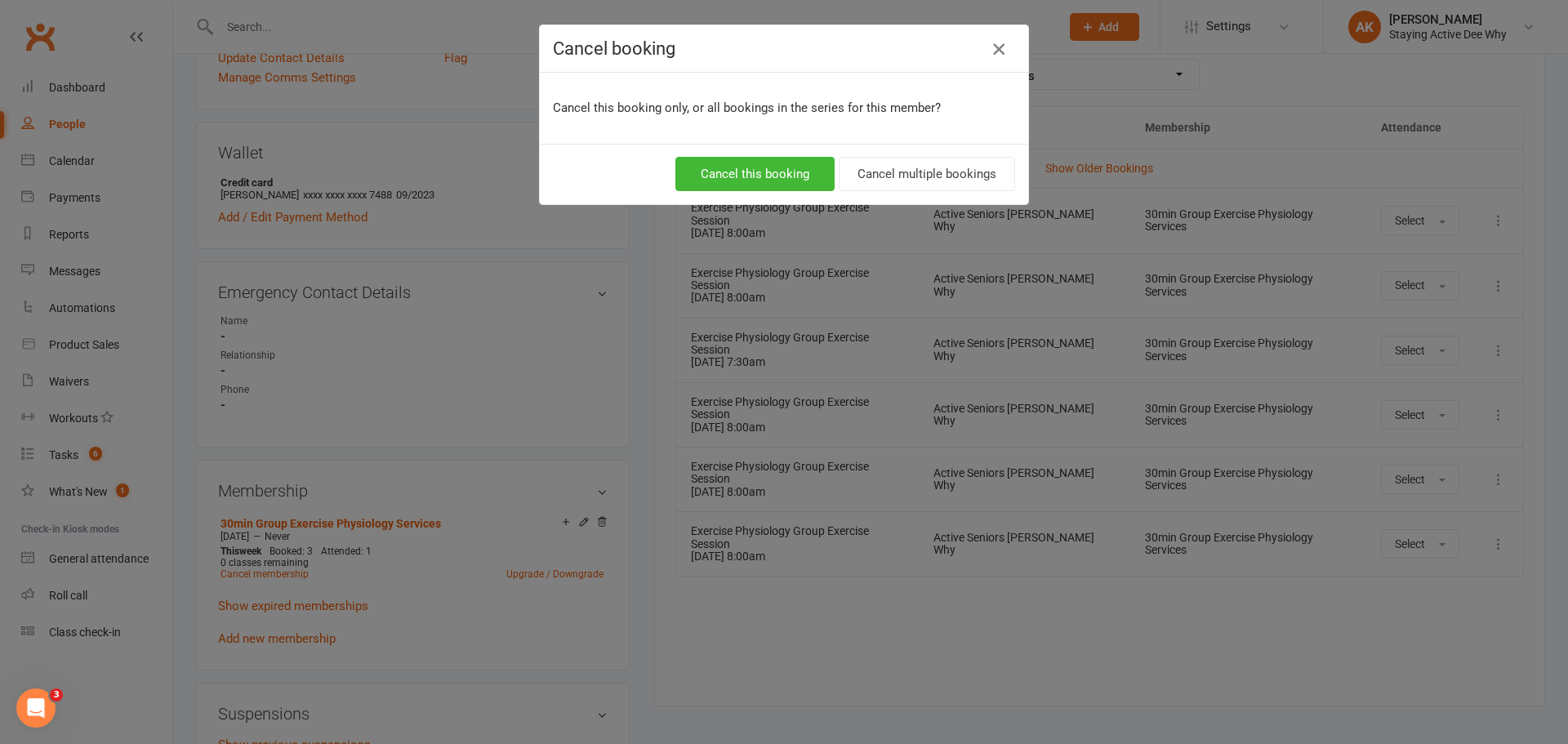
click at [989, 51] on icon "button" at bounding box center [998, 49] width 20 height 20
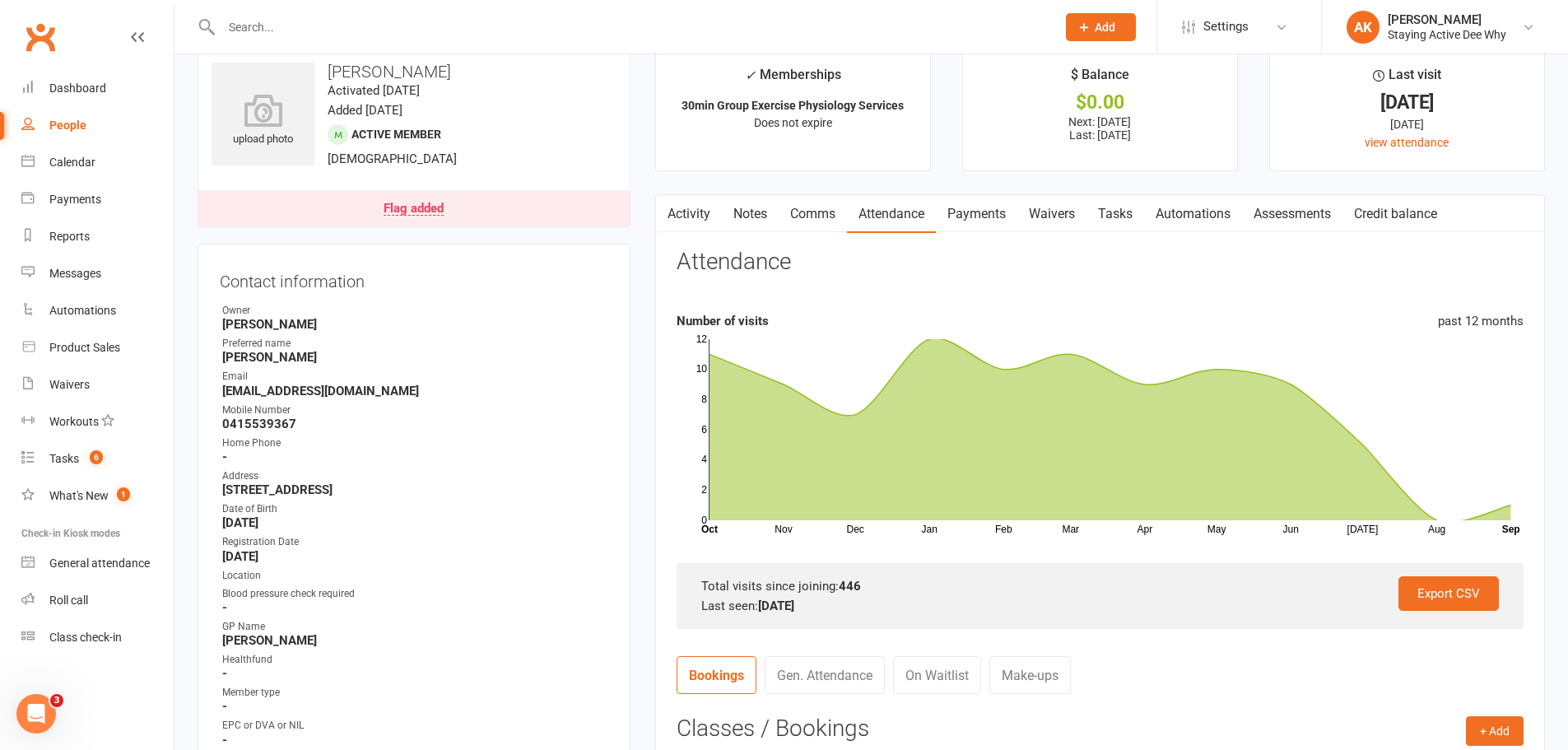
scroll to position [0, 0]
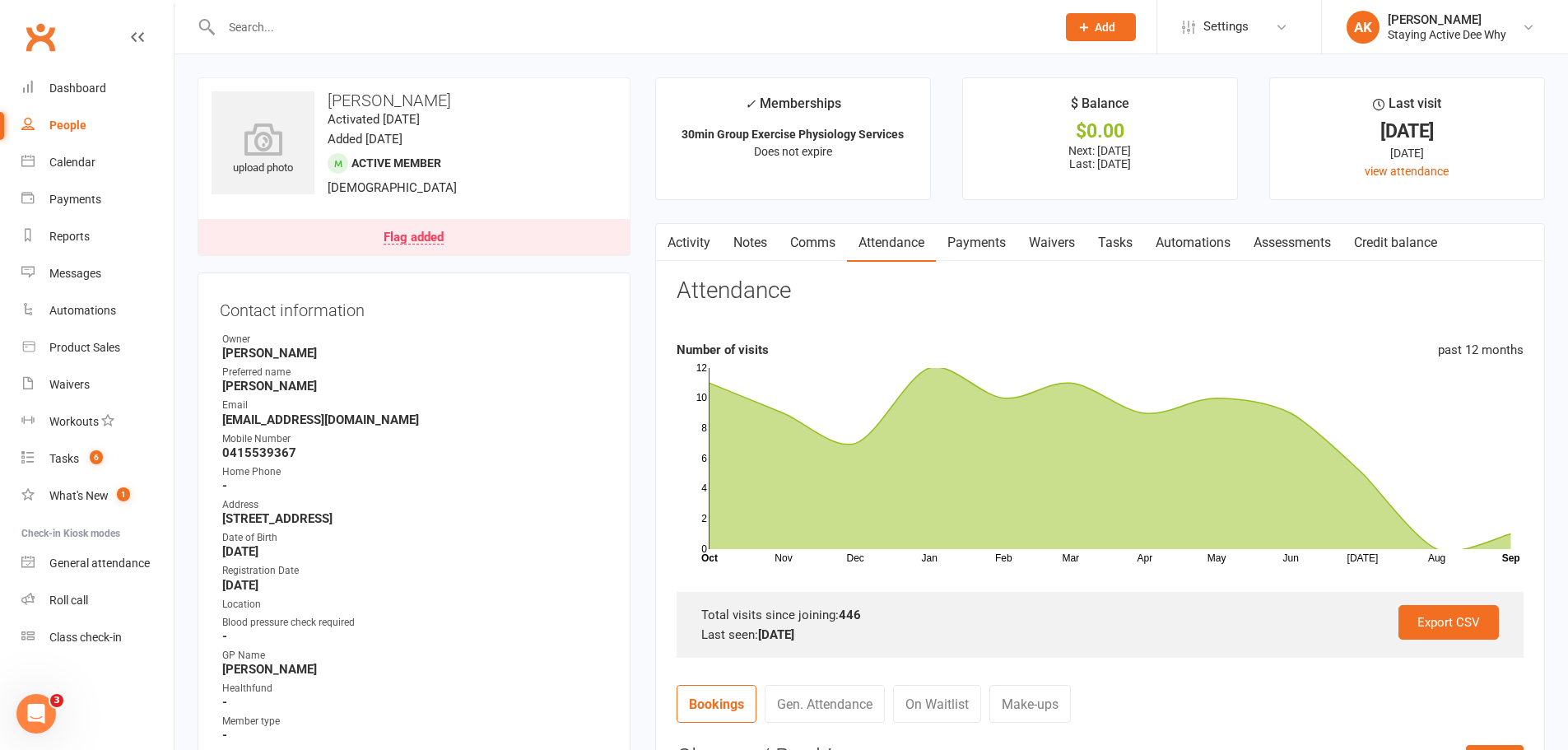
click at [481, 234] on link "Flag added" at bounding box center [414, 237] width 432 height 36
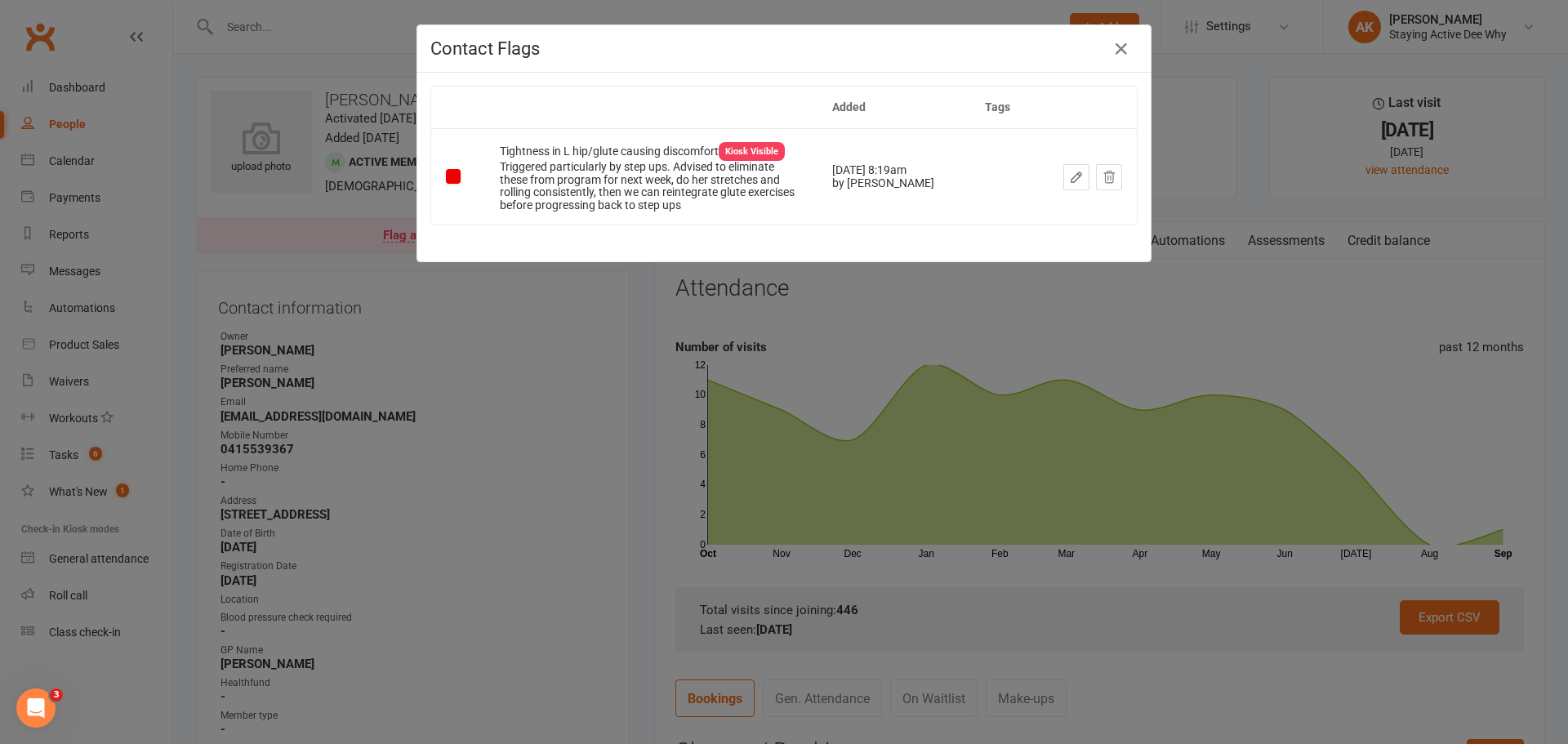
click at [407, 329] on div "Contact Flags Added Tags Tightness in L hip/glute causing discomfort Kiosk Visi…" at bounding box center [784, 372] width 1568 height 744
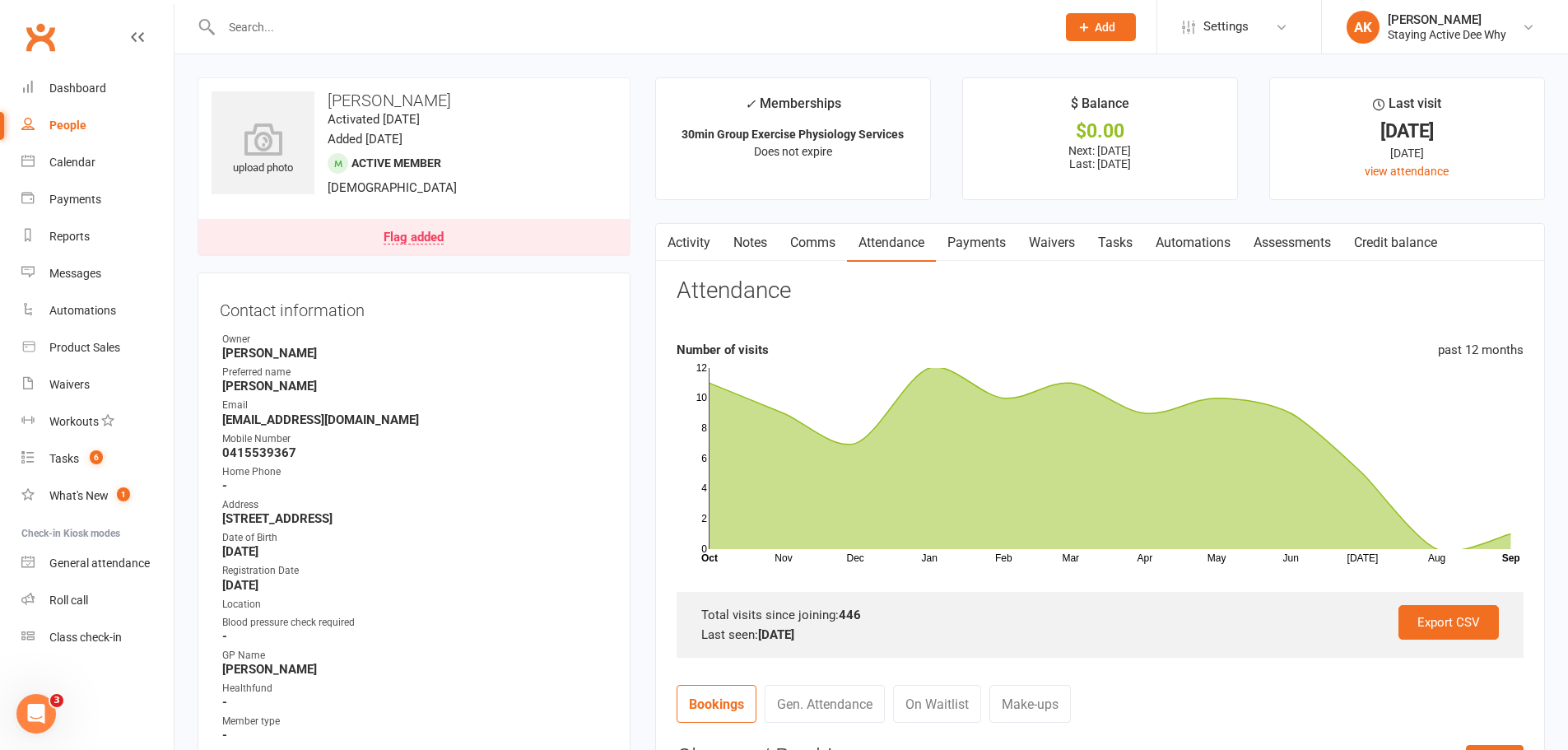
click at [1268, 231] on link "Assessments" at bounding box center [1292, 243] width 100 height 38
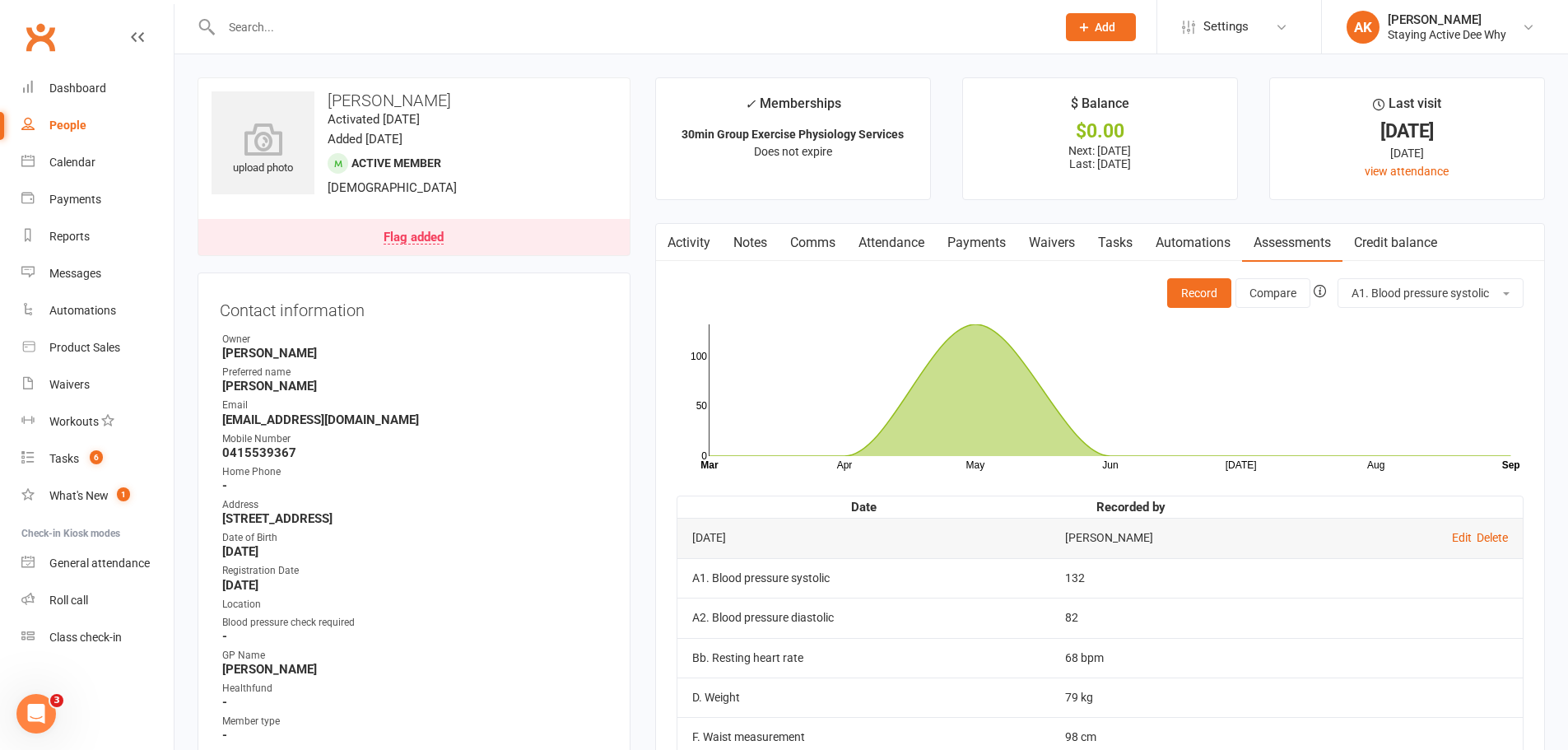
click at [480, 233] on link "Flag added" at bounding box center [414, 237] width 432 height 36
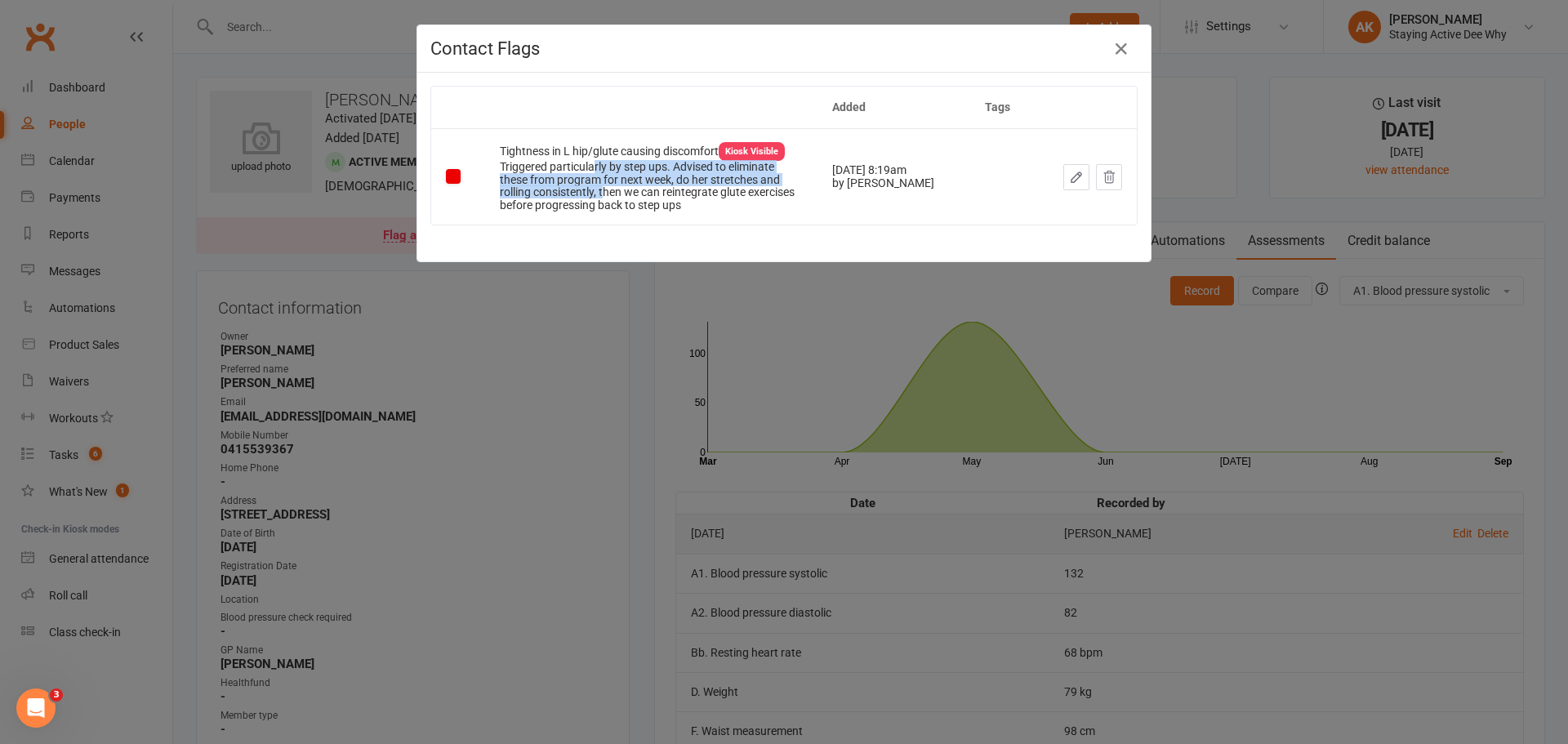
drag, startPoint x: 584, startPoint y: 178, endPoint x: 598, endPoint y: 207, distance: 32.2
click at [598, 207] on div "Triggered particularly by step ups. Advised to eliminate these from program for…" at bounding box center [652, 186] width 303 height 50
click at [566, 312] on div "Contact Flags Added Tags Tightness in L hip/glute causing discomfort Kiosk Visi…" at bounding box center [784, 372] width 1568 height 744
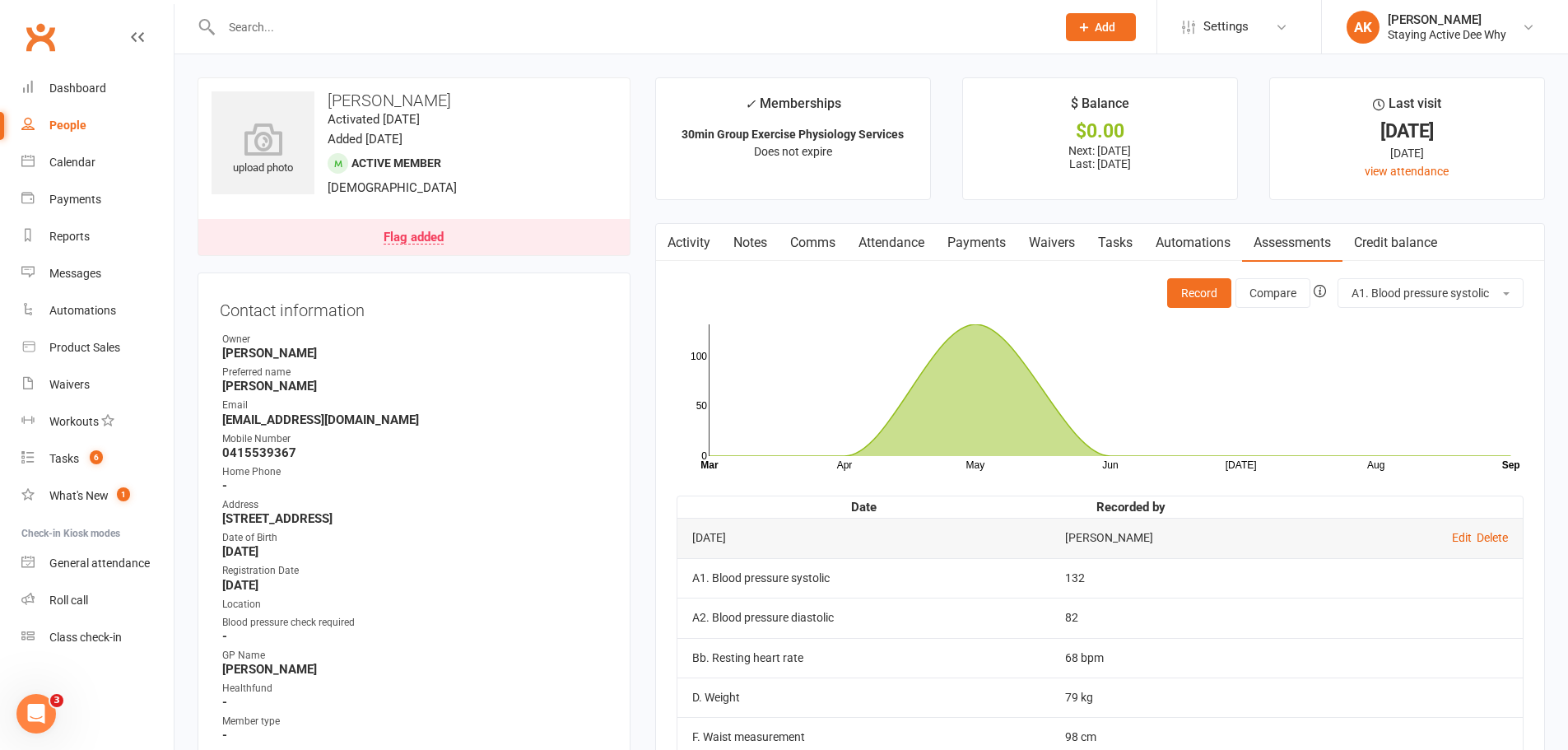
click at [726, 225] on link "Notes" at bounding box center [750, 243] width 57 height 38
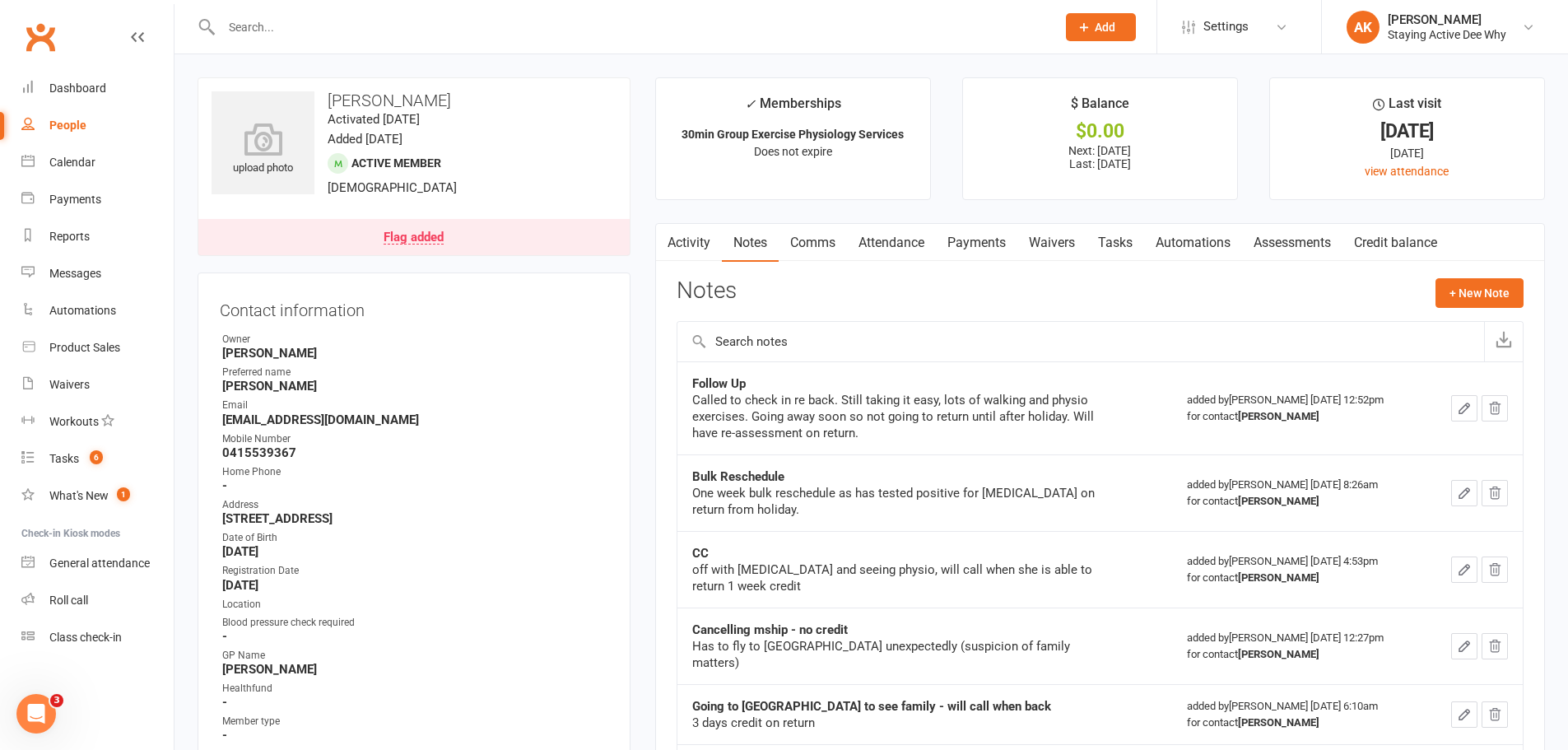
click at [692, 239] on link "Activity" at bounding box center [688, 243] width 66 height 38
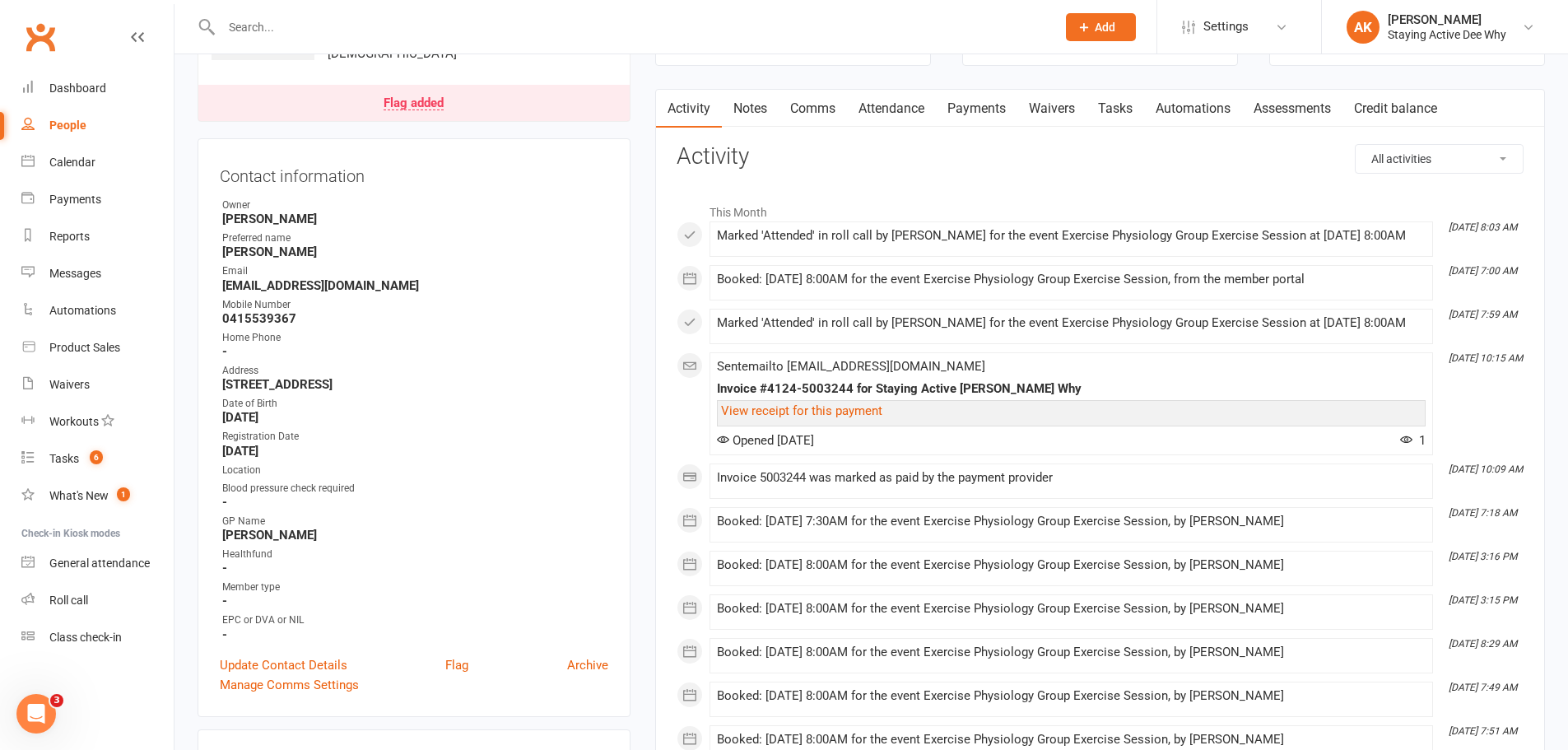
scroll to position [82, 0]
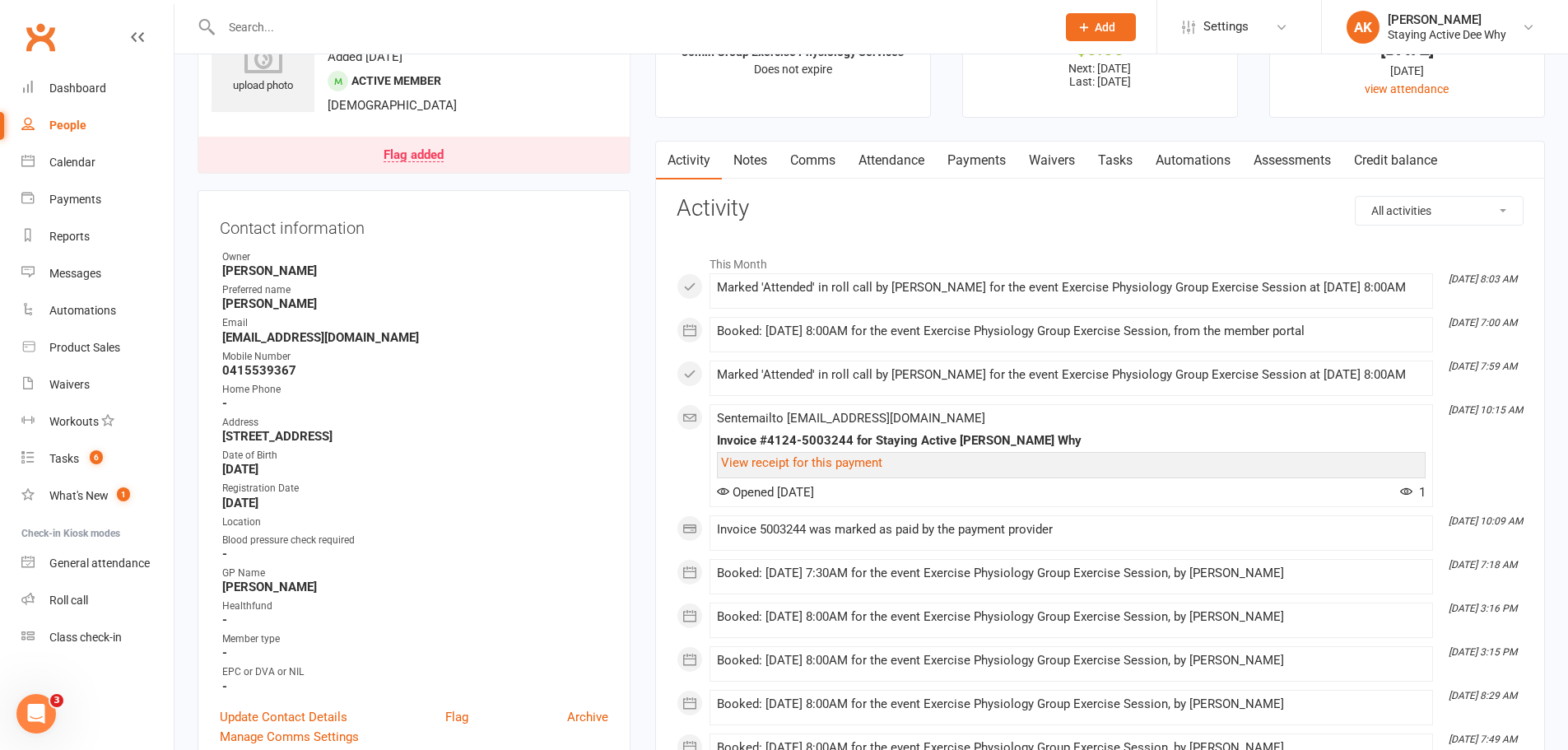
click at [861, 169] on link "Attendance" at bounding box center [892, 160] width 89 height 38
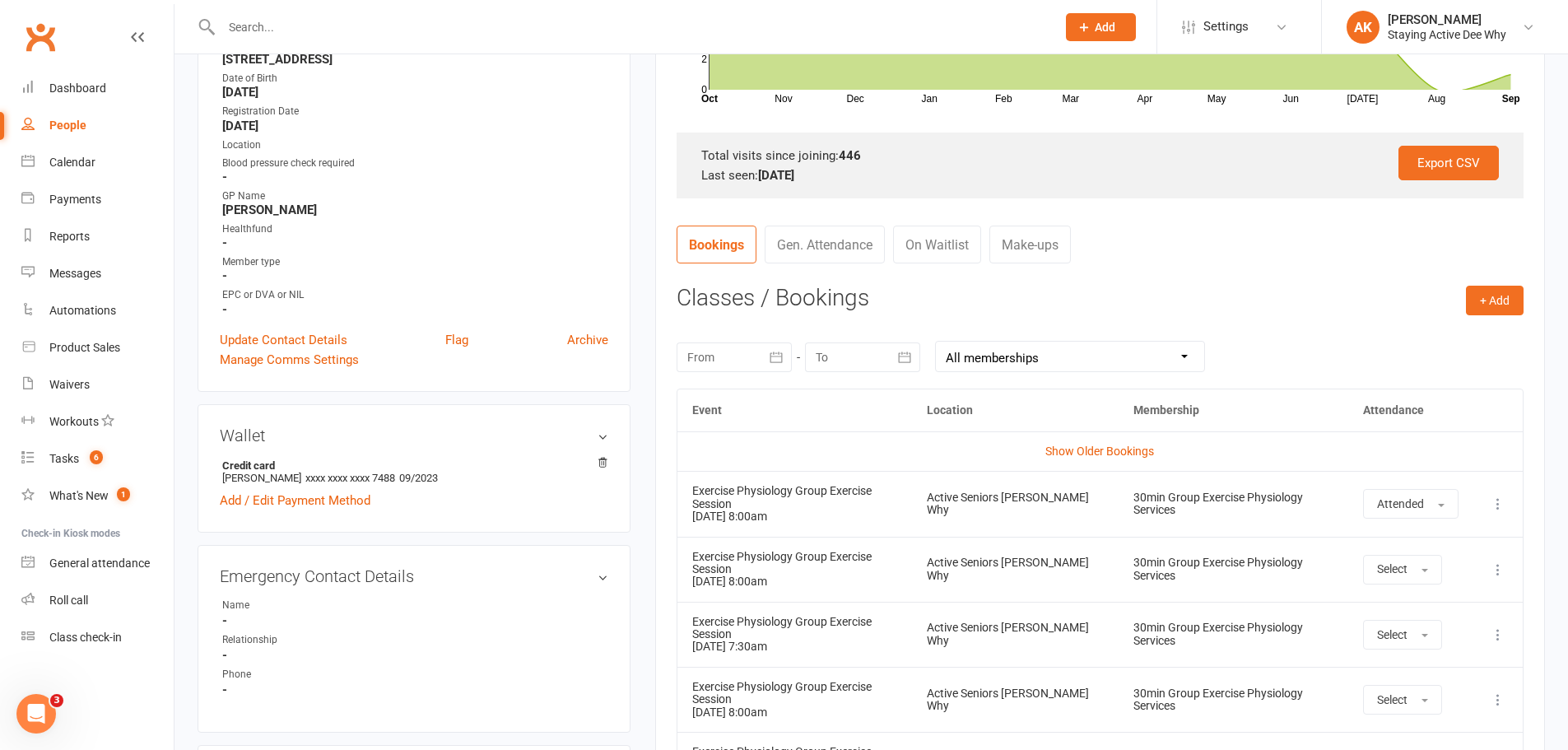
scroll to position [493, 0]
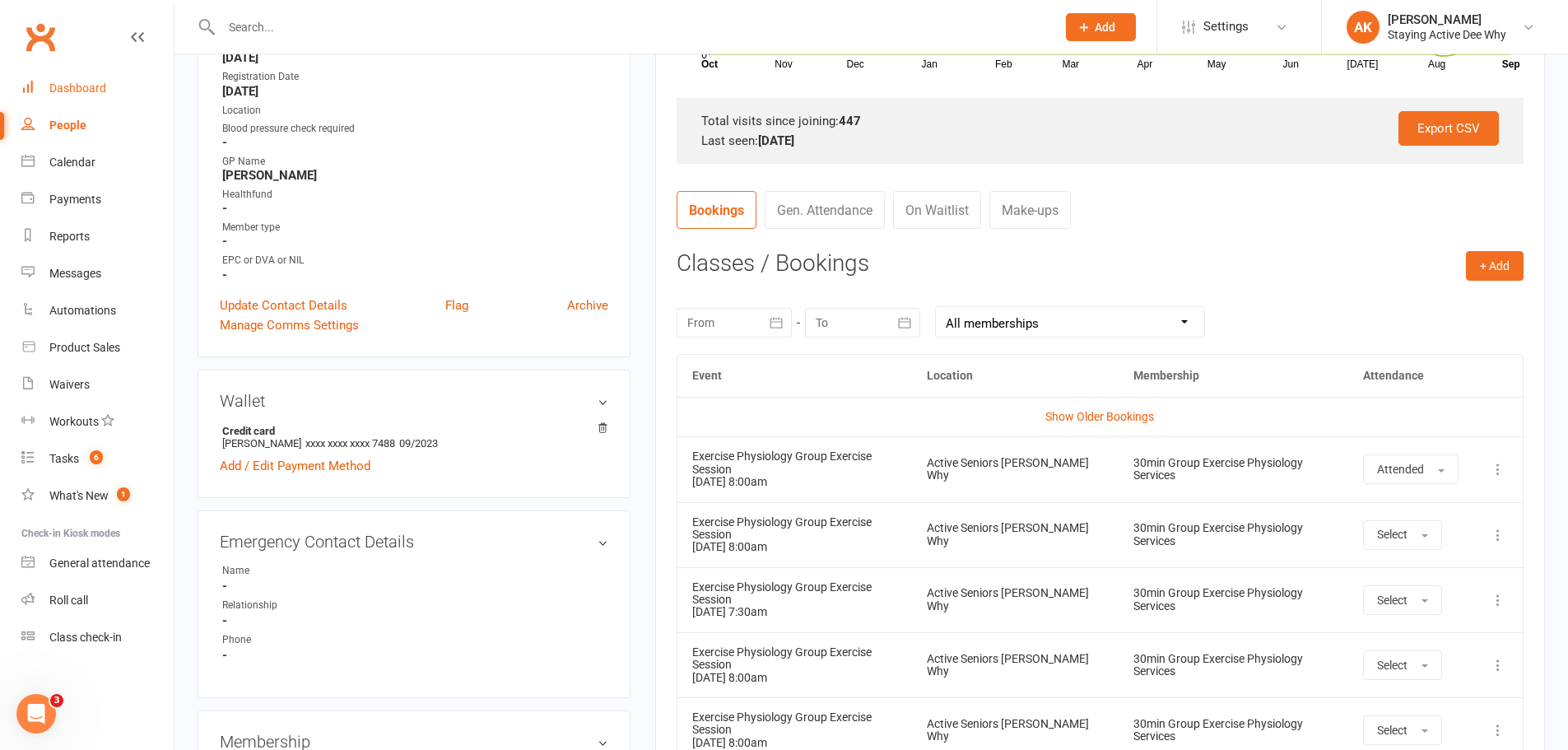
click at [78, 92] on div "Dashboard" at bounding box center [78, 88] width 57 height 13
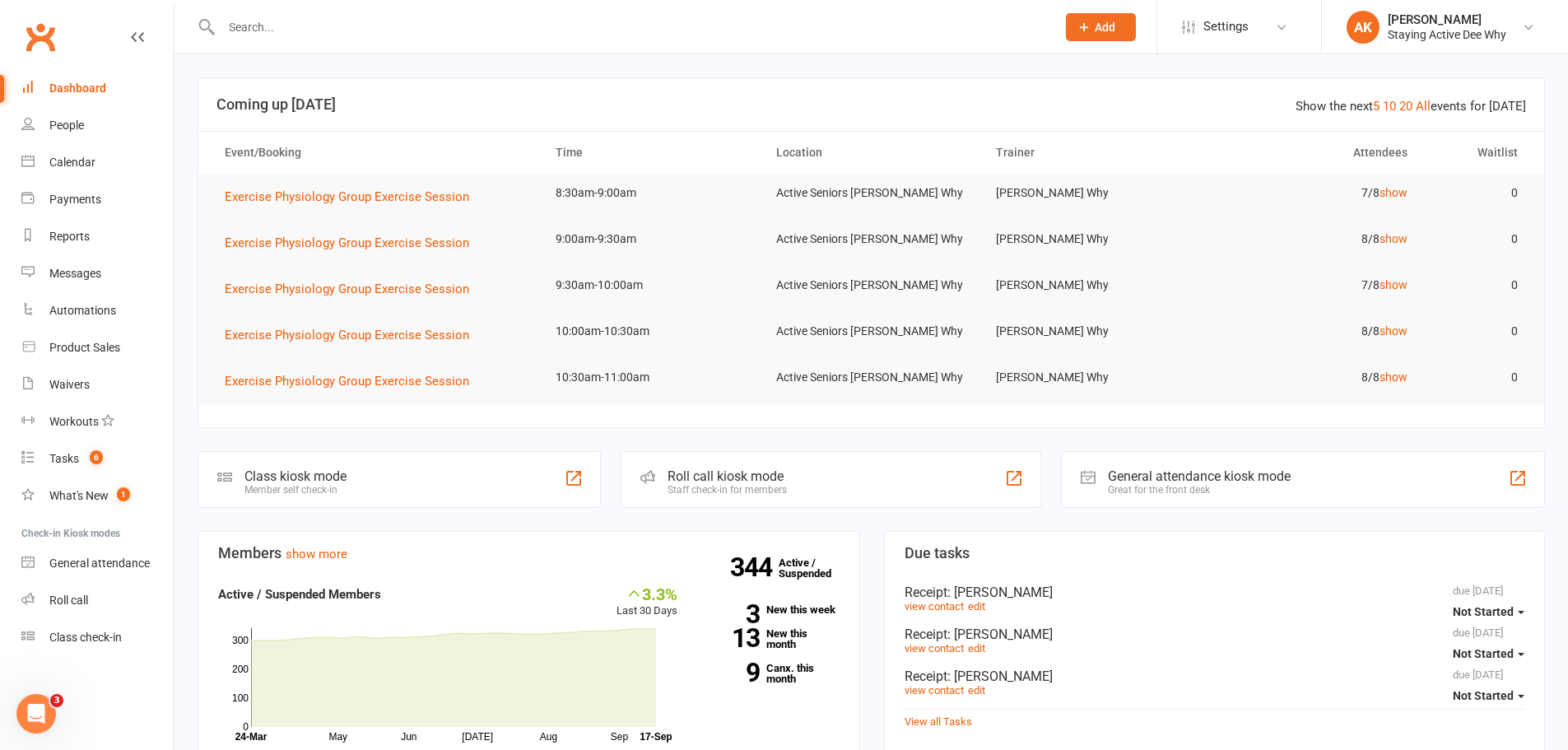
click at [346, 28] on input "text" at bounding box center [630, 27] width 828 height 23
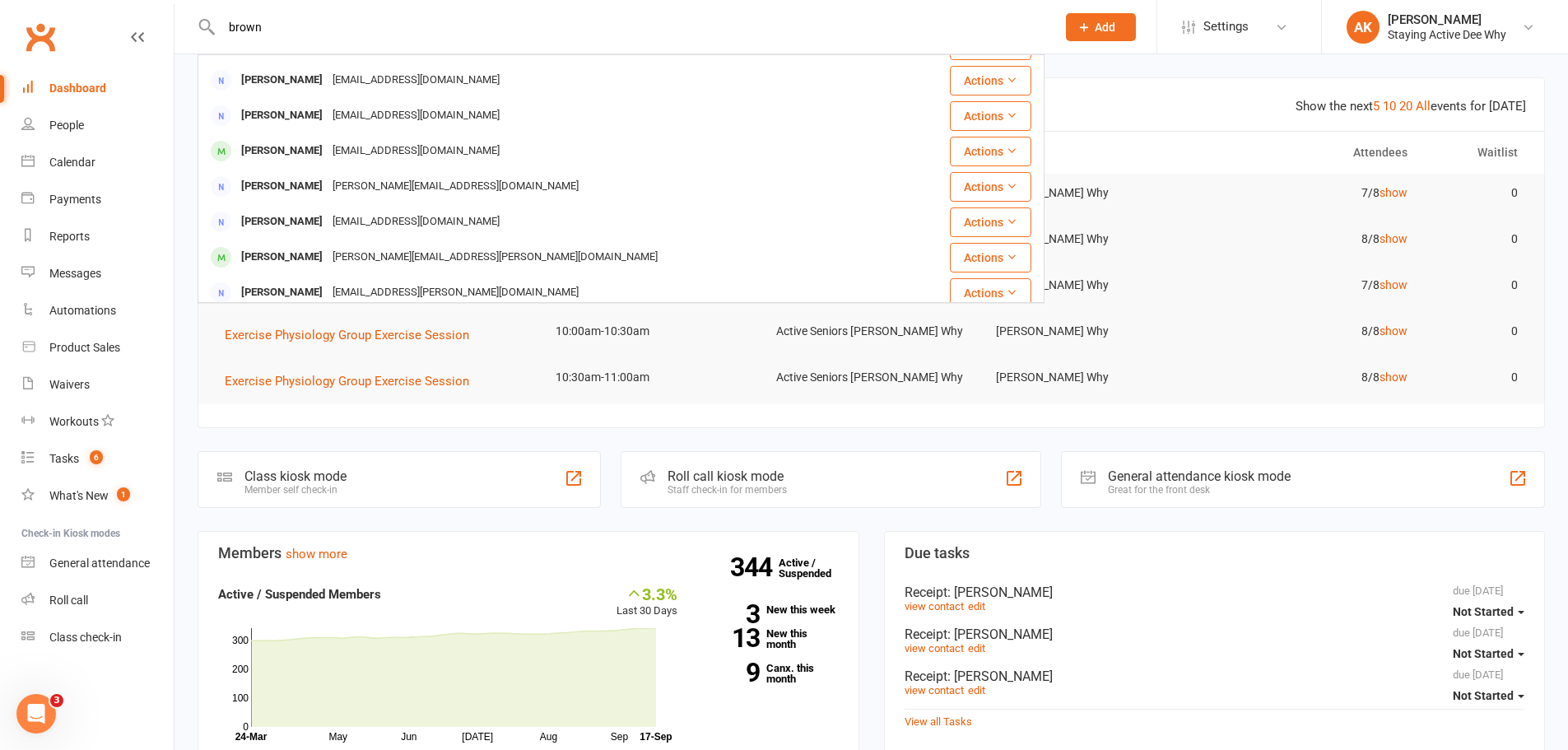
scroll to position [247, 0]
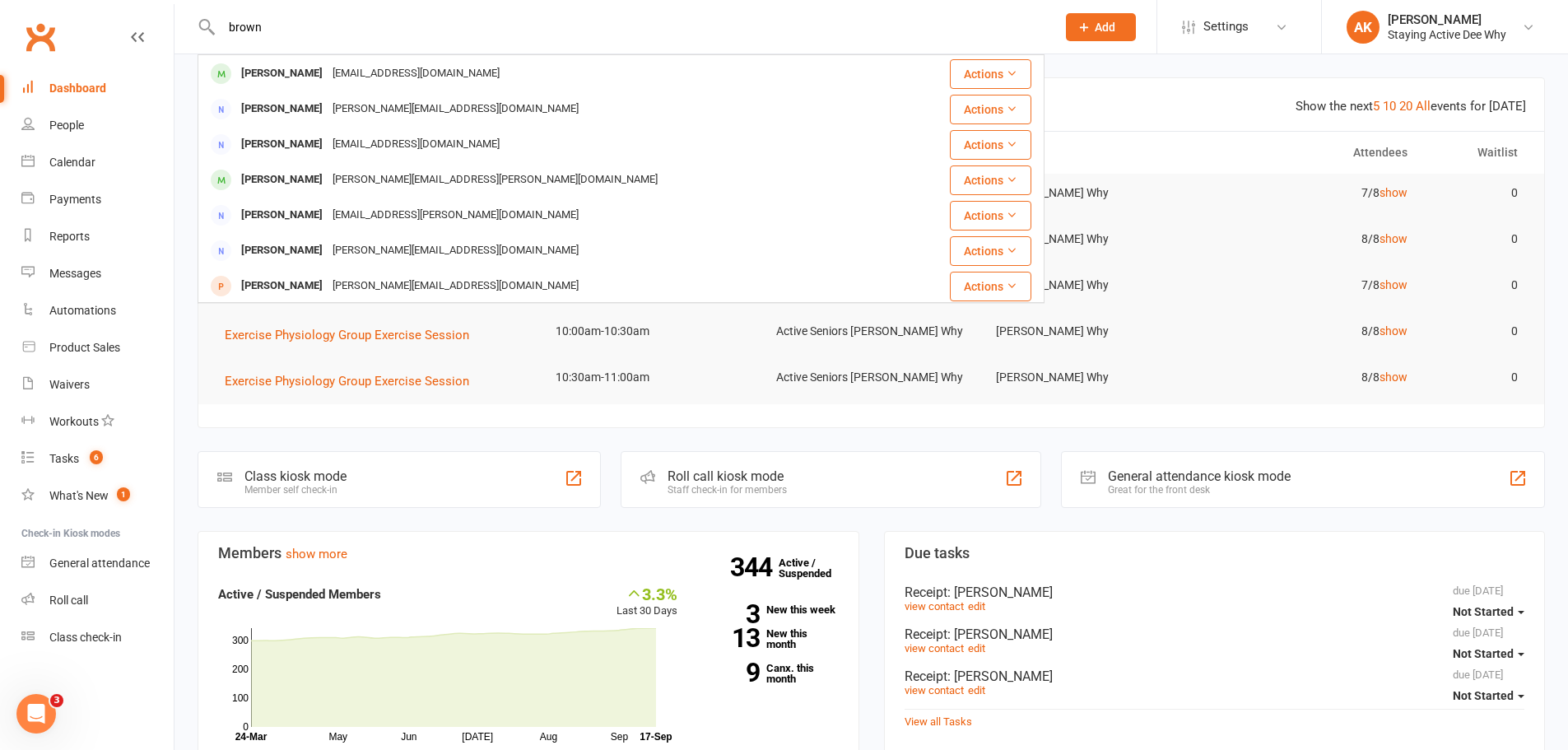
type input "brown"
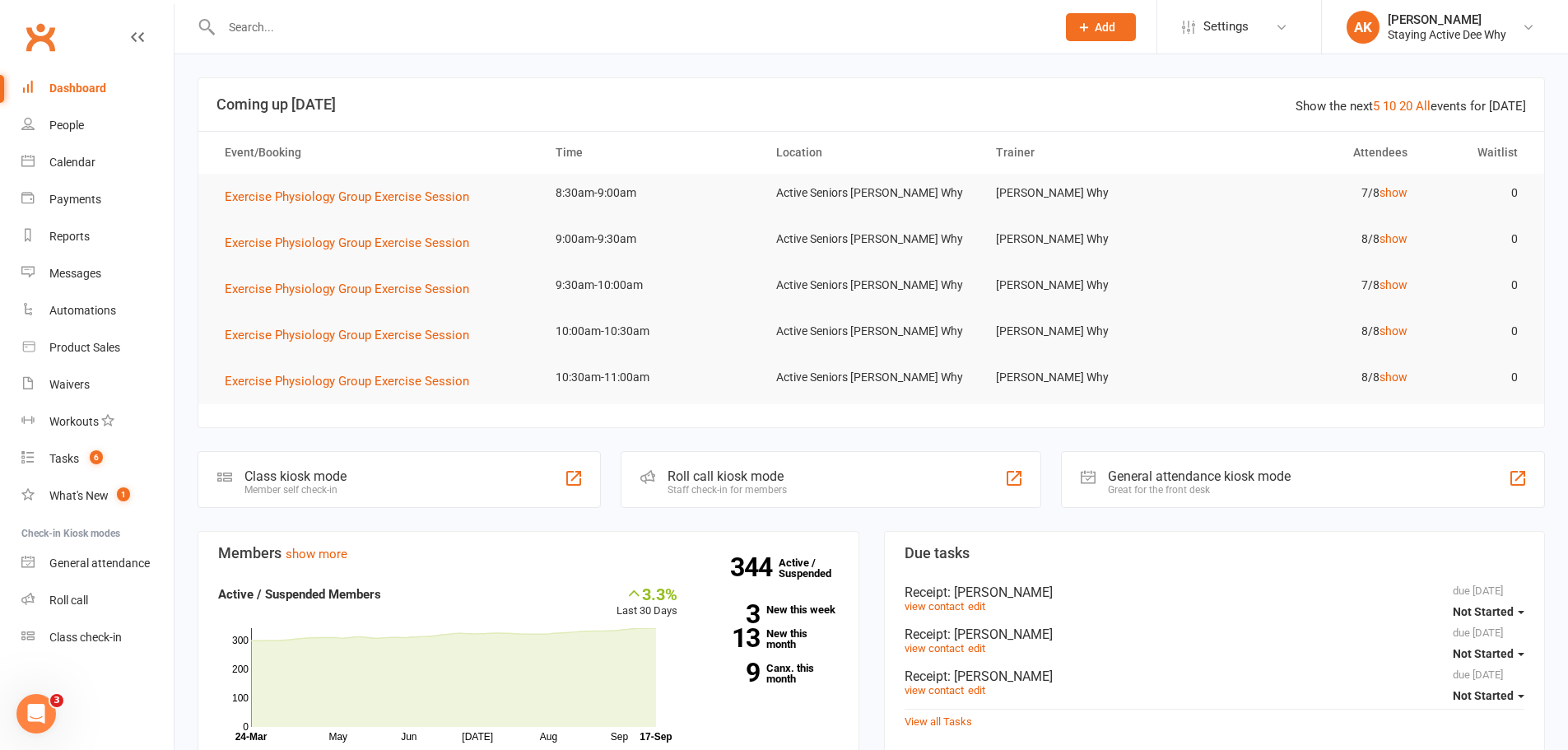
click at [753, 497] on div "Roll call kiosk mode Staff check-in for members" at bounding box center [831, 480] width 421 height 57
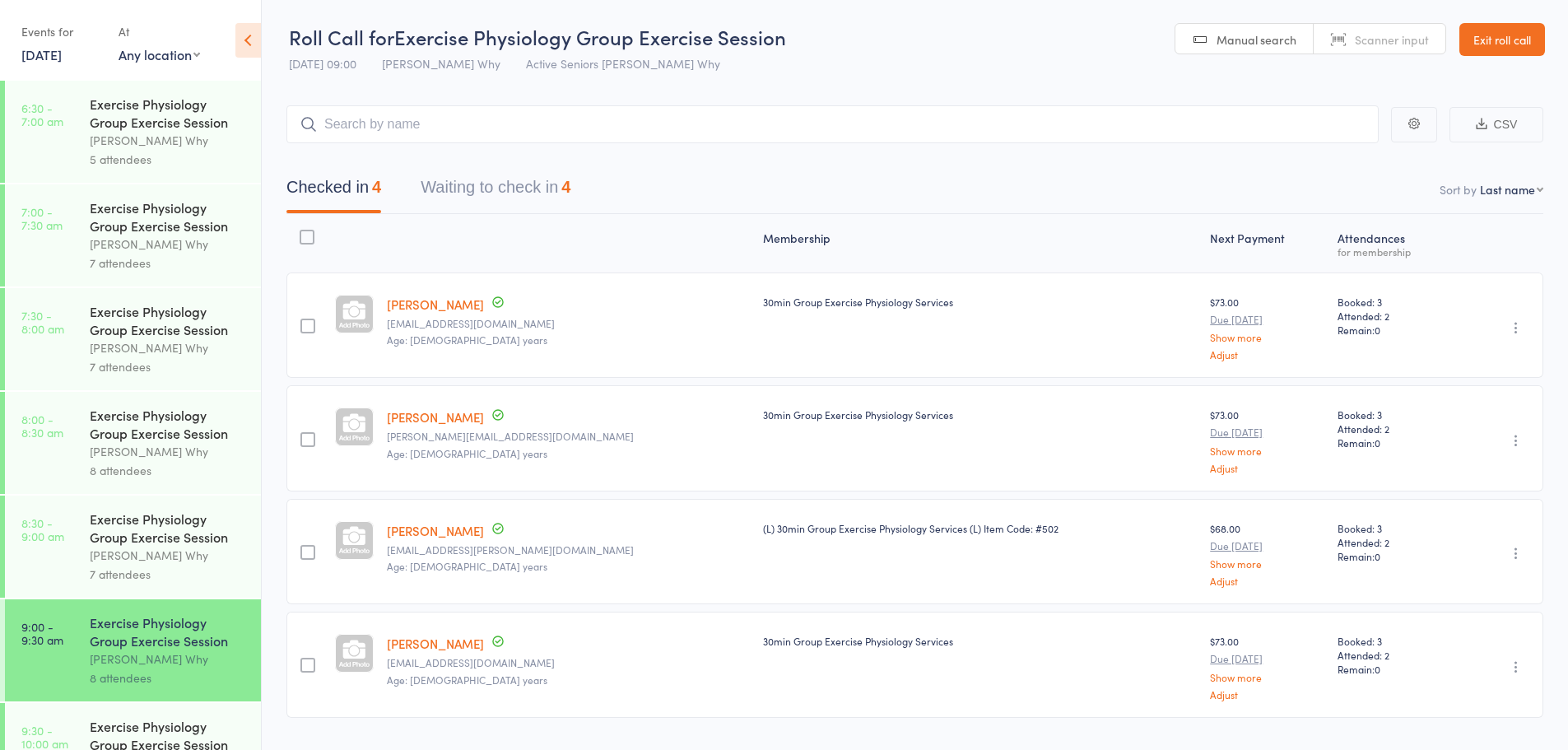
click at [522, 193] on button "Waiting to check in 4" at bounding box center [495, 191] width 150 height 44
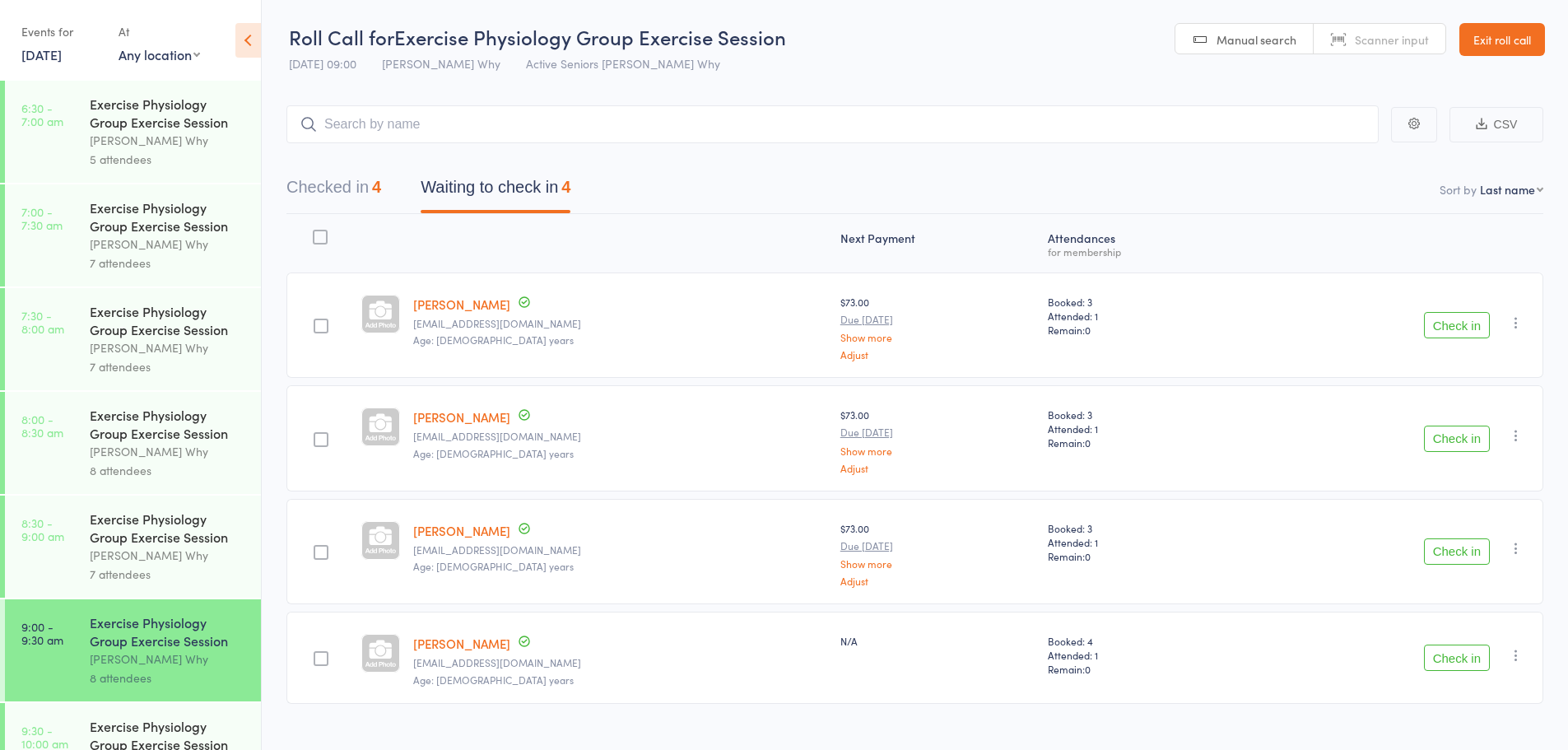
click at [1448, 318] on button "Check in" at bounding box center [1456, 324] width 66 height 27
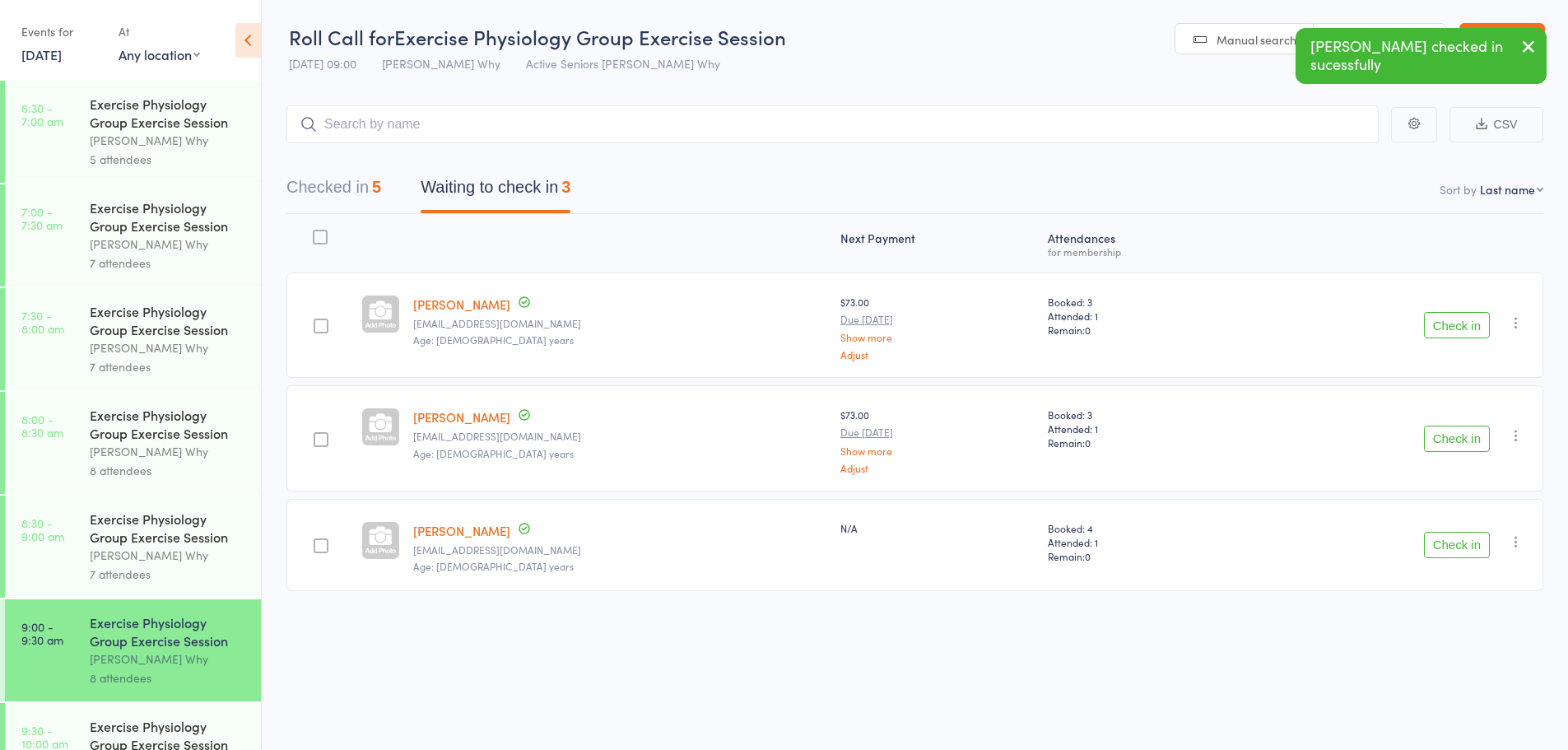
click at [1448, 318] on button "Check in" at bounding box center [1456, 324] width 66 height 27
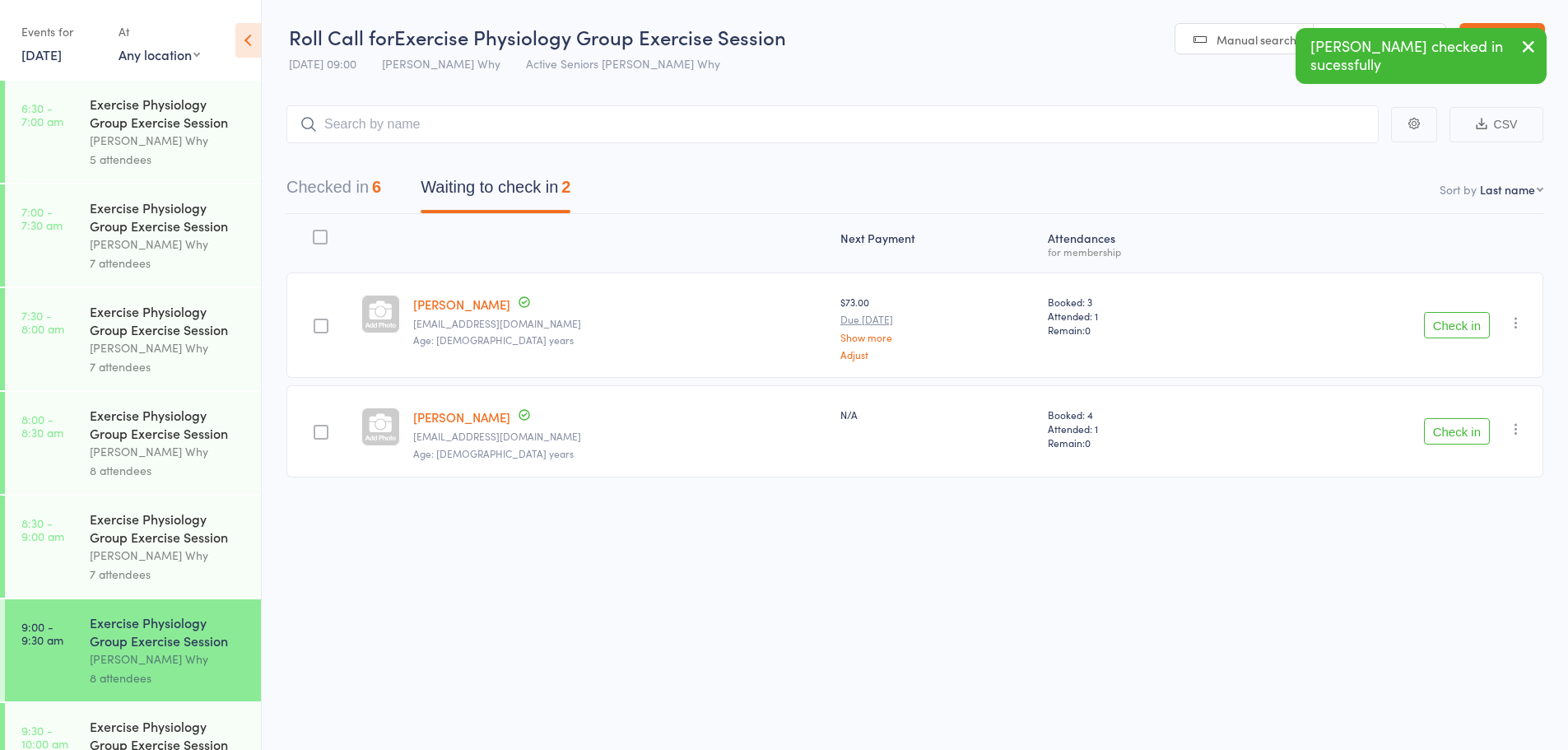
click at [1456, 441] on button "Check in" at bounding box center [1456, 431] width 66 height 27
click at [313, 198] on button "Checked in 7" at bounding box center [334, 191] width 94 height 44
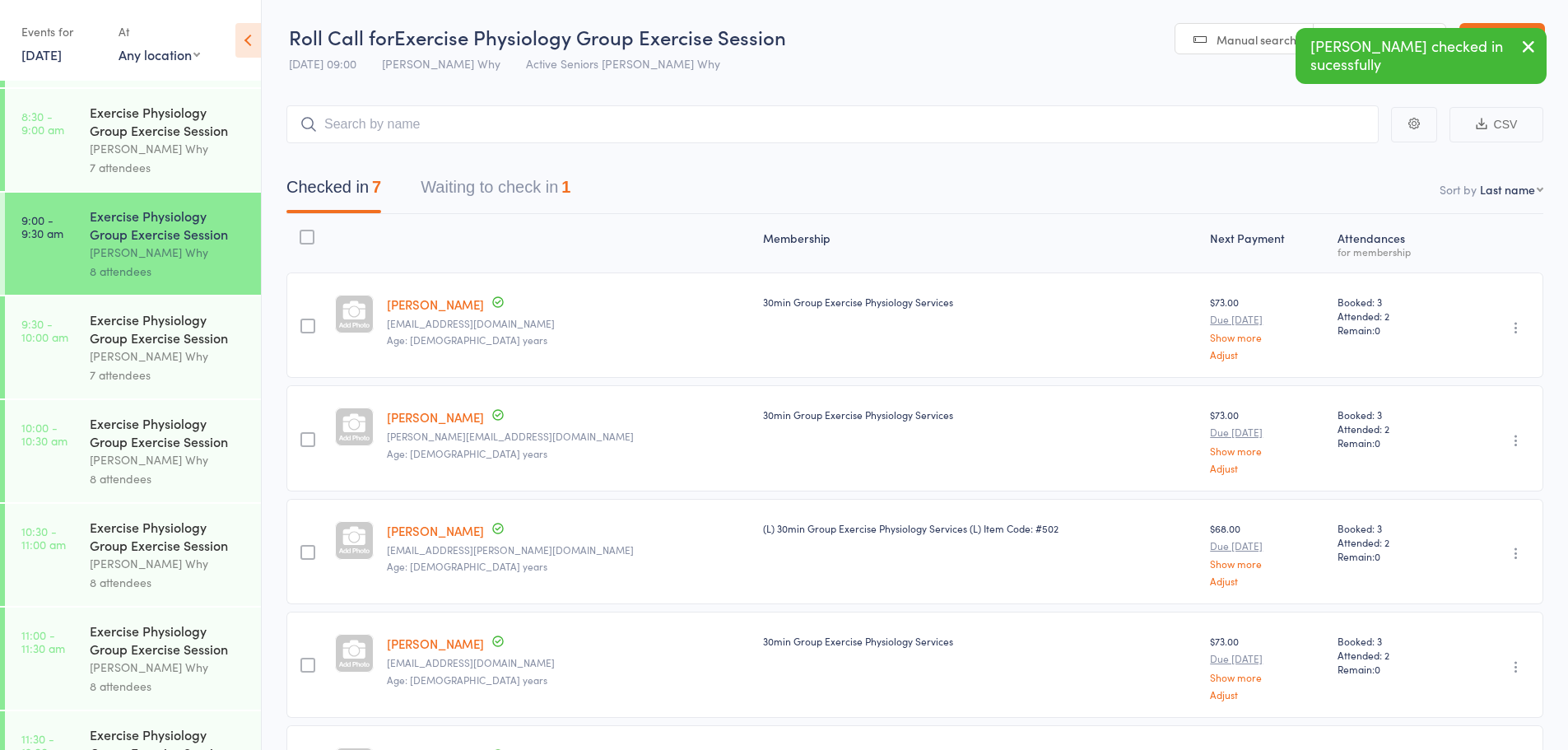
scroll to position [493, 0]
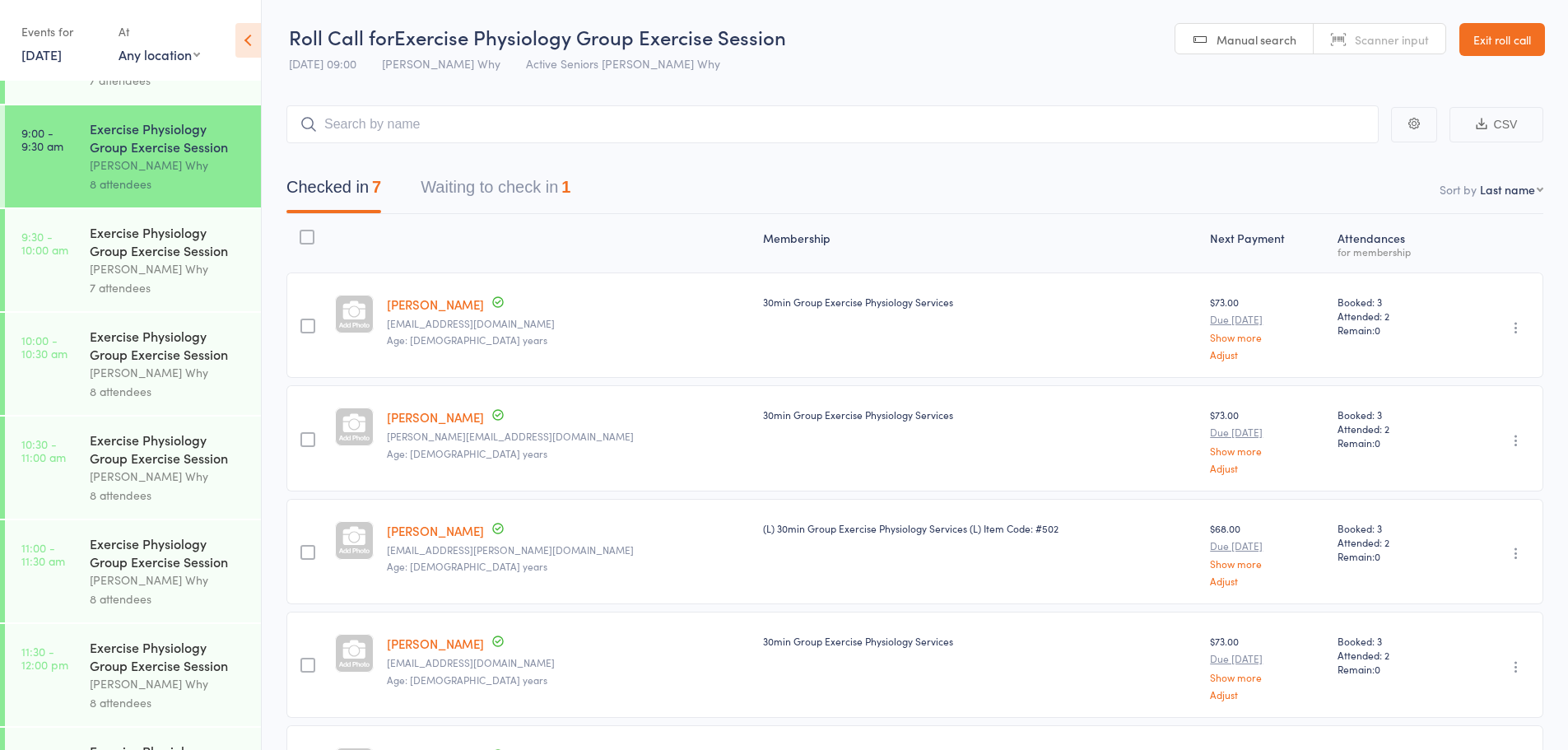
click at [1505, 46] on link "Exit roll call" at bounding box center [1502, 39] width 86 height 33
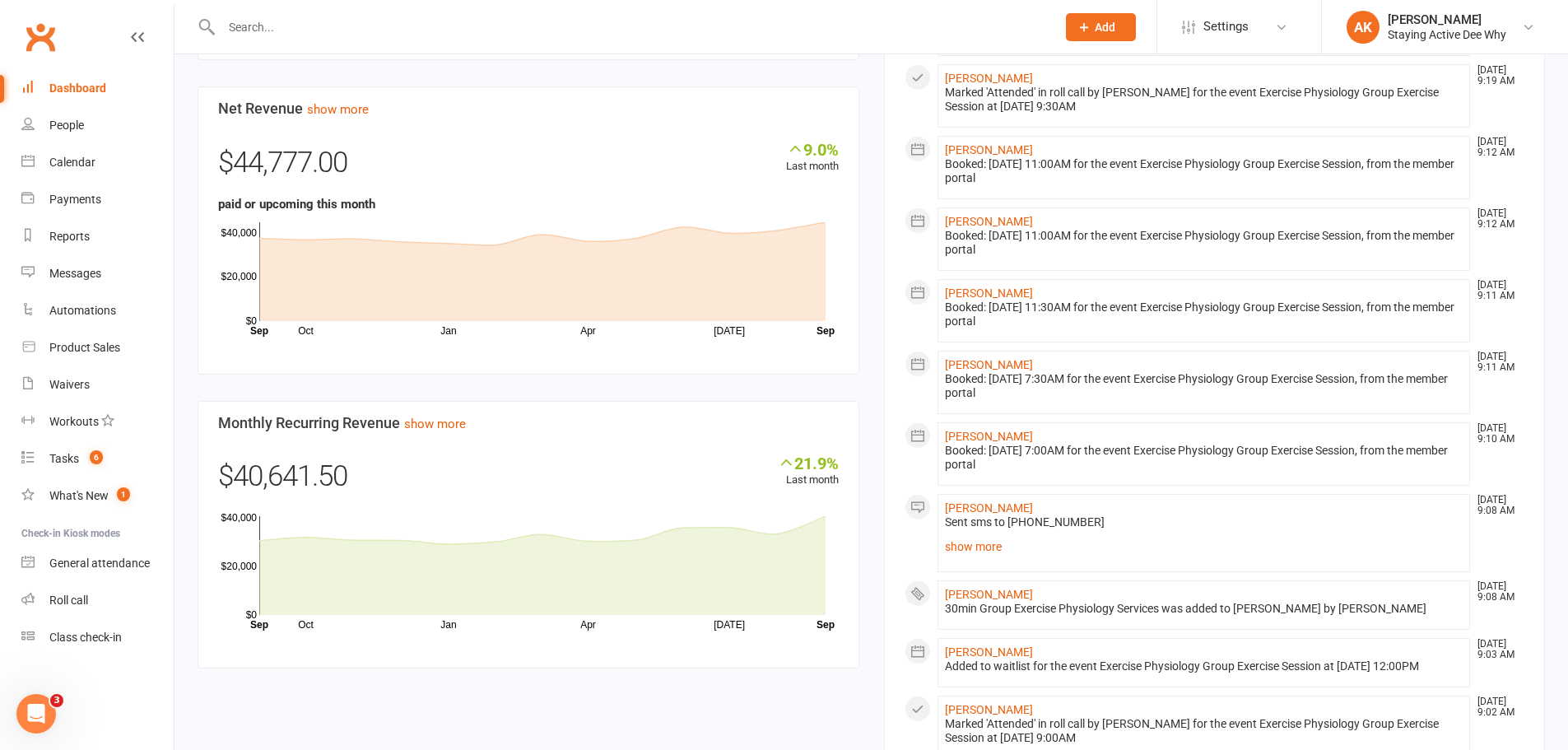
scroll to position [988, 0]
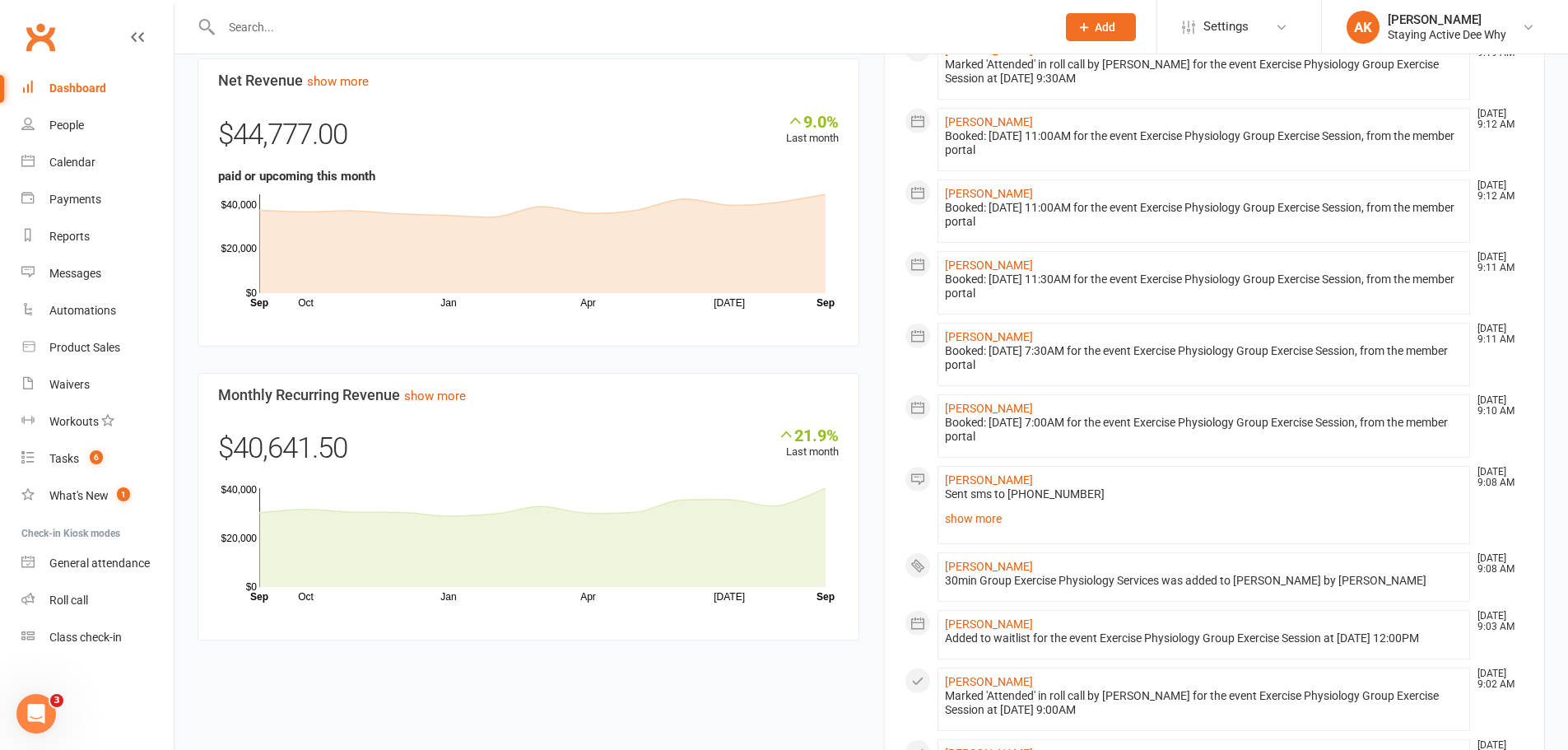
click at [428, 24] on input "text" at bounding box center [630, 27] width 828 height 23
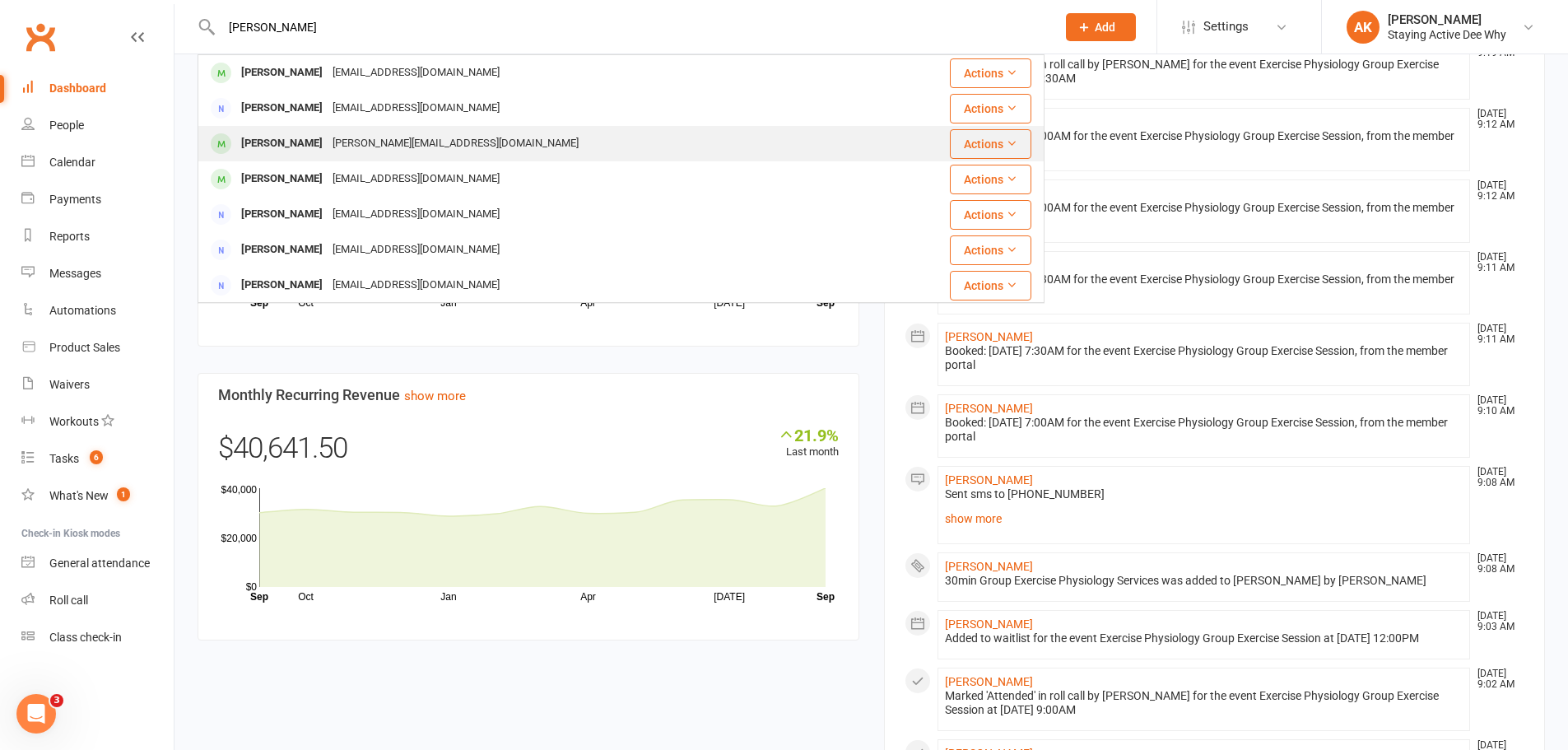
type input "[PERSON_NAME]"
click at [404, 144] on div "[PERSON_NAME][EMAIL_ADDRESS][DOMAIN_NAME]" at bounding box center [456, 143] width 256 height 24
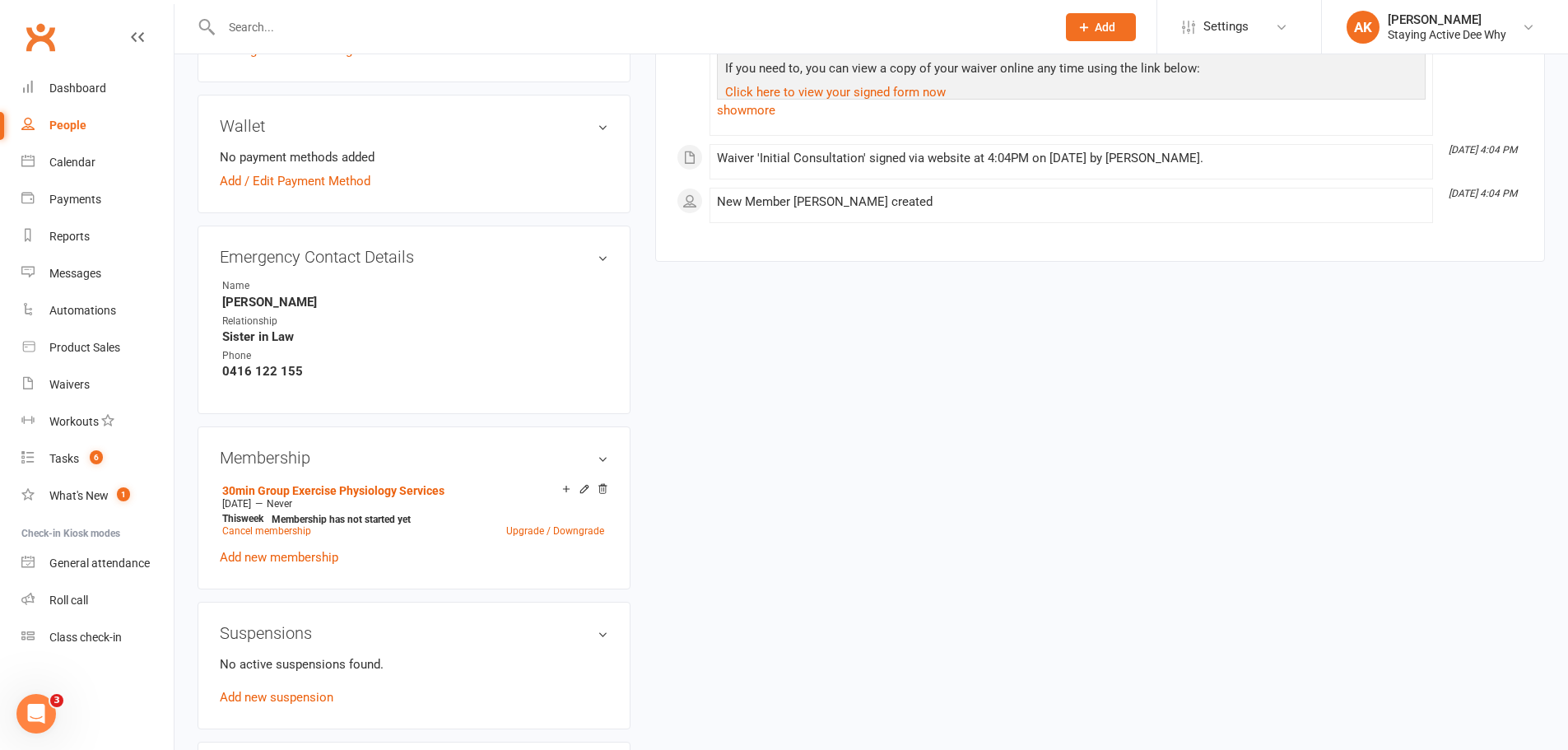
scroll to position [823, 0]
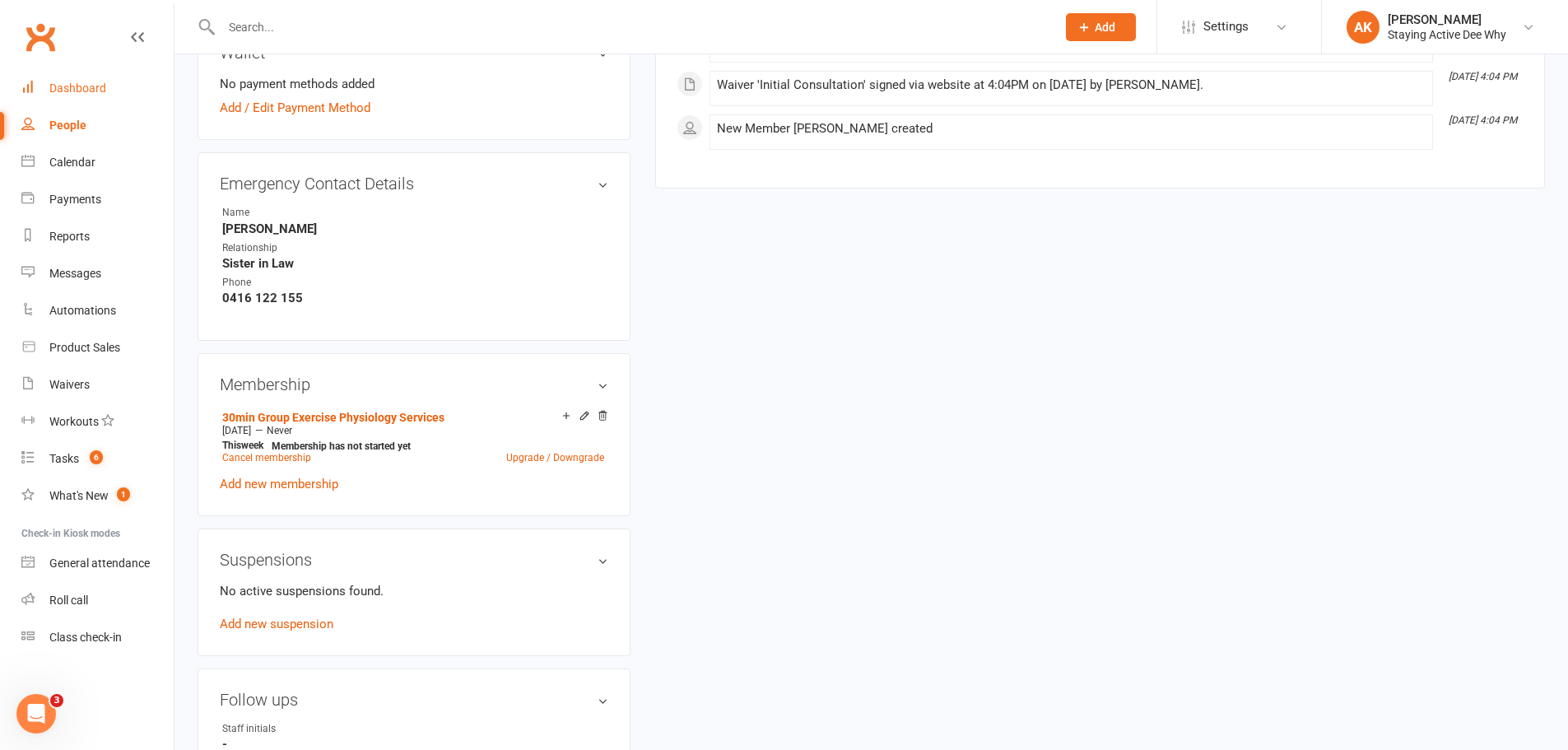
click at [124, 95] on link "Dashboard" at bounding box center [97, 88] width 152 height 37
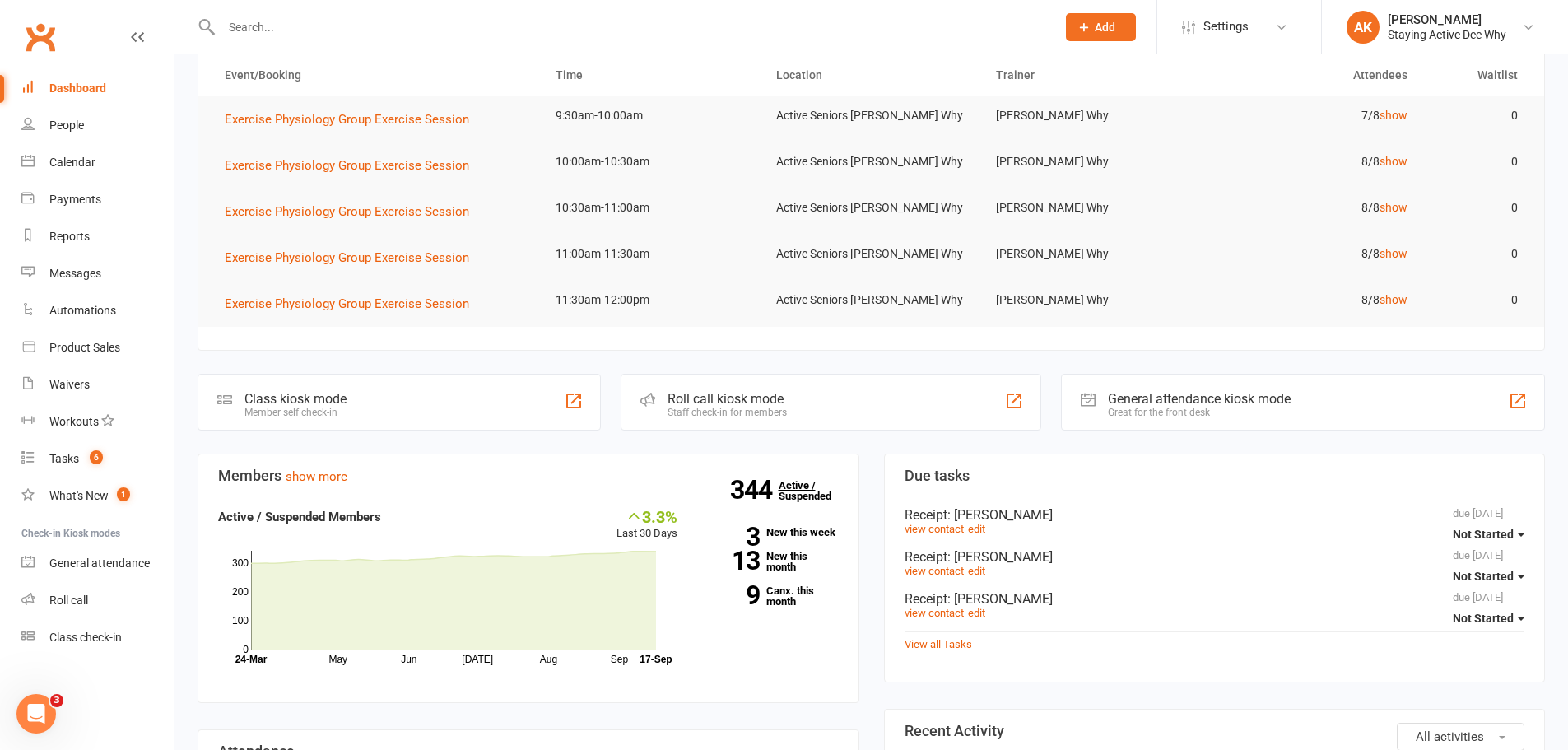
scroll to position [165, 0]
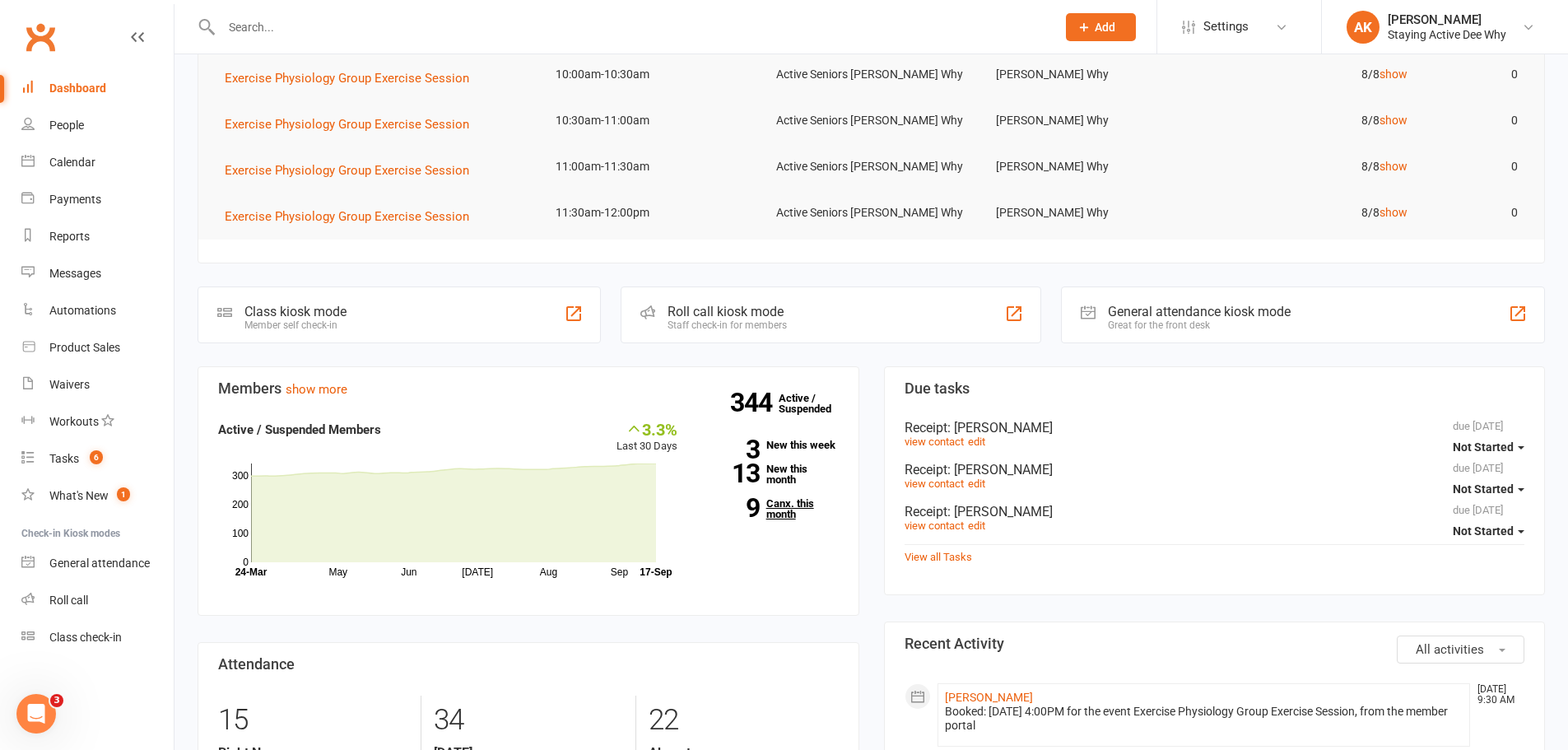
click at [783, 499] on link "9 Canx. this month" at bounding box center [770, 508] width 136 height 21
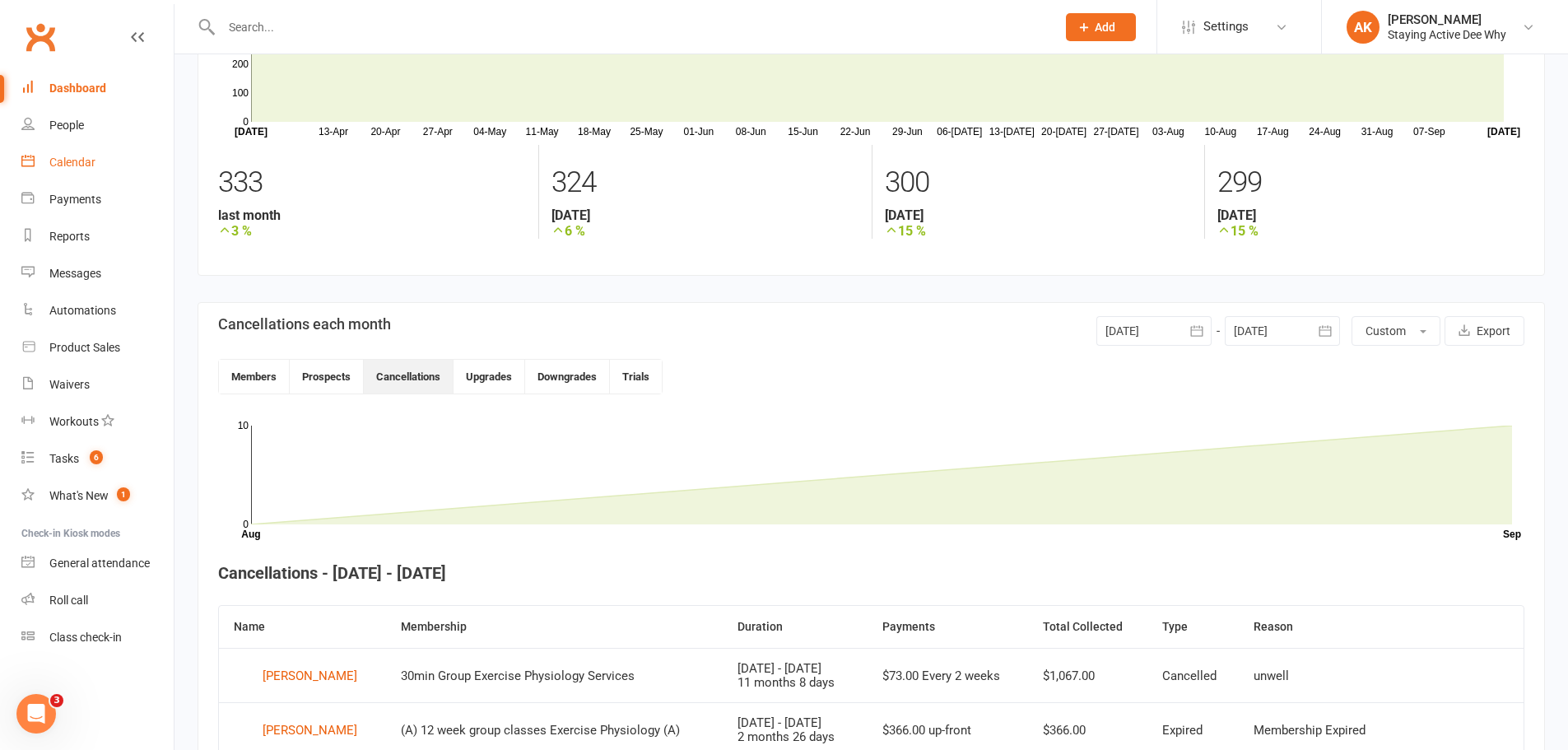
scroll to position [128, 0]
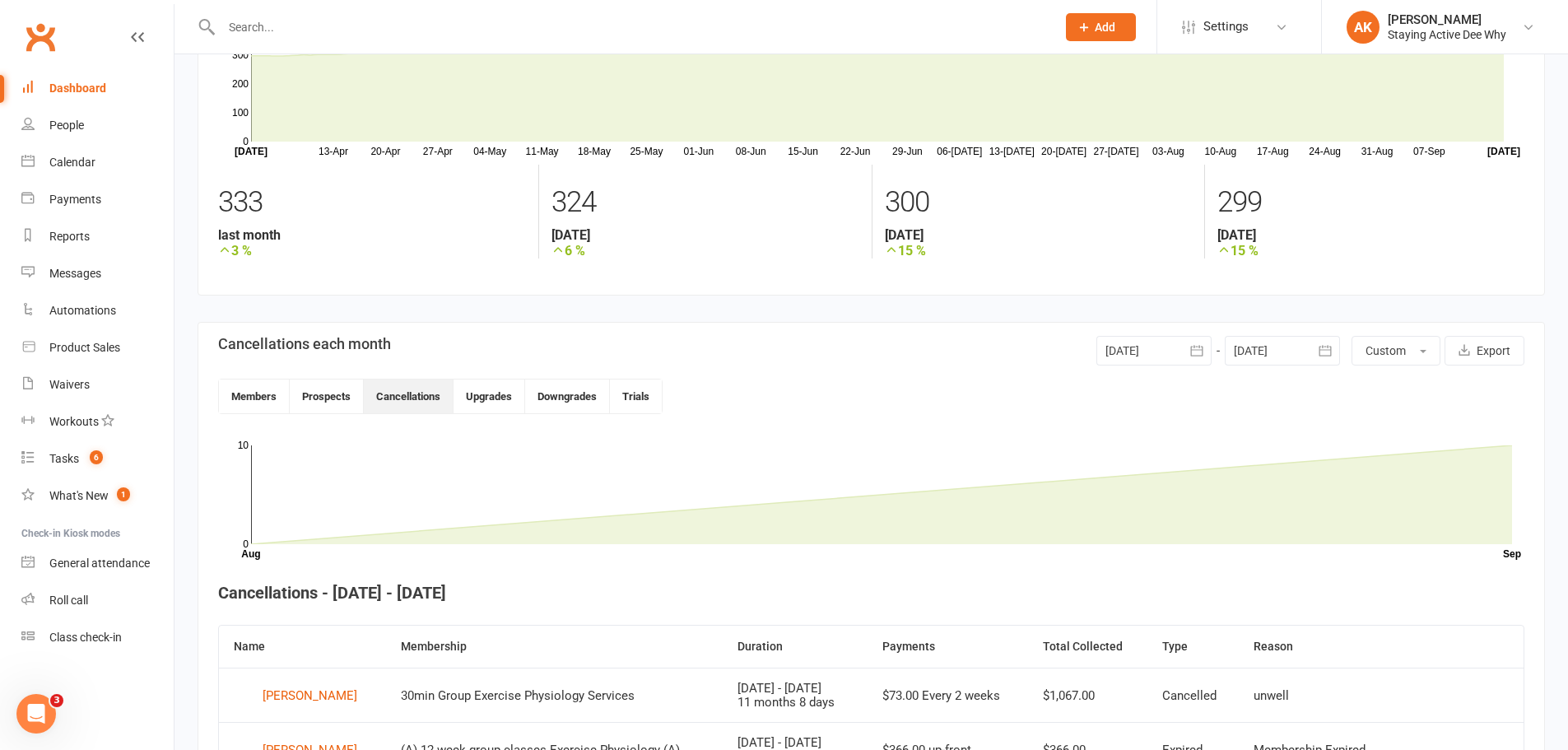
click at [97, 95] on link "Dashboard" at bounding box center [97, 88] width 152 height 37
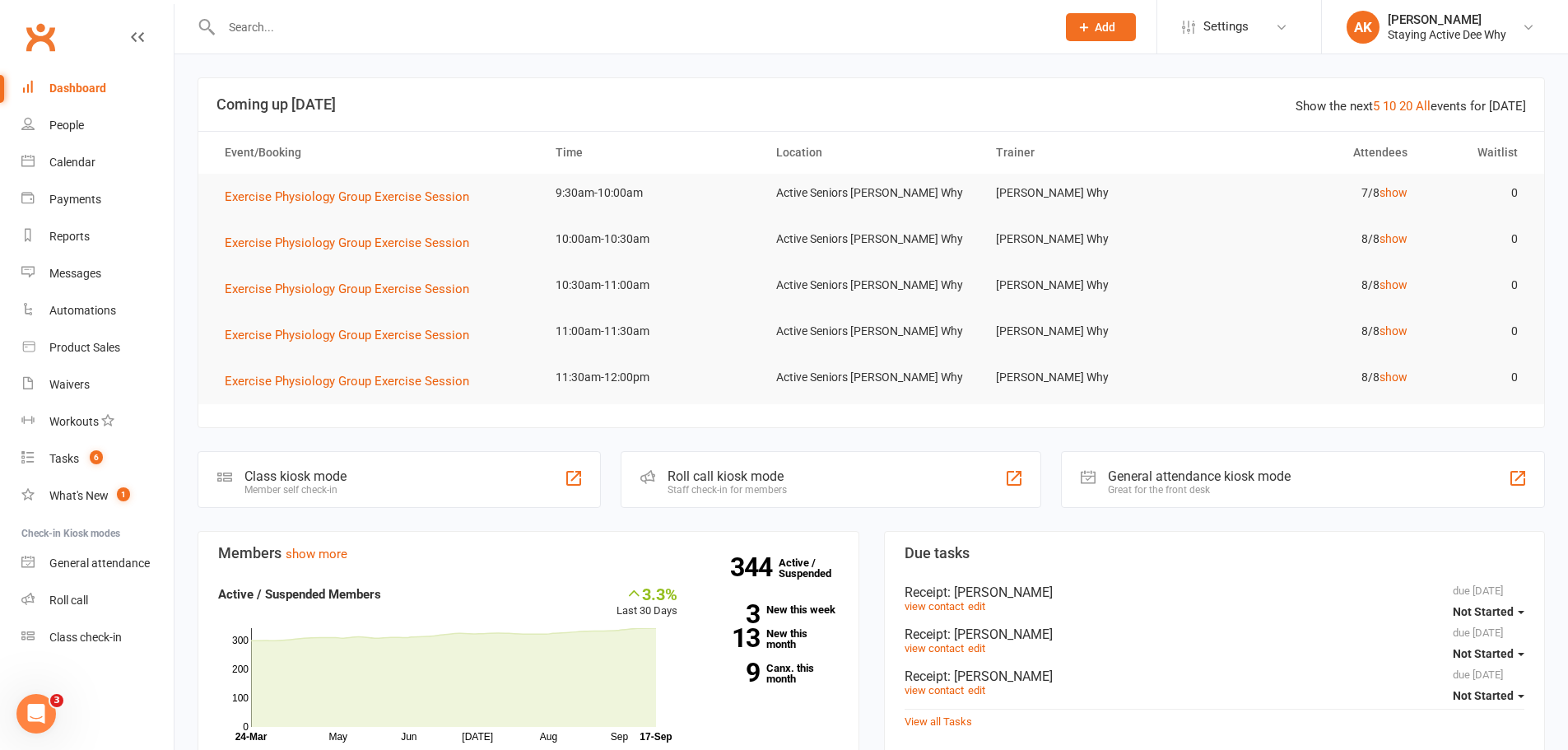
click at [687, 471] on div "Roll call kiosk mode" at bounding box center [727, 476] width 119 height 15
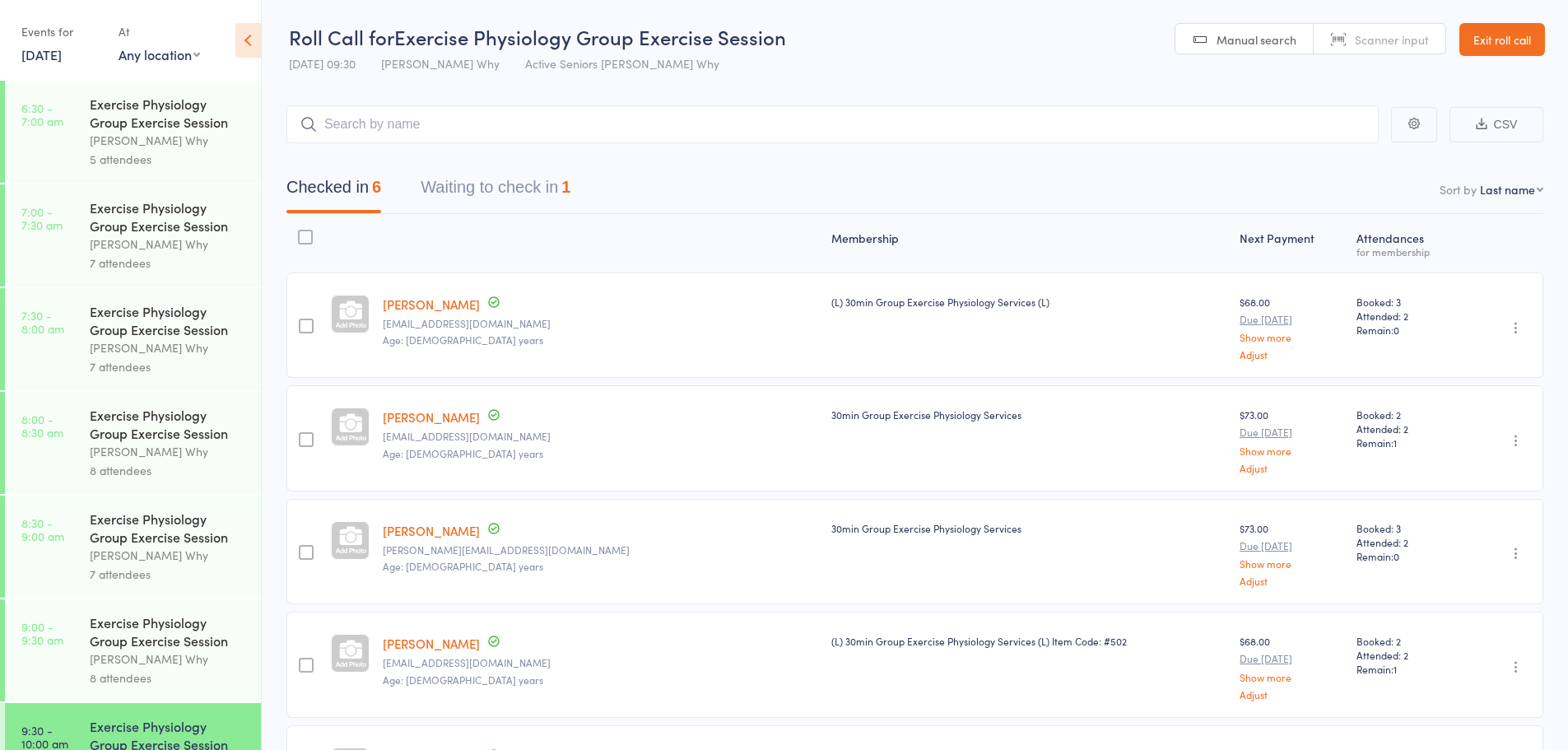
click at [61, 43] on div "Events for" at bounding box center [62, 32] width 81 height 27
click at [61, 57] on link "[DATE]" at bounding box center [41, 54] width 40 height 18
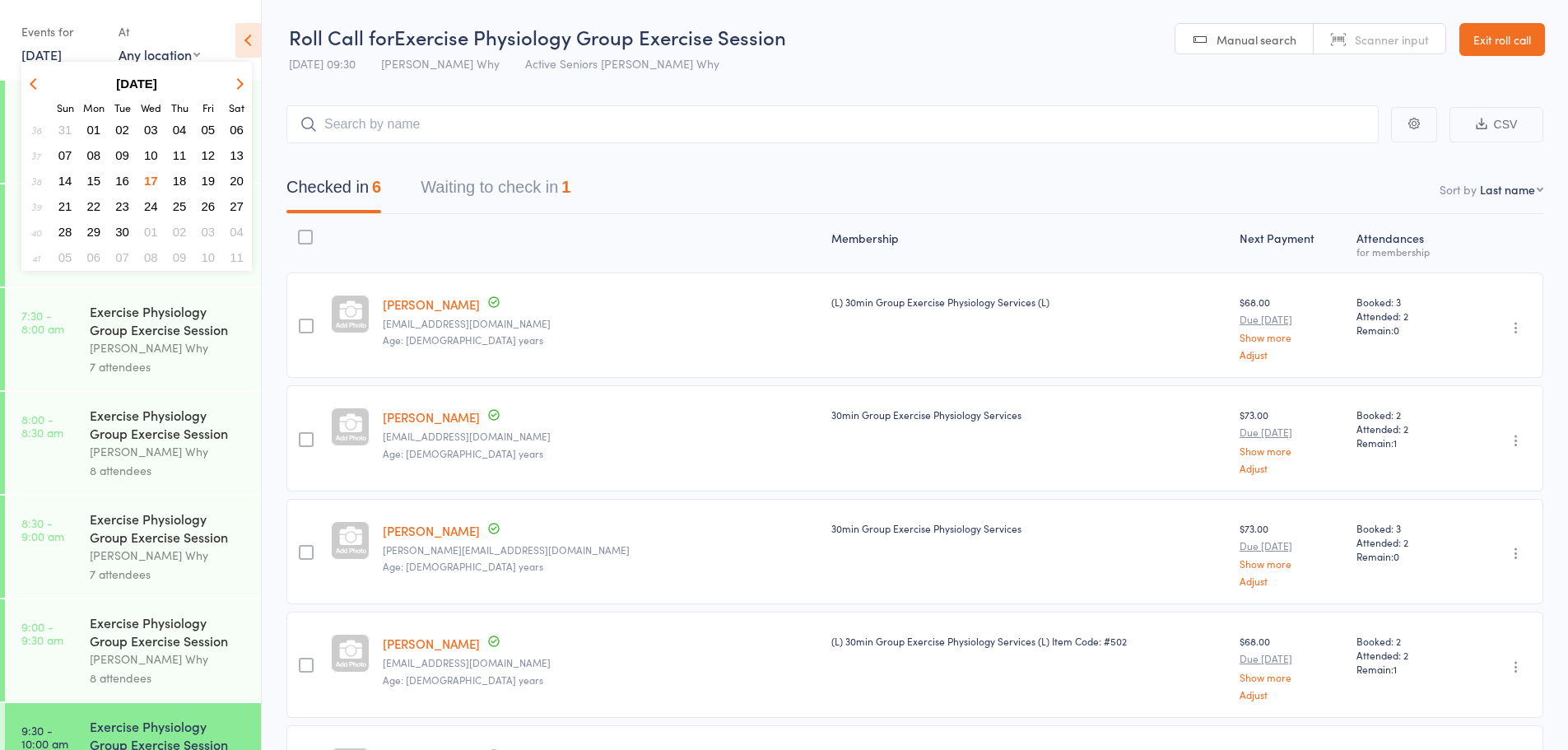
click at [181, 209] on span "25" at bounding box center [179, 206] width 14 height 14
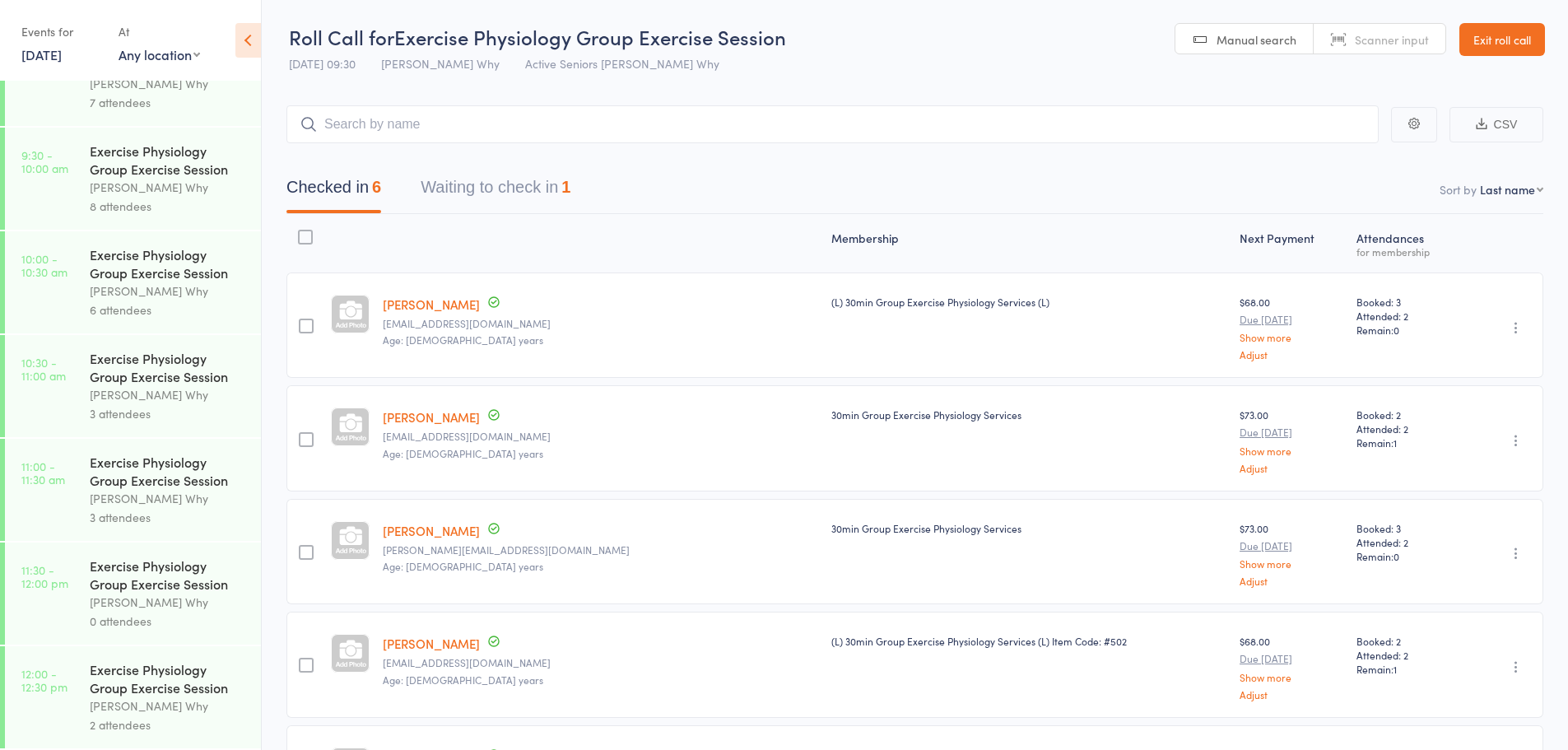
scroll to position [576, 0]
click at [143, 305] on div "6 attendees" at bounding box center [168, 309] width 157 height 19
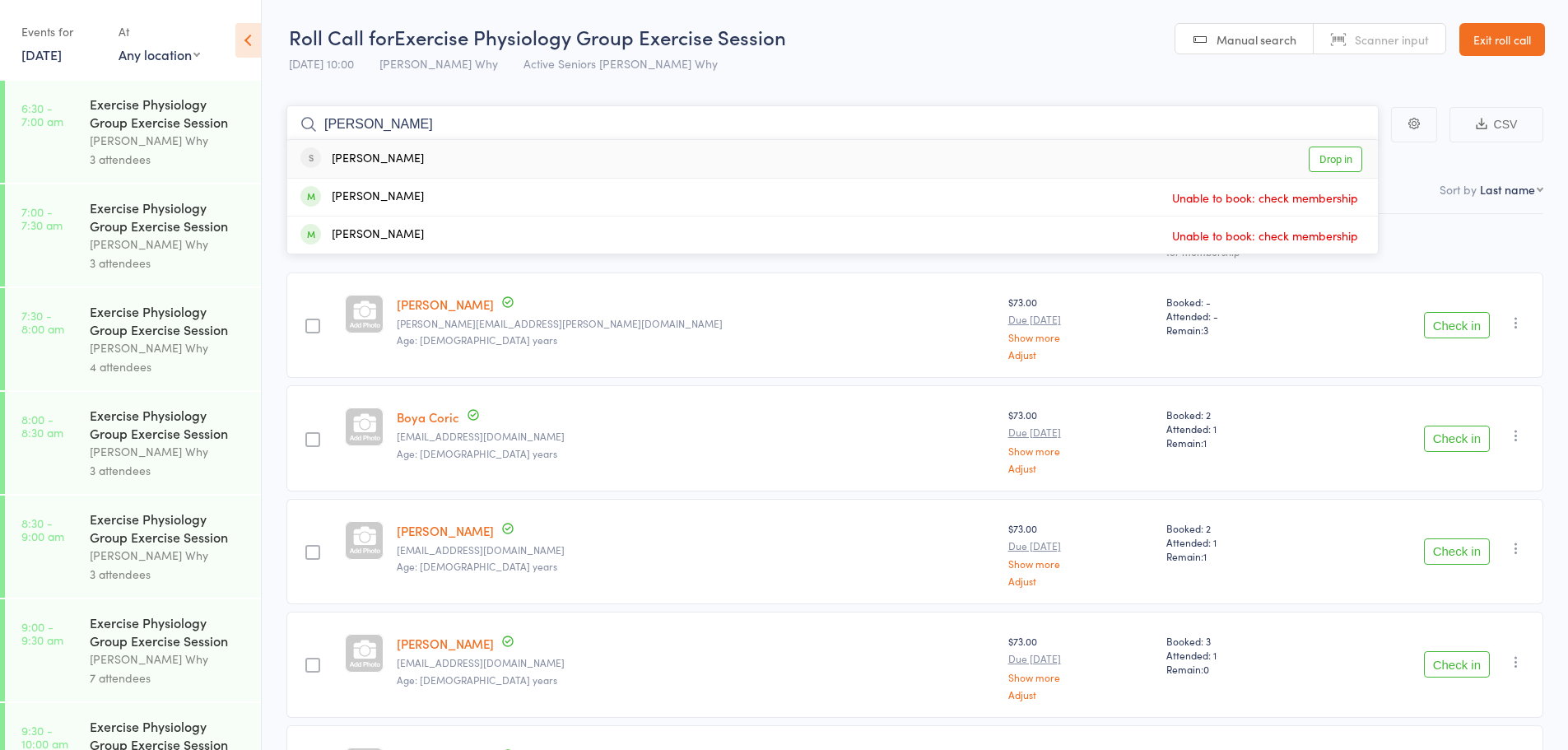
type input "[PERSON_NAME]"
click at [555, 87] on main "lewis Rick Lewis Drop in Kaye Lewis Unable to book: check membership Lesley Ewi…" at bounding box center [915, 548] width 1306 height 935
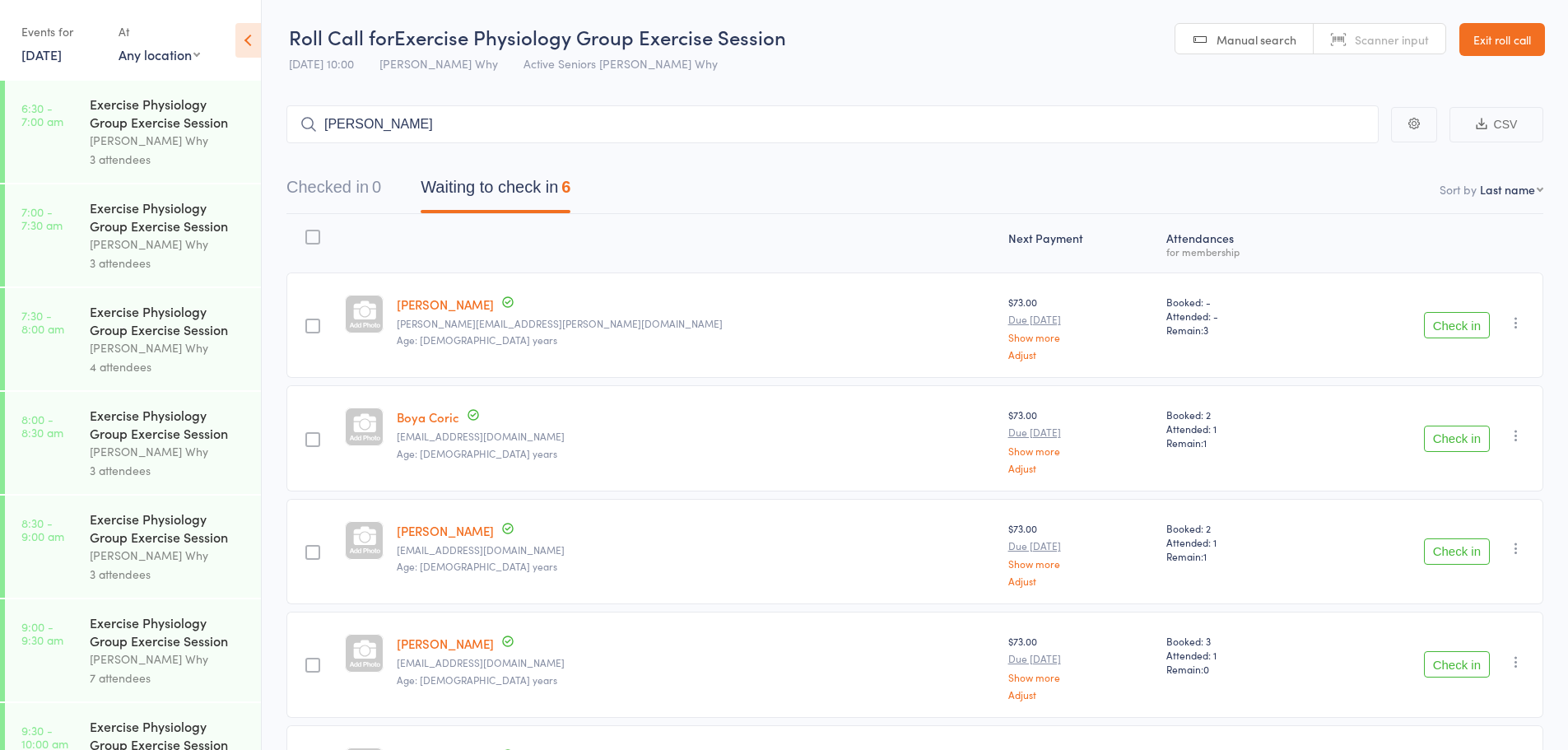
click at [1469, 30] on link "Exit roll call" at bounding box center [1502, 39] width 86 height 33
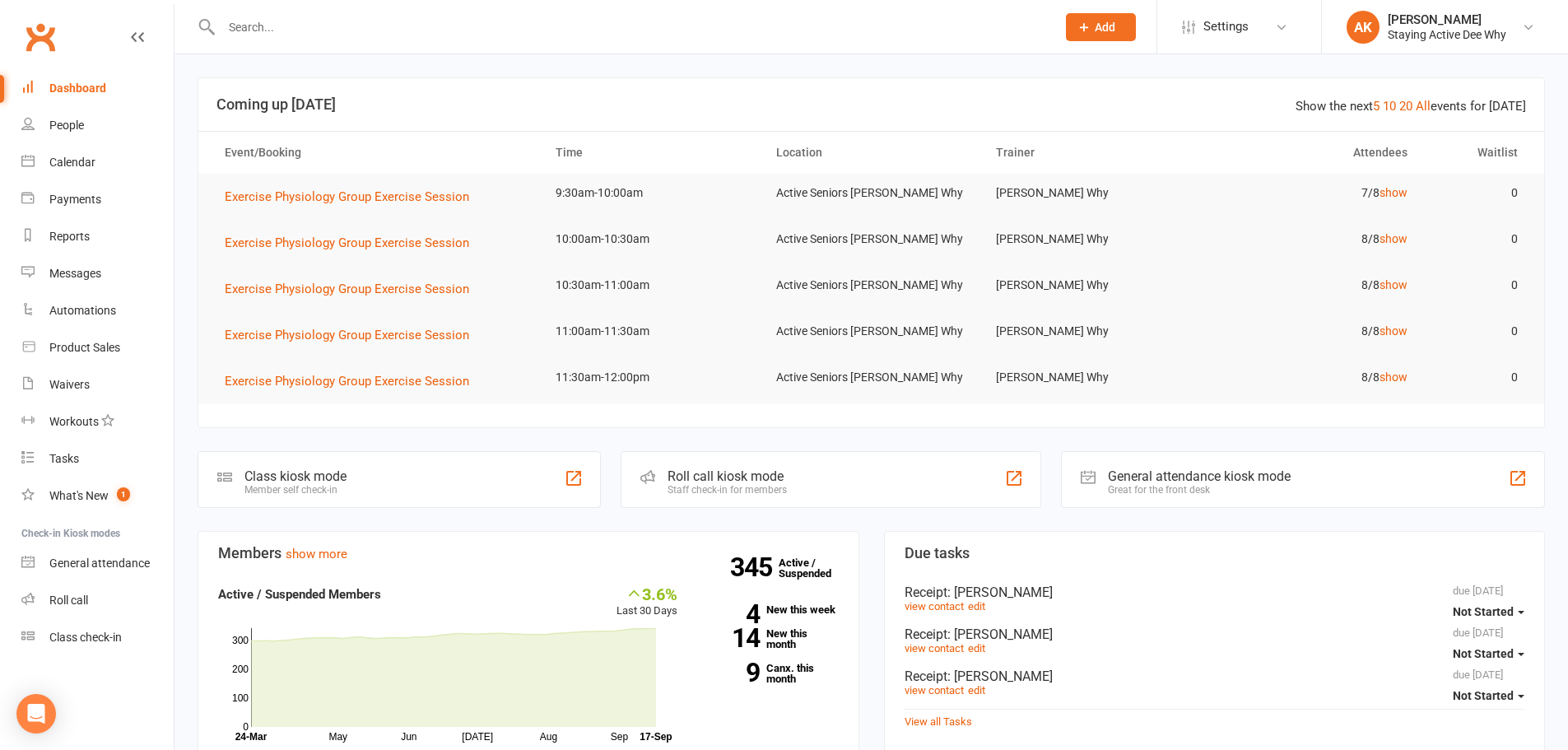
click at [251, 33] on input "text" at bounding box center [630, 27] width 828 height 23
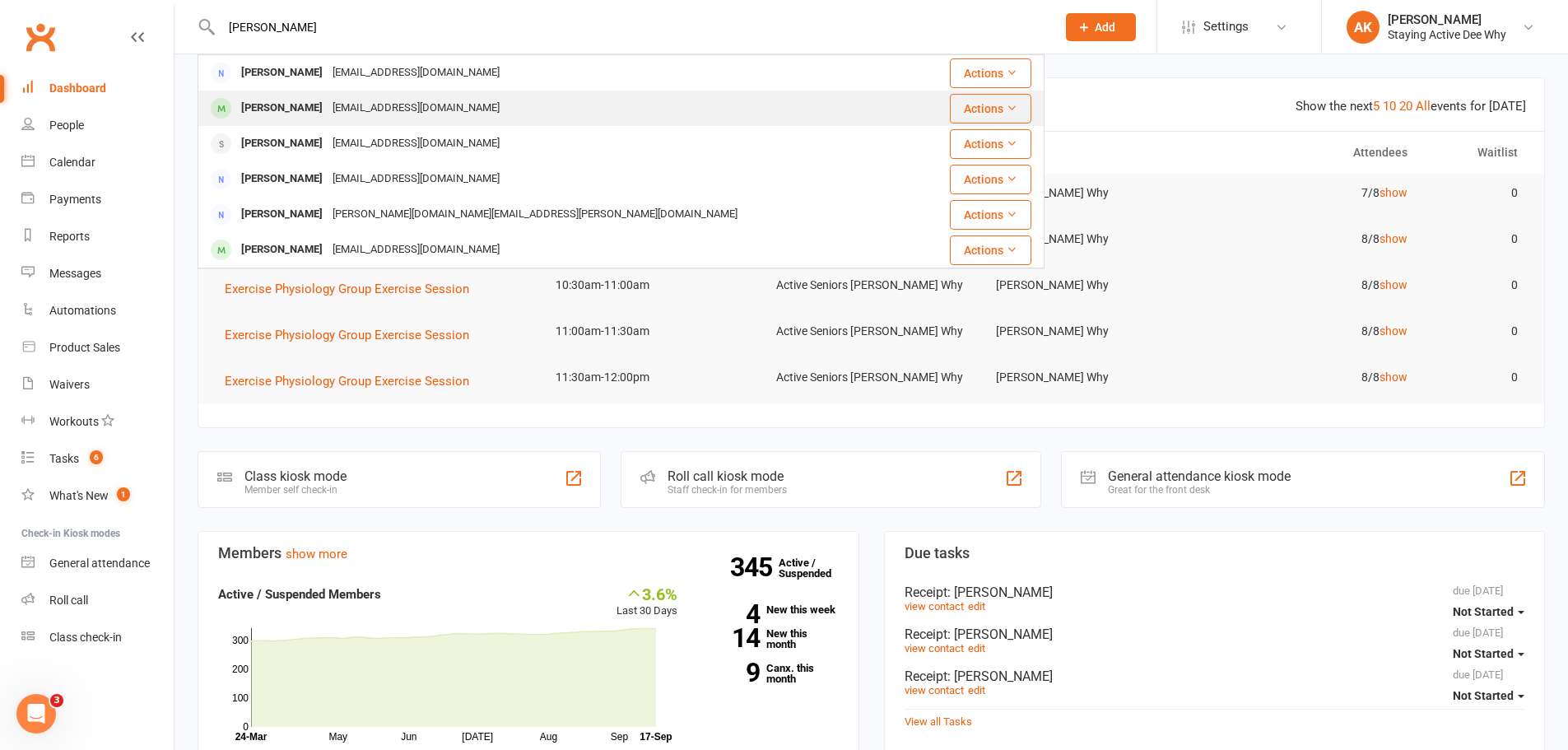
type input "[PERSON_NAME]"
click at [272, 100] on div "[PERSON_NAME]" at bounding box center [282, 108] width 91 height 24
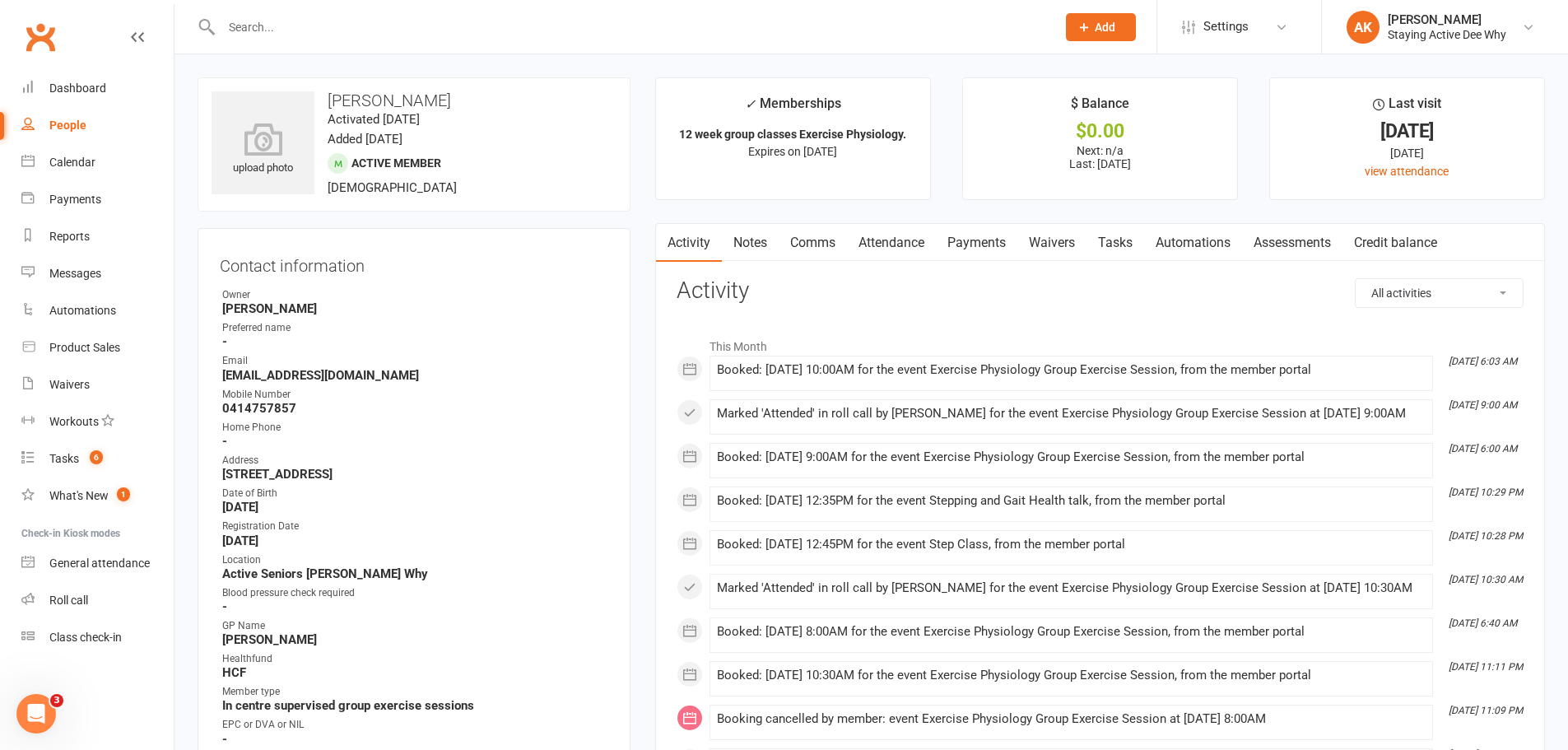
click at [911, 247] on link "Attendance" at bounding box center [892, 243] width 89 height 38
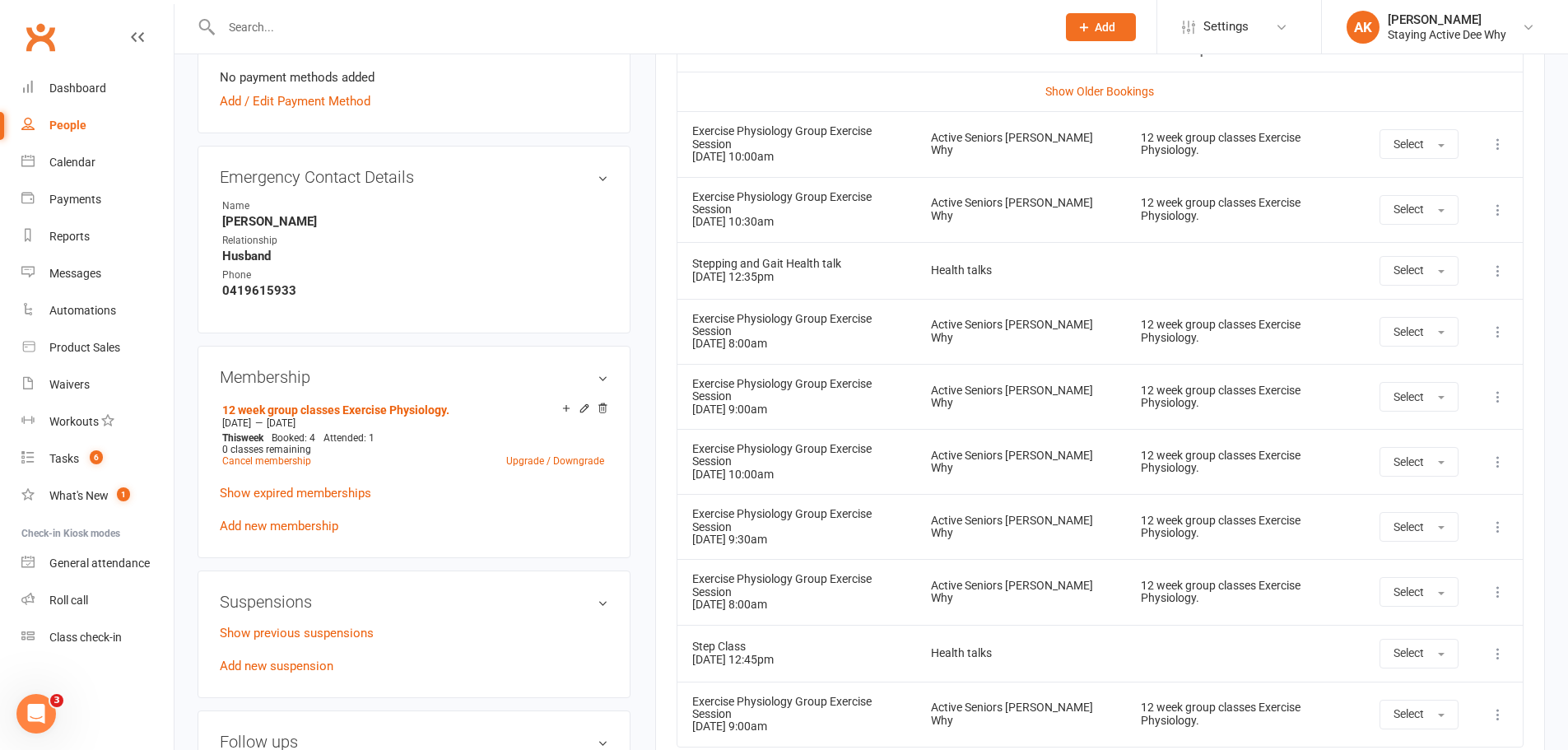
scroll to position [823, 0]
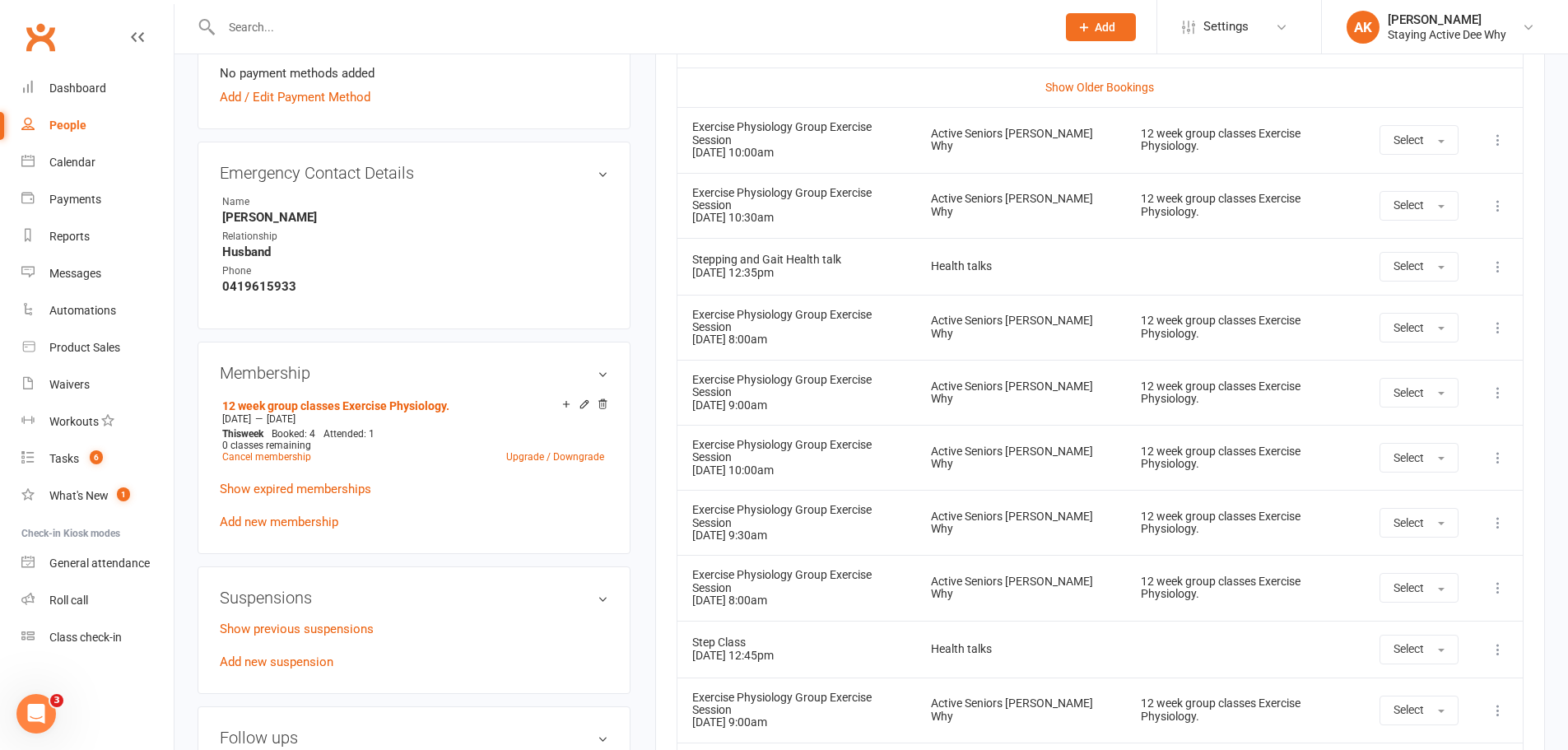
click at [1494, 514] on icon at bounding box center [1498, 522] width 16 height 16
click at [1432, 604] on link "Remove booking" at bounding box center [1426, 620] width 163 height 33
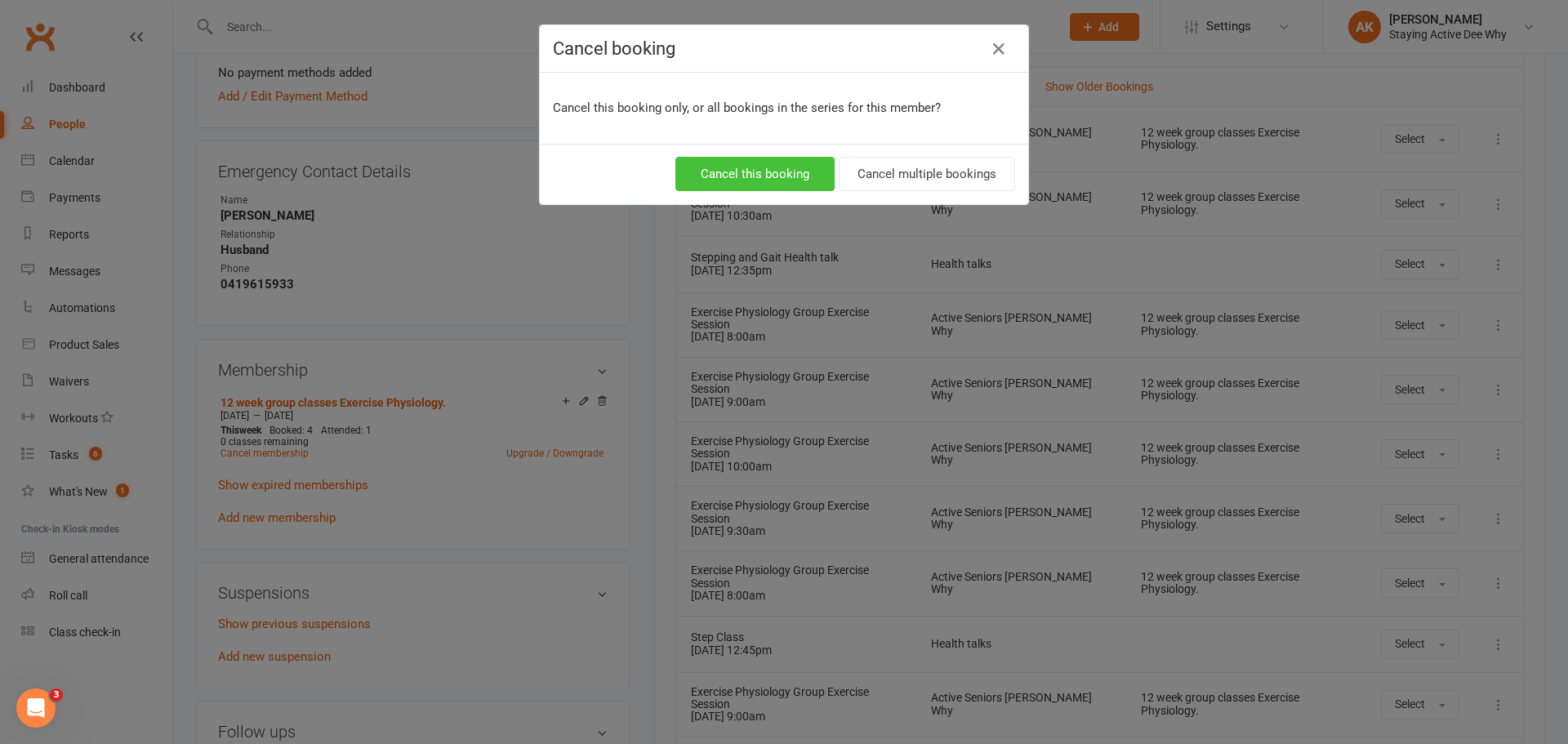
click at [776, 179] on button "Cancel this booking" at bounding box center [755, 174] width 159 height 34
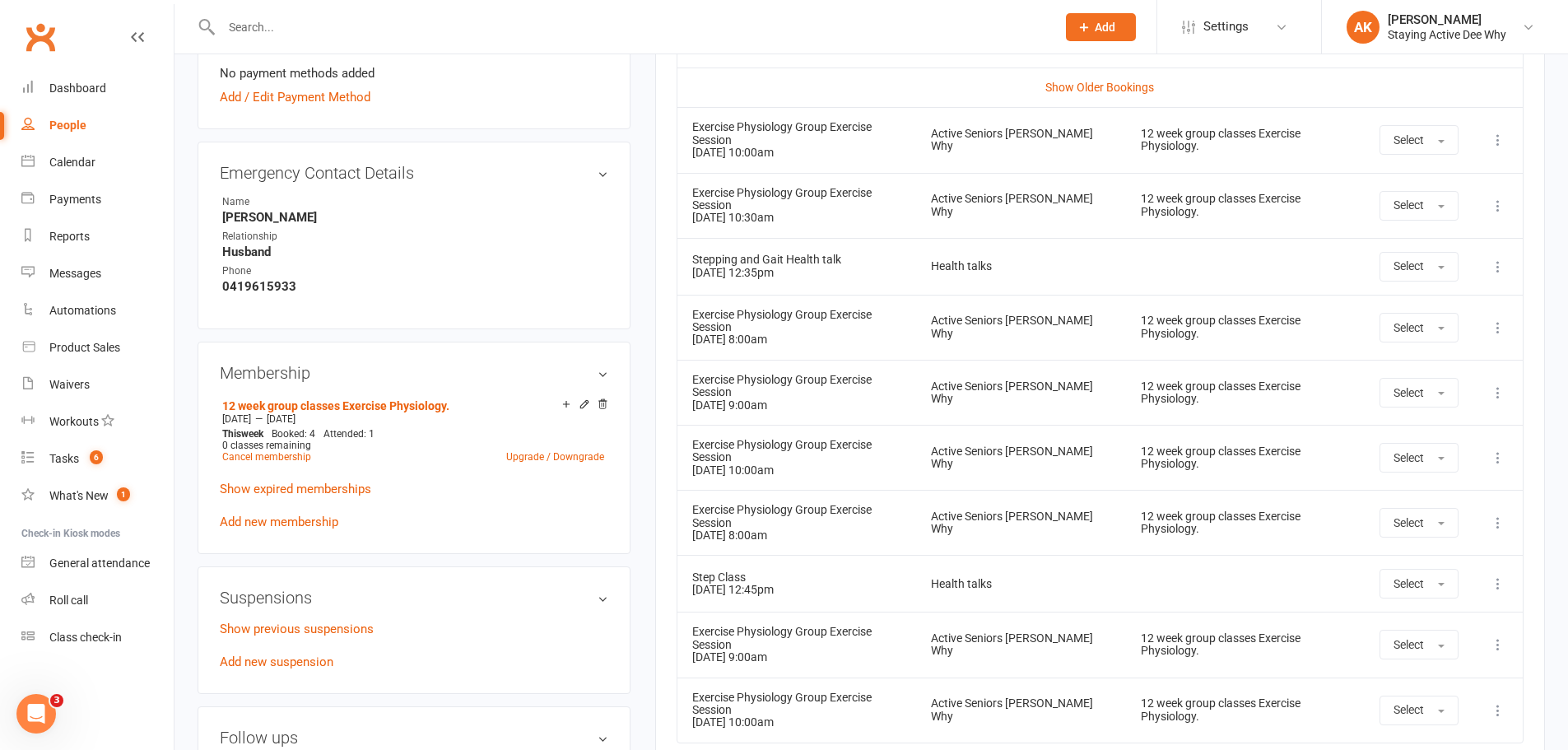
click at [278, 32] on input "text" at bounding box center [630, 27] width 828 height 23
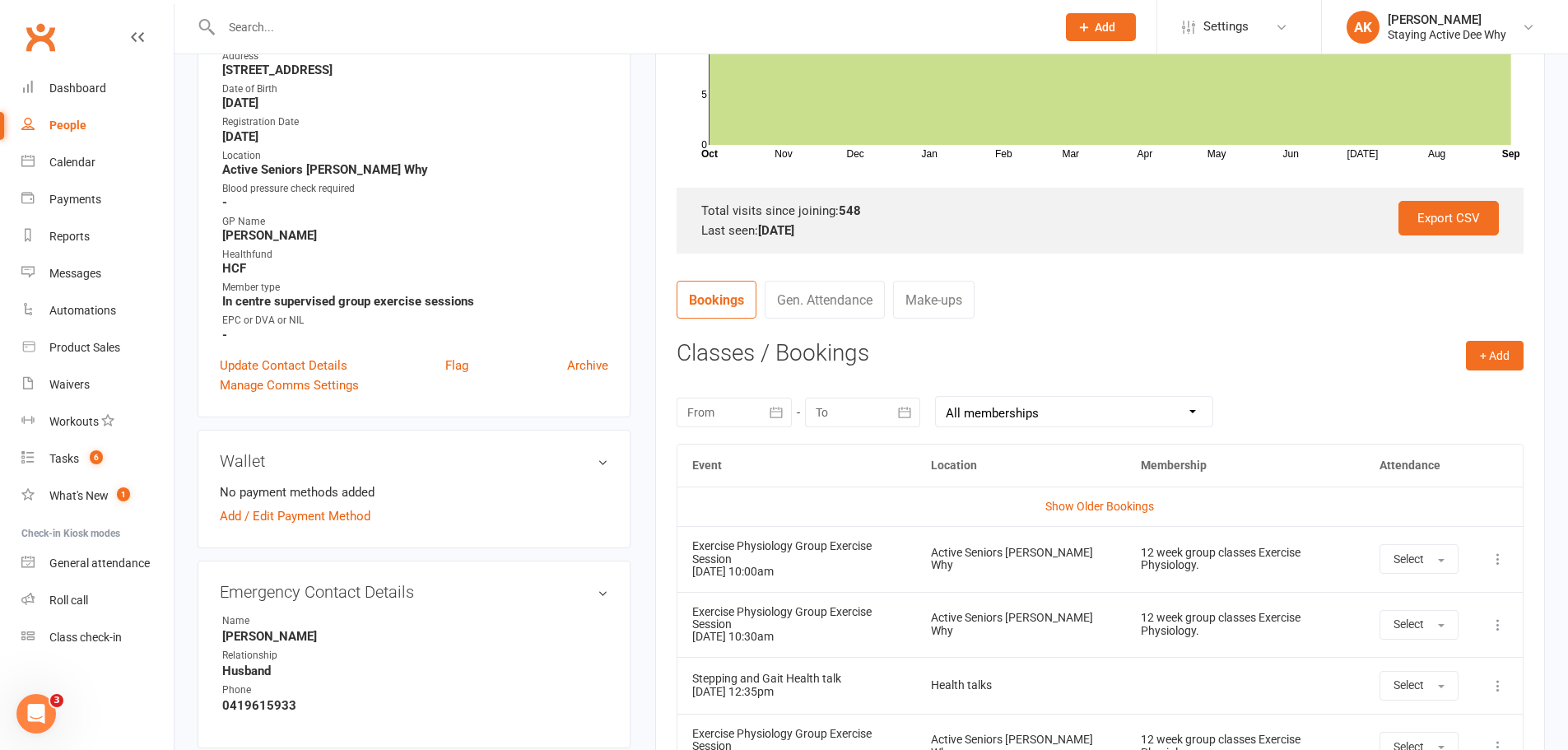
scroll to position [330, 0]
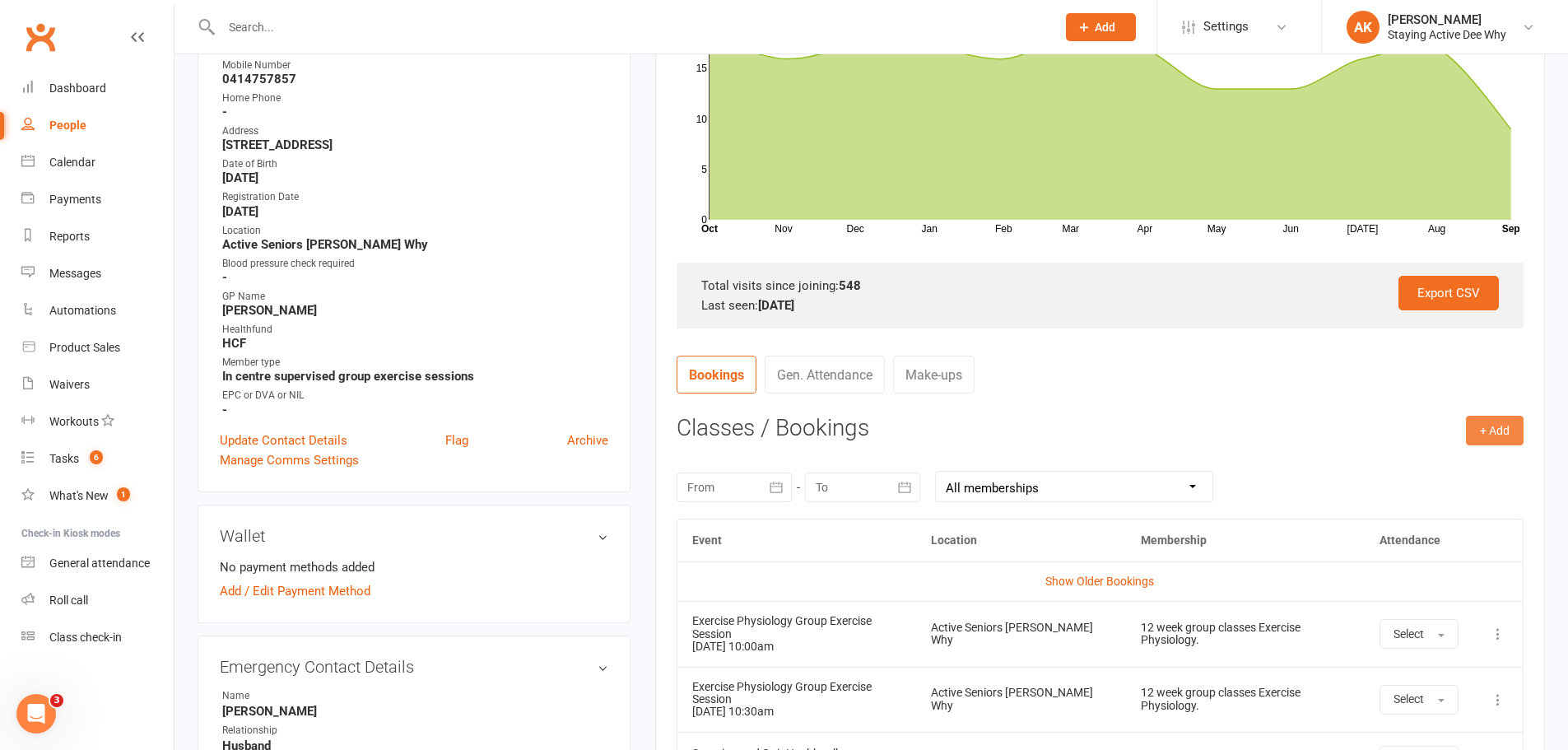
click at [1468, 432] on button "+ Add" at bounding box center [1494, 430] width 58 height 30
click at [1453, 463] on link "Book Event" at bounding box center [1441, 468] width 163 height 33
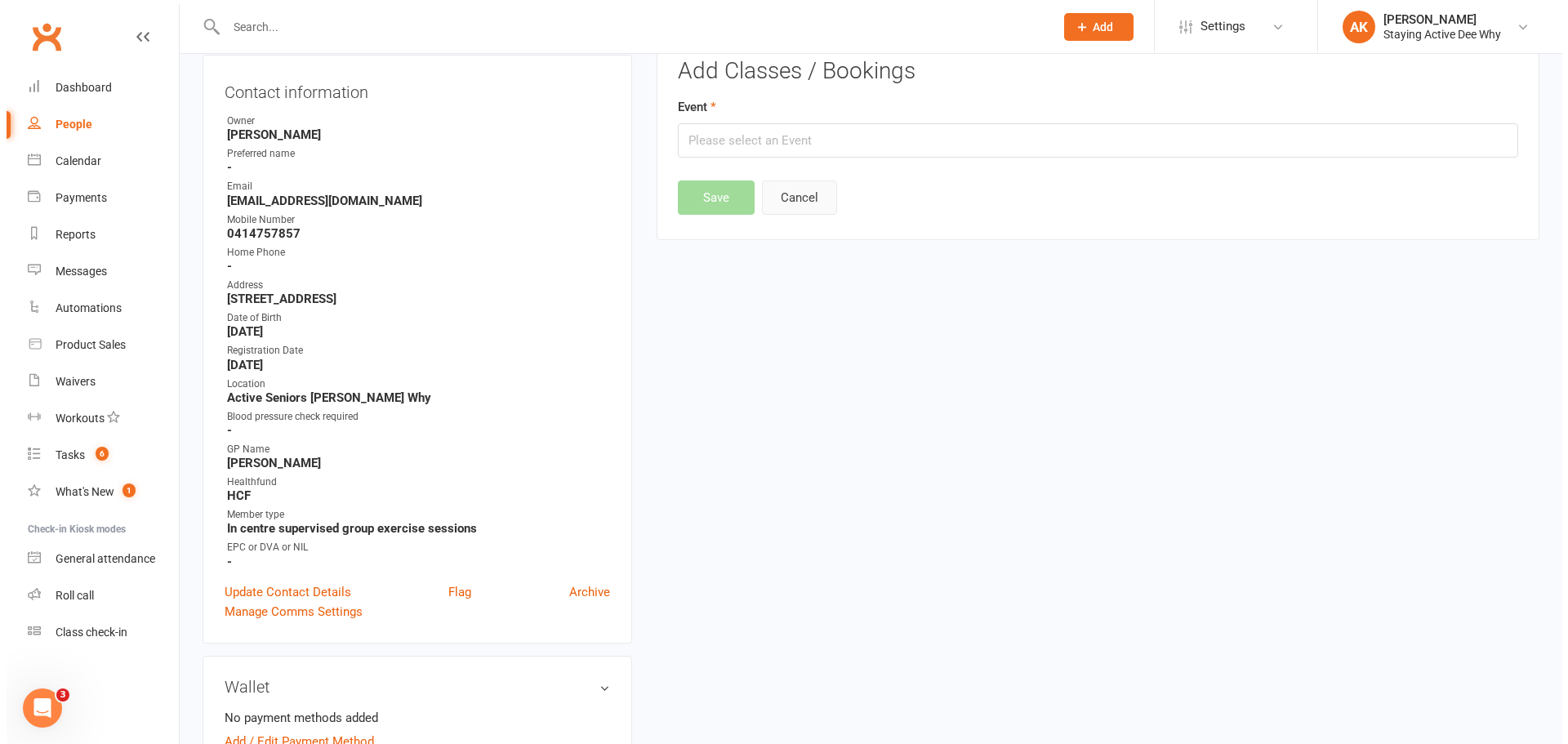
scroll to position [140, 0]
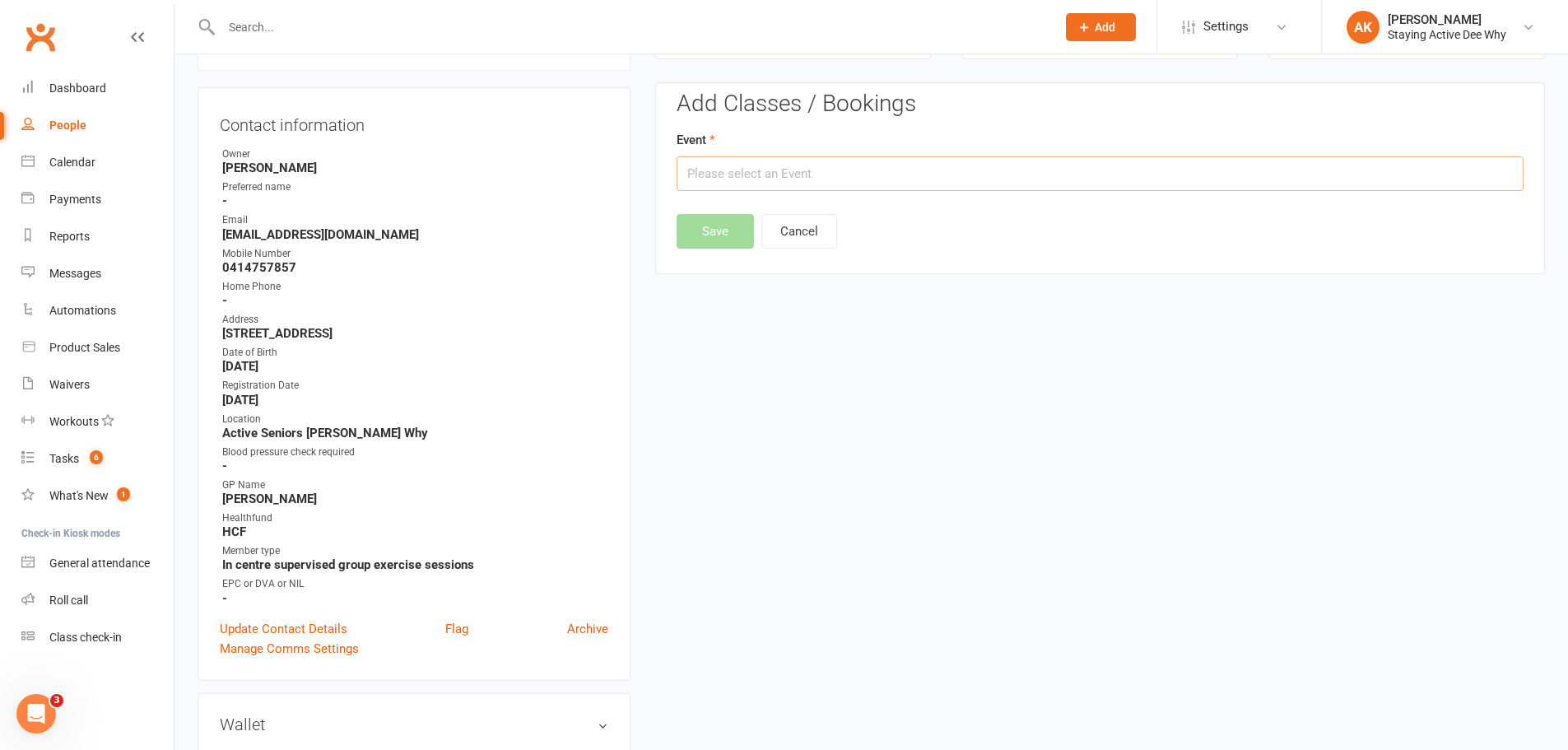
click at [788, 171] on input "text" at bounding box center [1099, 173] width 847 height 34
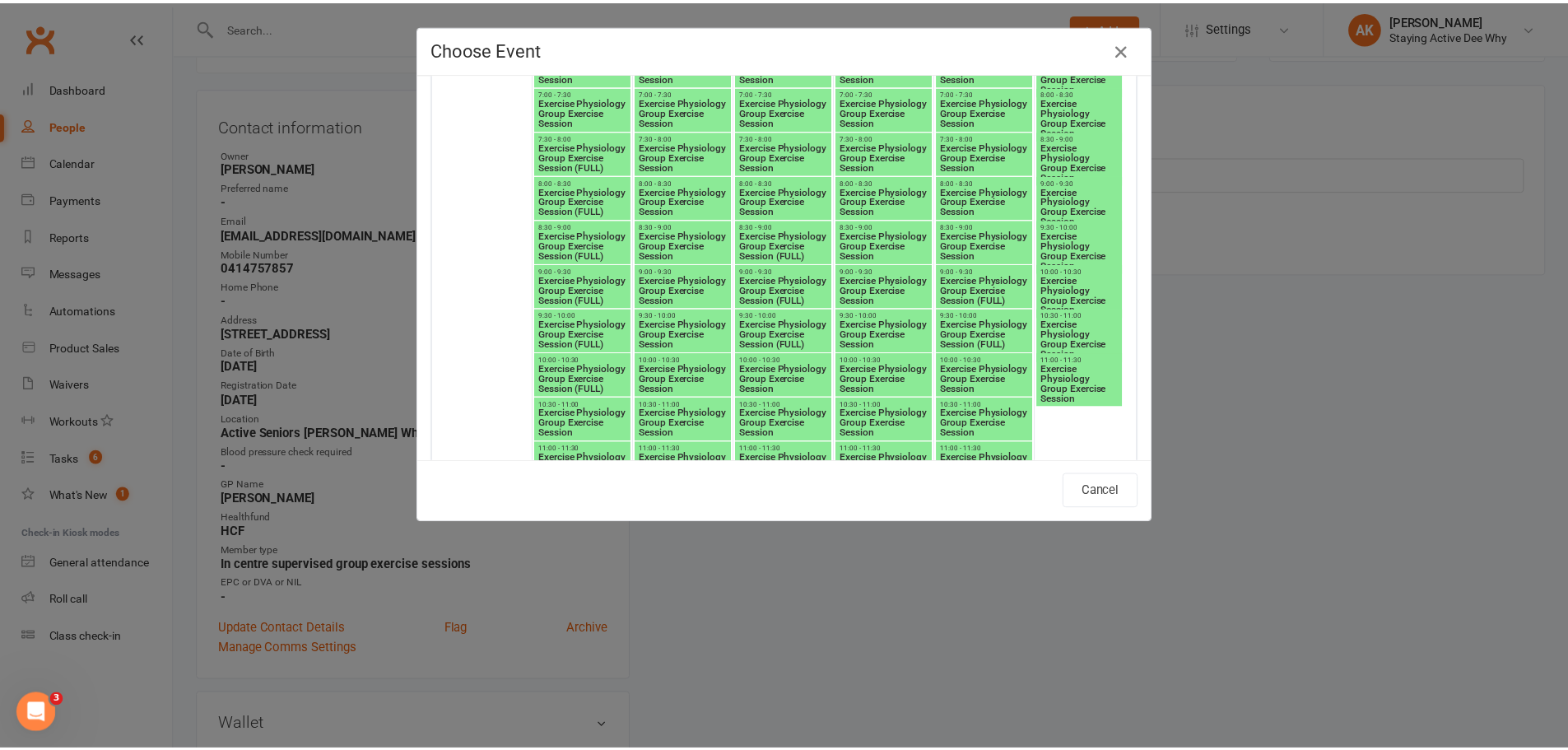
scroll to position [2716, 0]
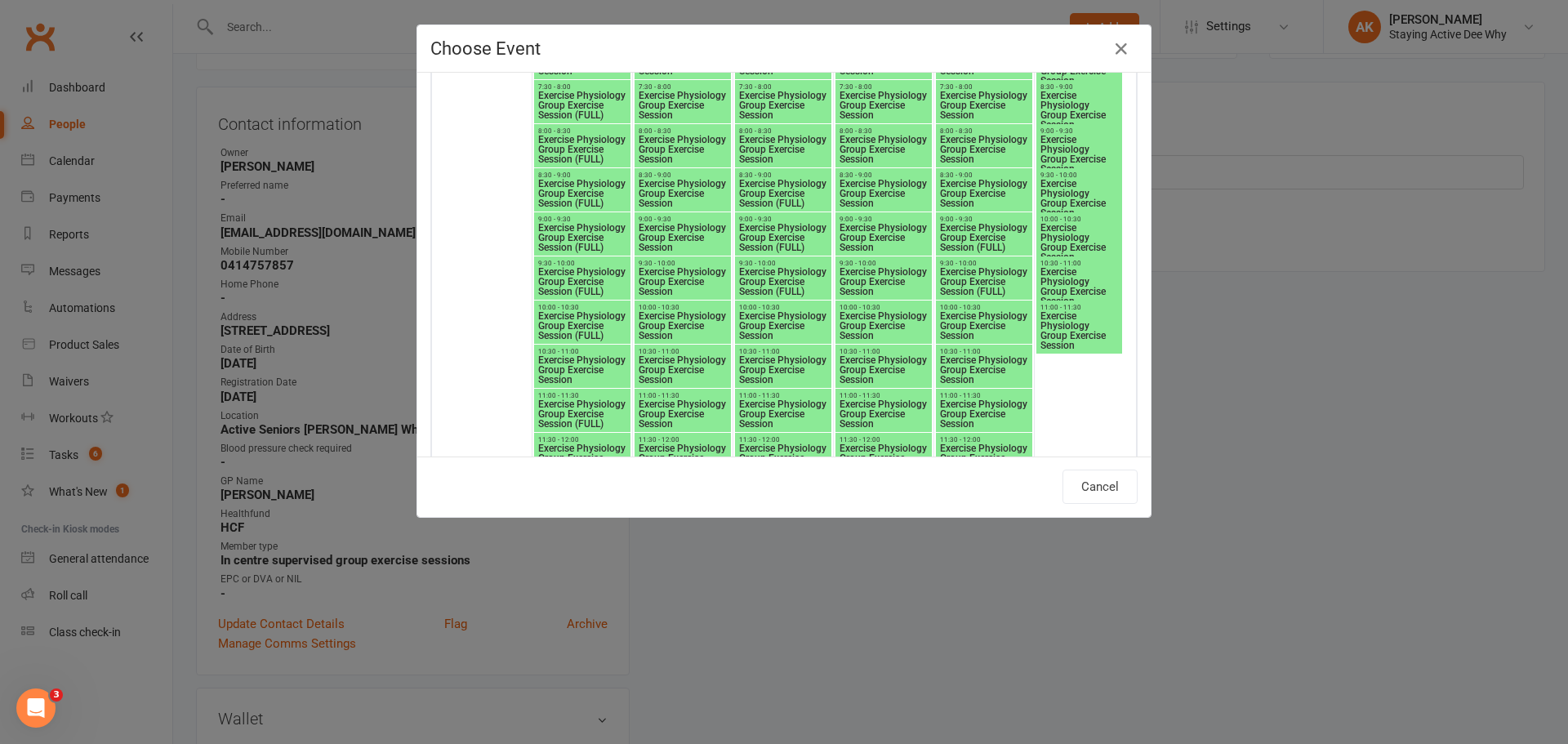
click at [876, 315] on span "Exercise Physiology Group Exercise Session" at bounding box center [883, 325] width 89 height 30
type input "Exercise Physiology Group Exercise Session - [DATE] 10:00:00 AM"
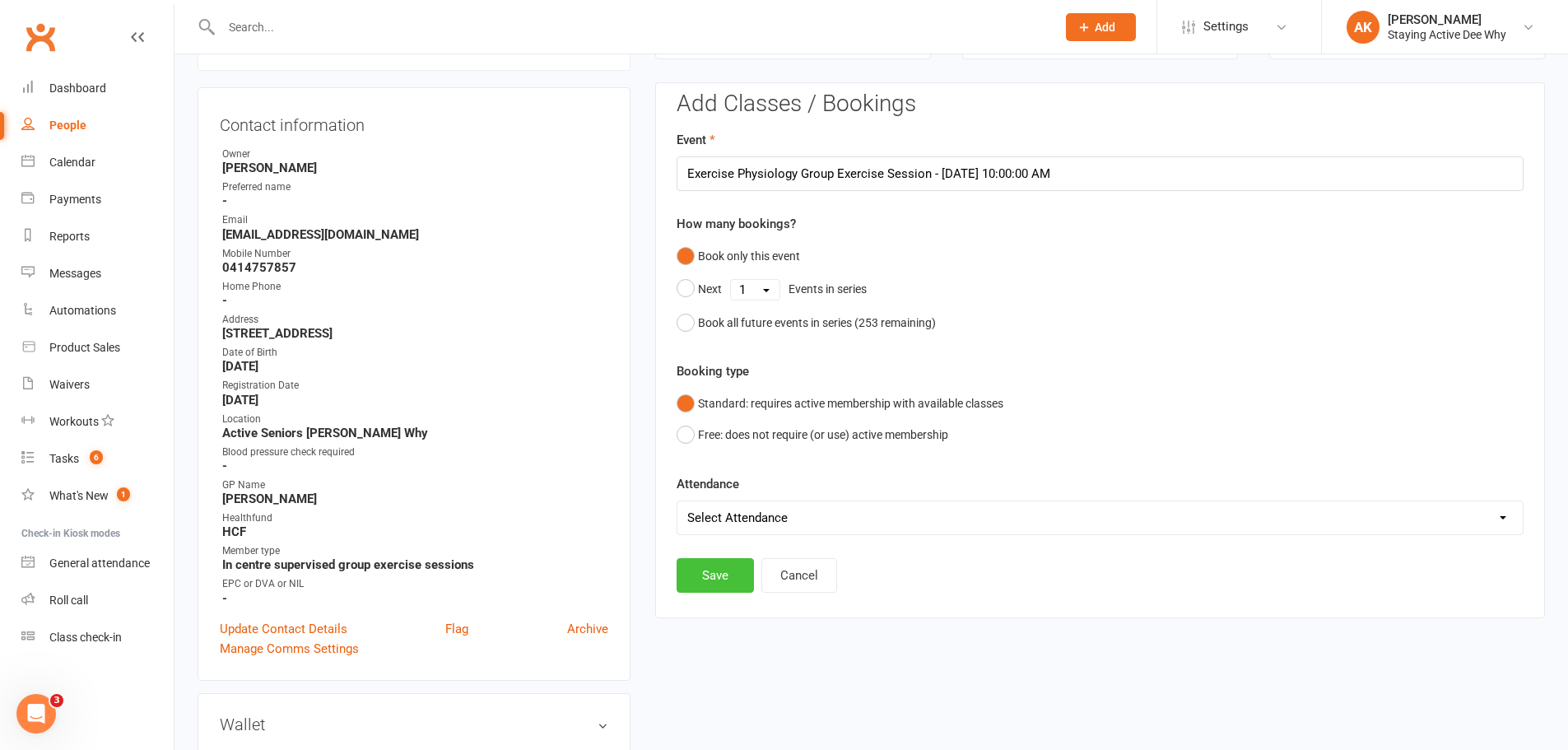
click at [718, 566] on button "Save" at bounding box center [715, 575] width 77 height 34
